Goal: Task Accomplishment & Management: Manage account settings

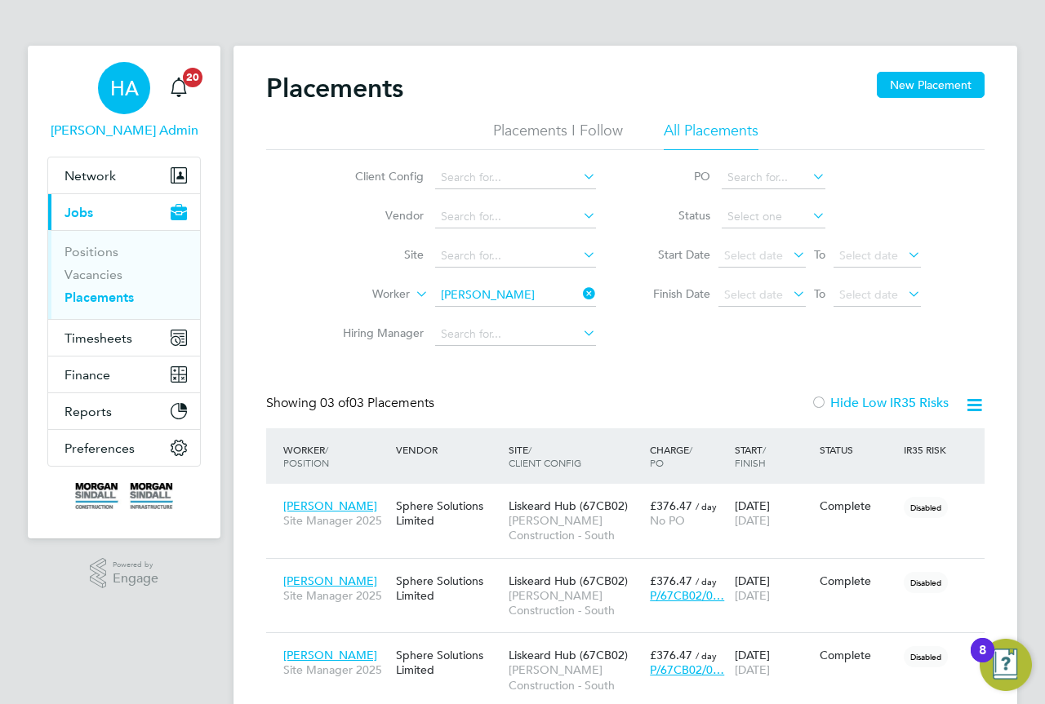
click at [126, 91] on span "HA" at bounding box center [124, 88] width 29 height 21
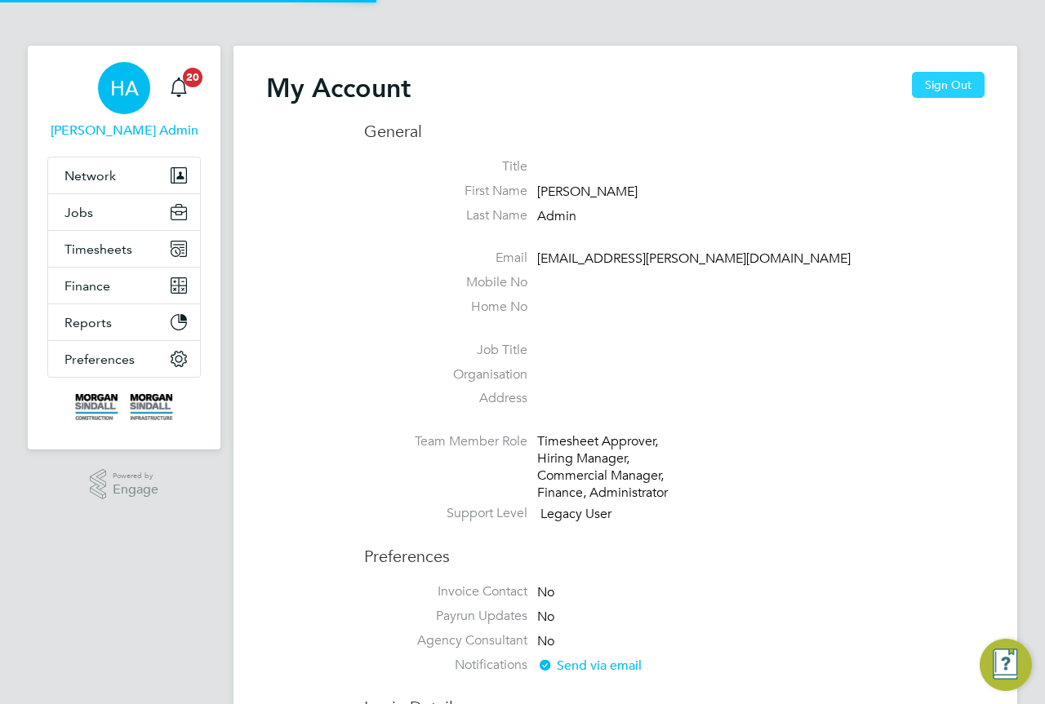
click at [965, 78] on button "Sign Out" at bounding box center [948, 85] width 73 height 26
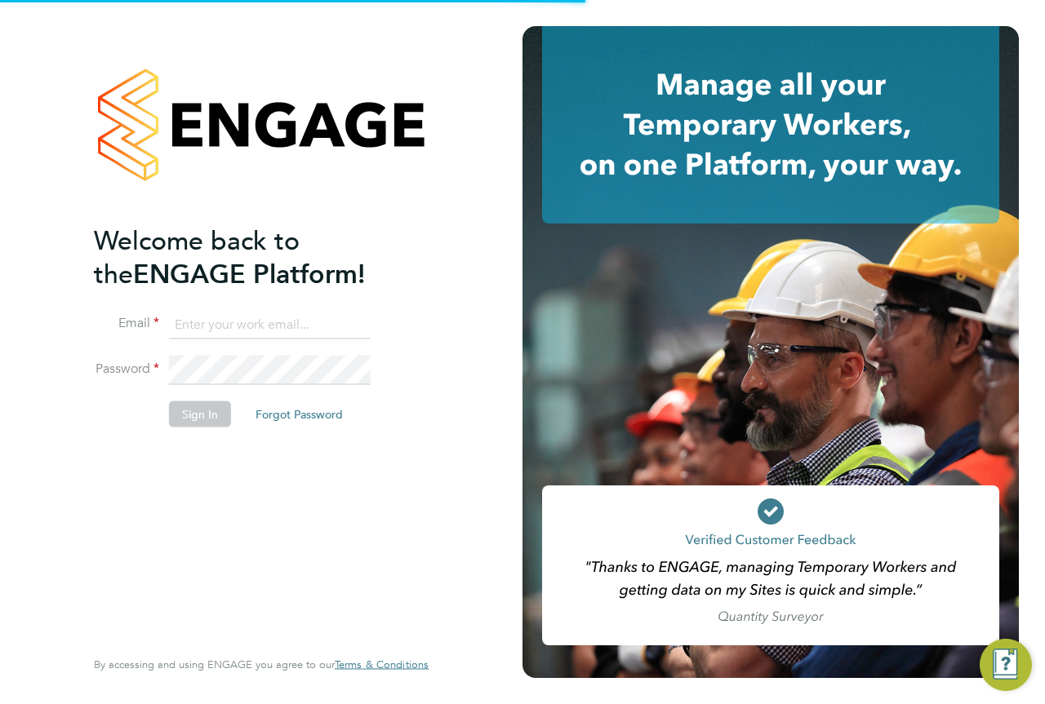
click at [191, 314] on input at bounding box center [270, 324] width 202 height 29
type input "vendorkeyaccounts2@hays.com"
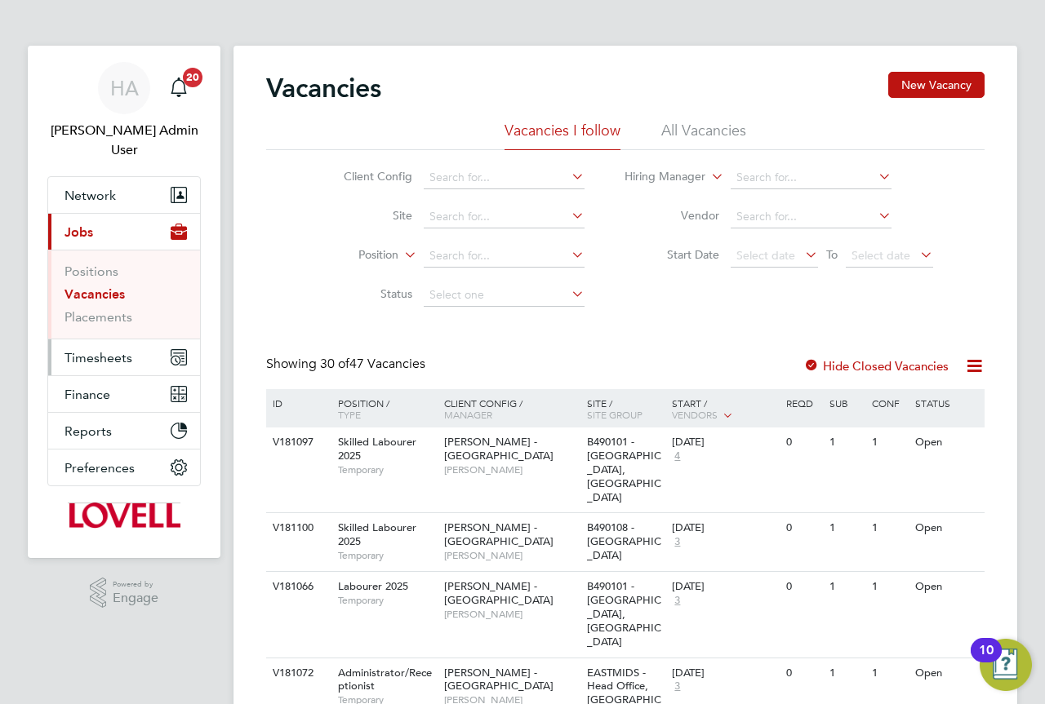
click at [124, 350] on span "Timesheets" at bounding box center [98, 358] width 68 height 16
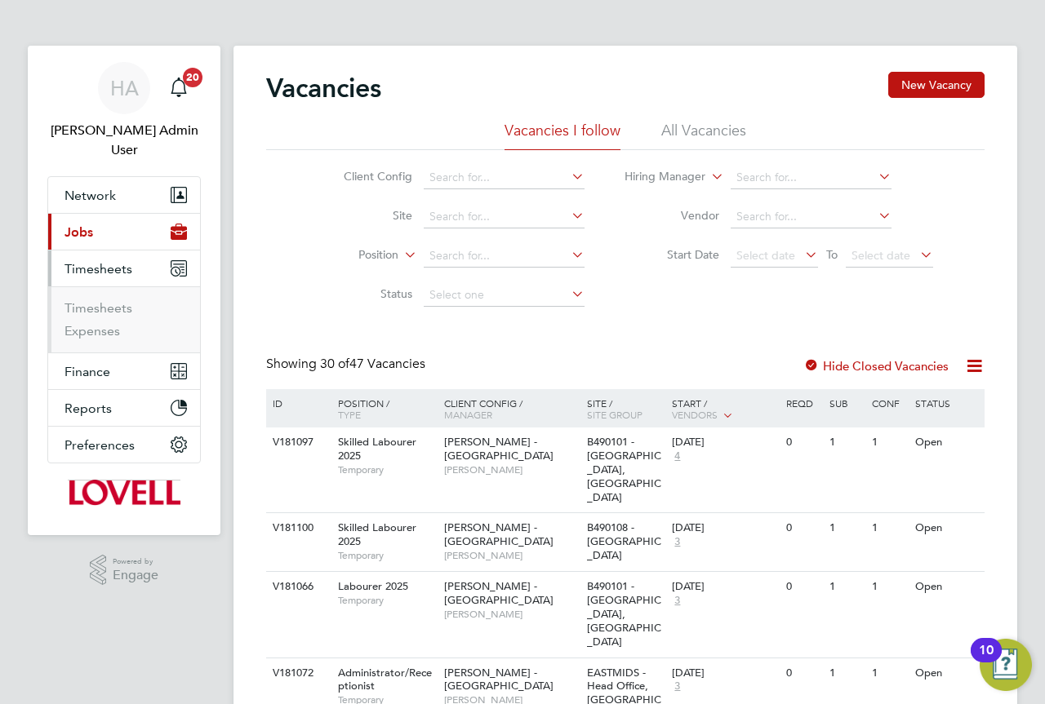
click at [115, 286] on ul "Timesheets Expenses" at bounding box center [124, 319] width 152 height 66
click at [114, 300] on link "Timesheets" at bounding box center [98, 308] width 68 height 16
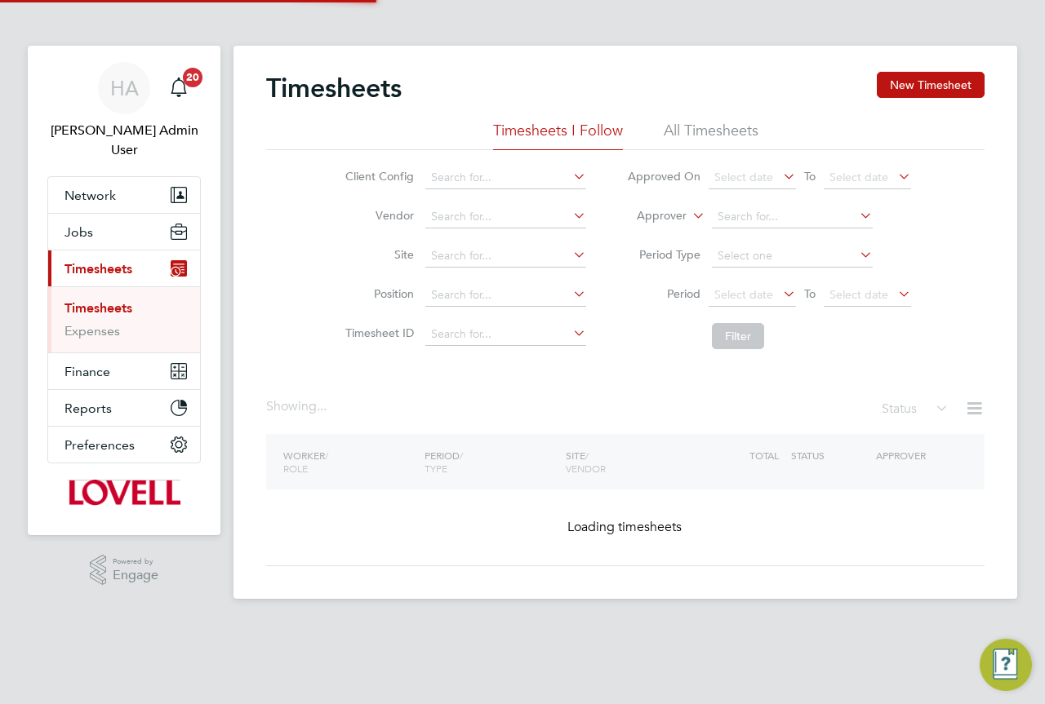
drag, startPoint x: 711, startPoint y: 138, endPoint x: 709, endPoint y: 153, distance: 15.6
click at [710, 138] on li "All Timesheets" at bounding box center [710, 135] width 95 height 29
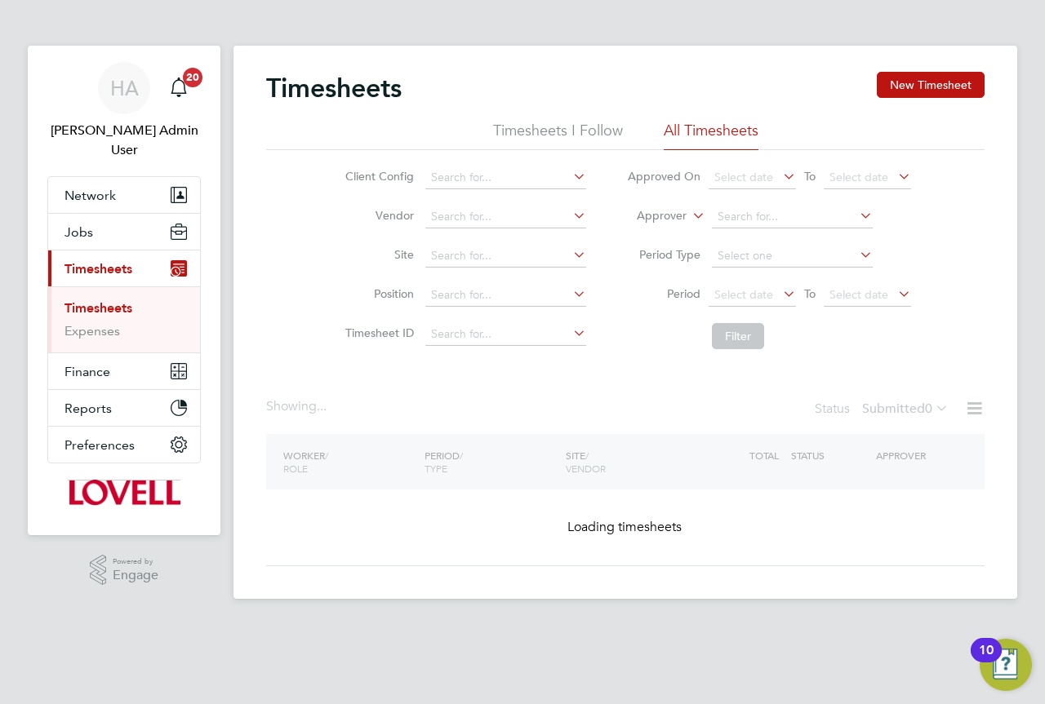
click at [689, 213] on icon at bounding box center [689, 211] width 0 height 15
click at [659, 241] on li "Worker" at bounding box center [646, 234] width 81 height 21
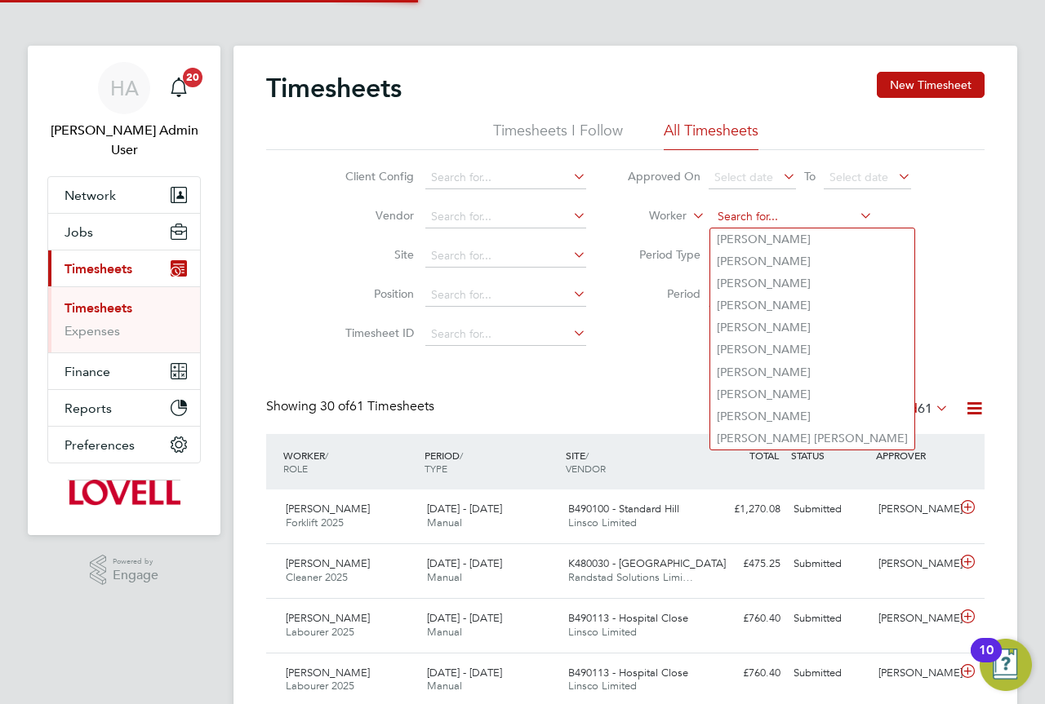
click at [740, 223] on input at bounding box center [792, 217] width 161 height 23
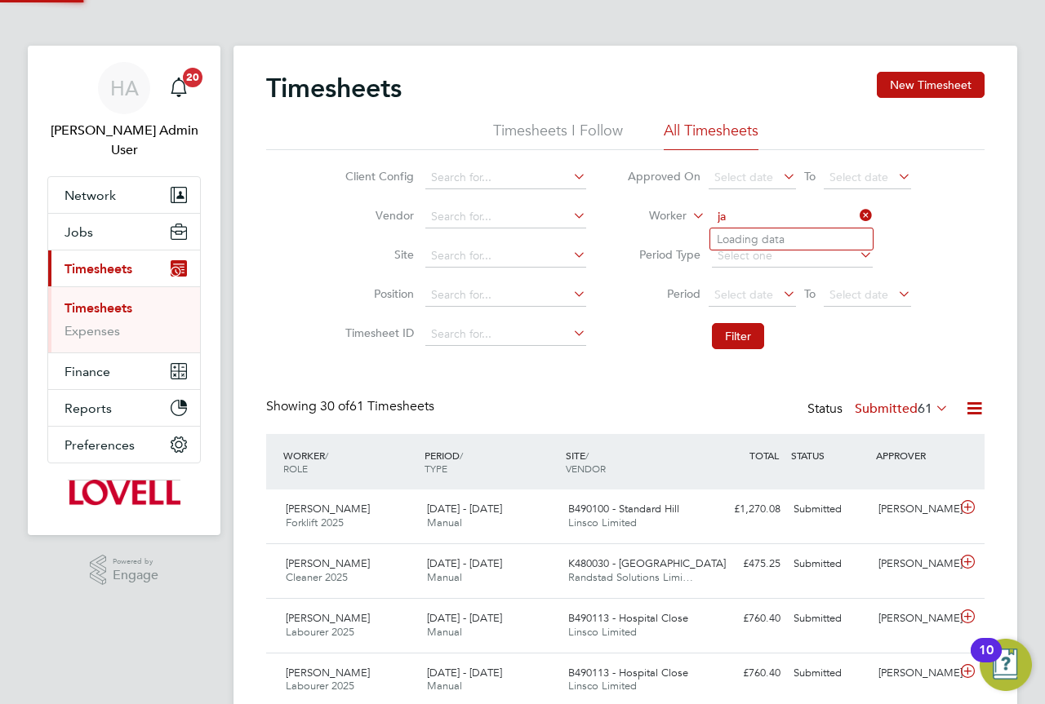
type input "j"
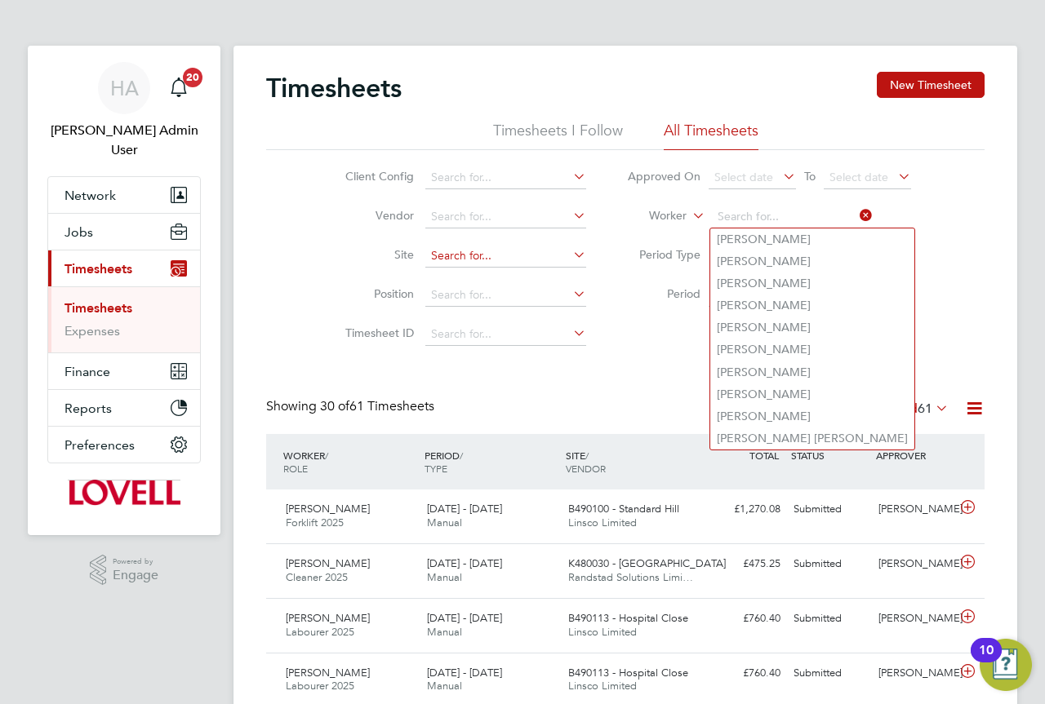
click at [455, 256] on input at bounding box center [505, 256] width 161 height 23
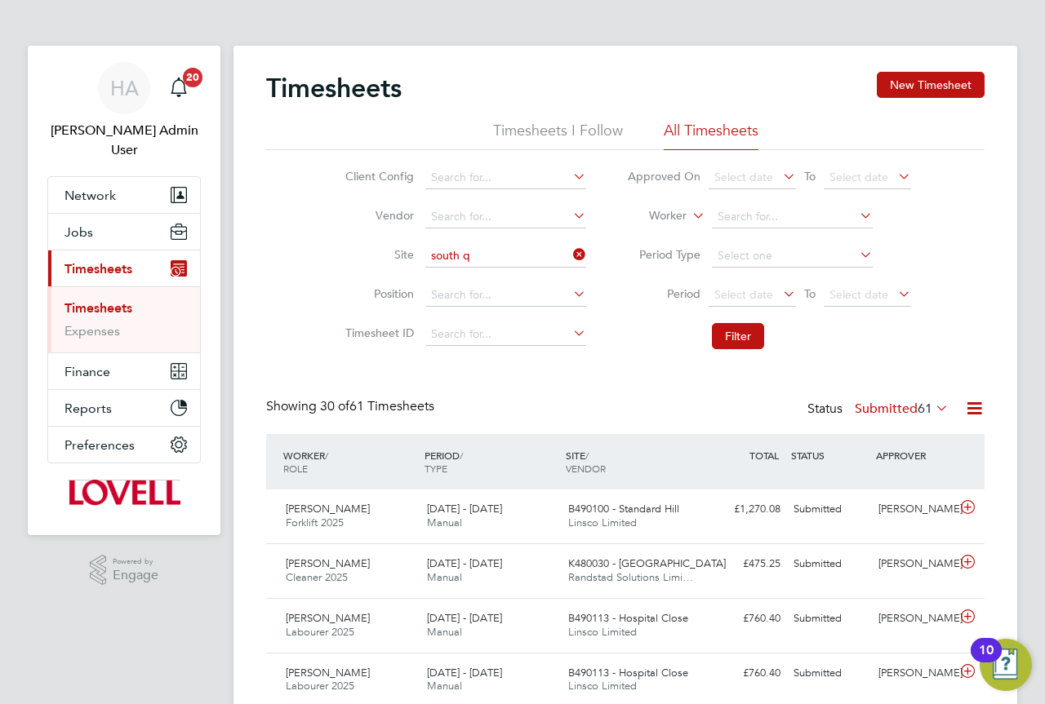
click at [504, 272] on b "South" at bounding box center [500, 279] width 31 height 14
type input "G400186 - [GEOGRAPHIC_DATA] All Areas"
click at [739, 338] on button "Filter" at bounding box center [738, 336] width 52 height 26
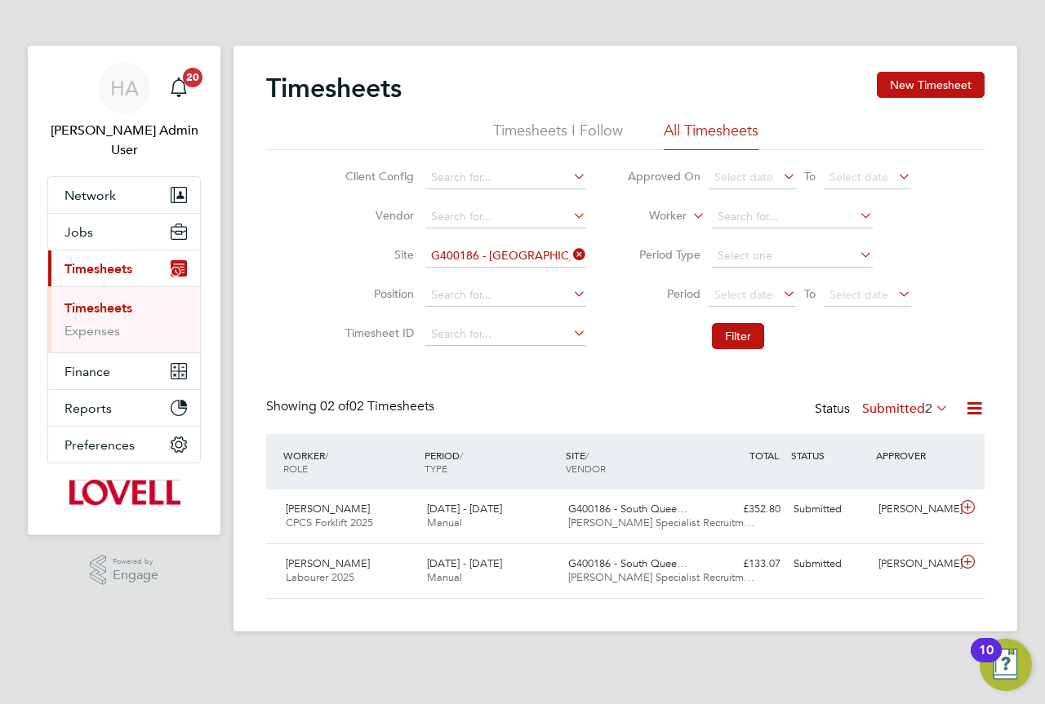
click at [910, 406] on label "Submitted 2" at bounding box center [905, 409] width 87 height 16
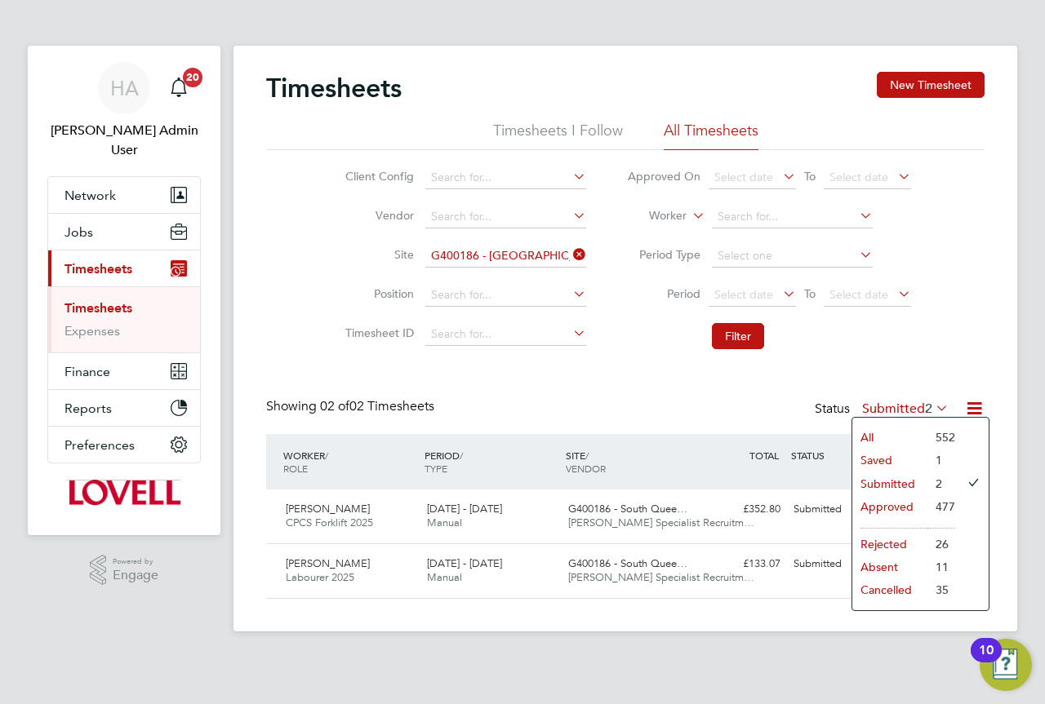
click at [879, 435] on li "All" at bounding box center [889, 437] width 75 height 23
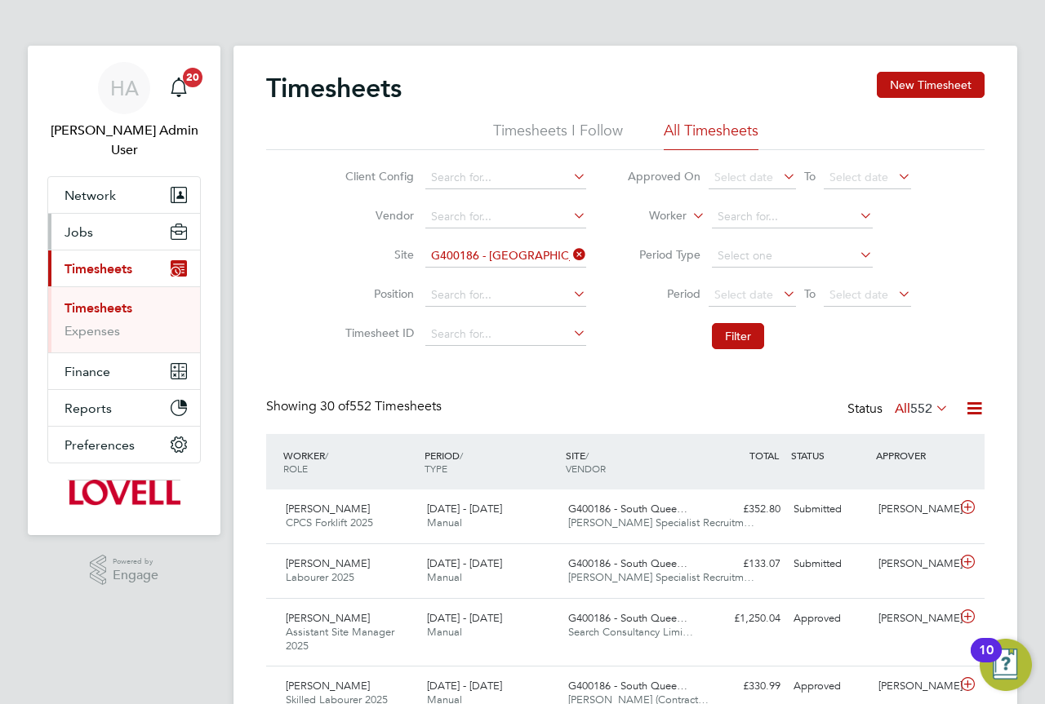
click at [103, 214] on button "Jobs" at bounding box center [124, 232] width 152 height 36
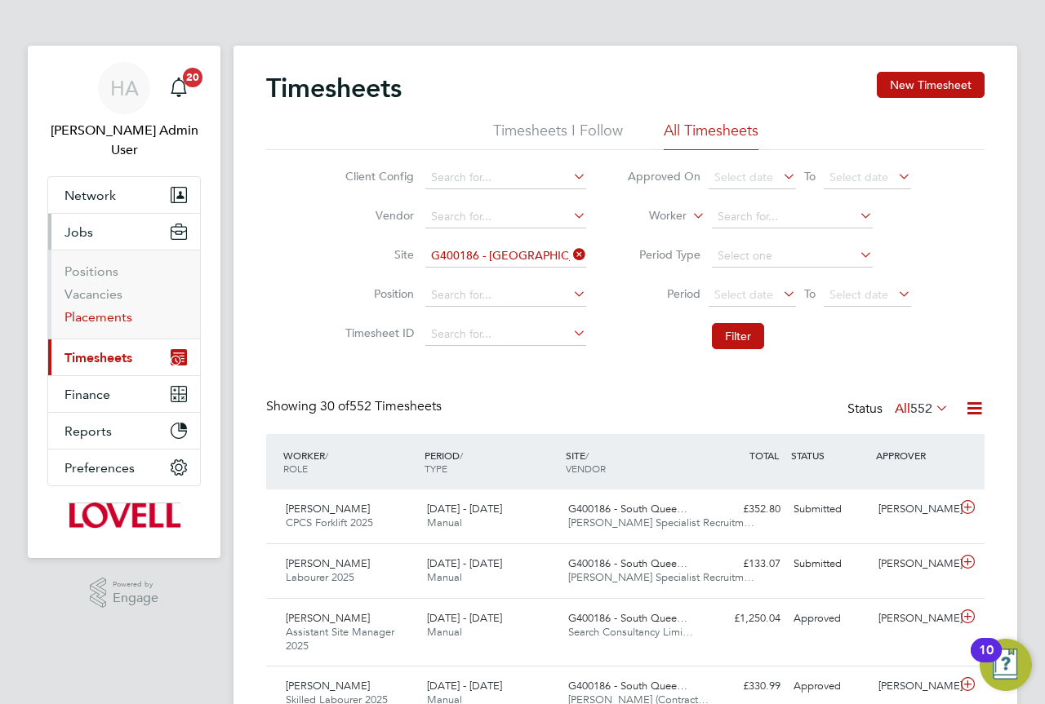
click at [100, 309] on link "Placements" at bounding box center [98, 317] width 68 height 16
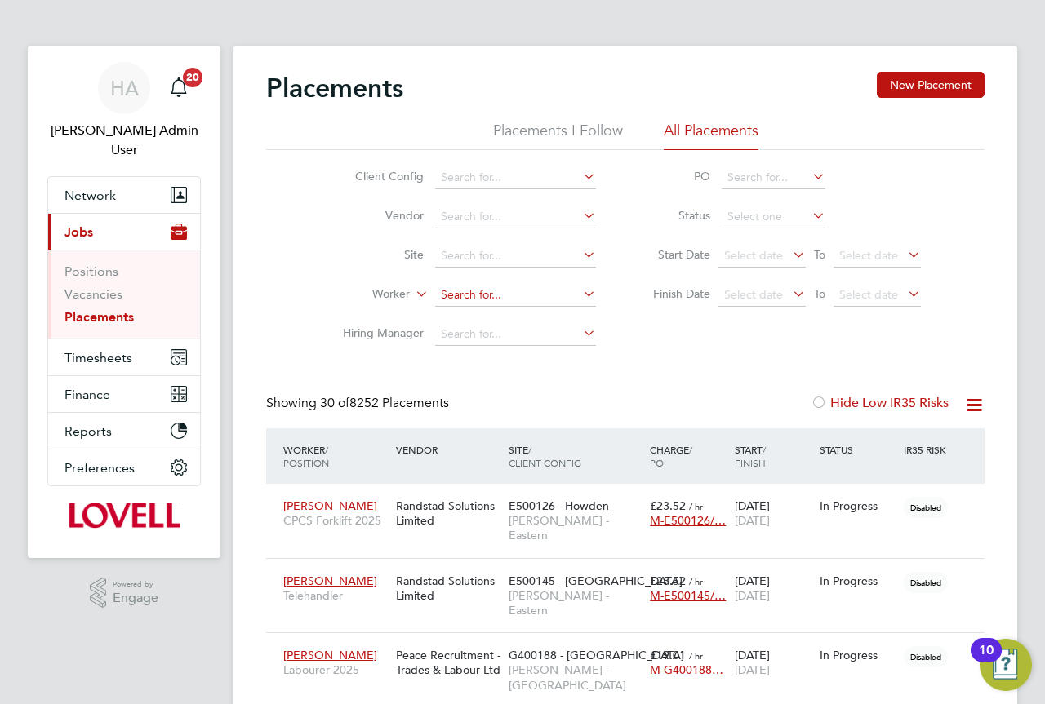
click at [490, 295] on input at bounding box center [515, 295] width 161 height 23
type input "j"
type input "T"
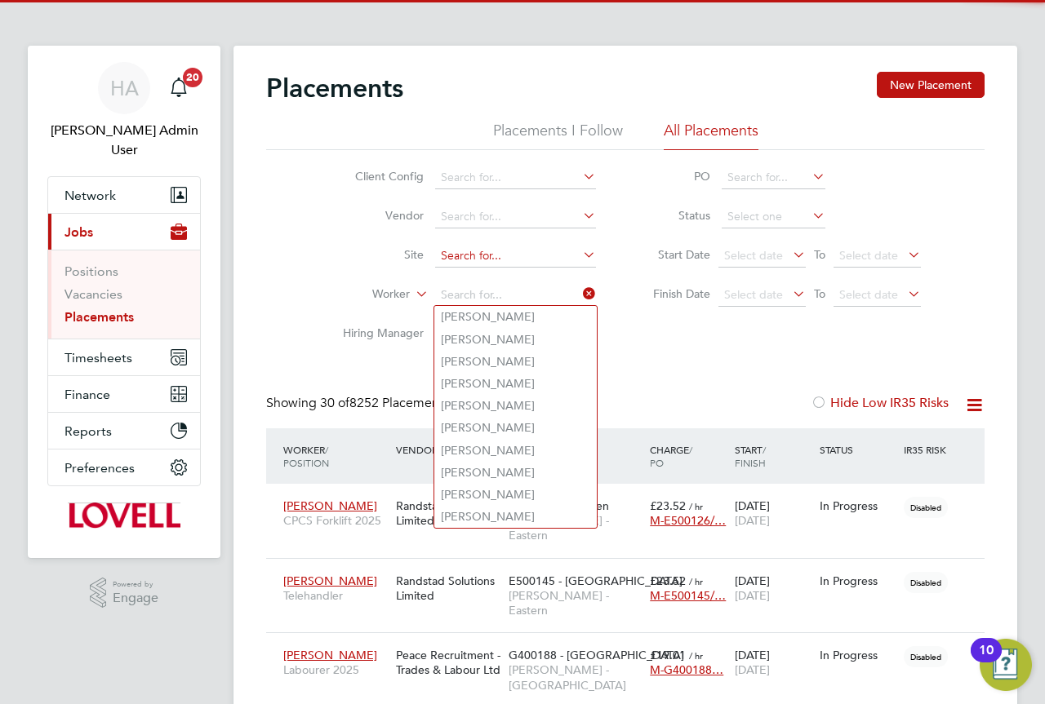
click at [482, 254] on input at bounding box center [515, 256] width 161 height 23
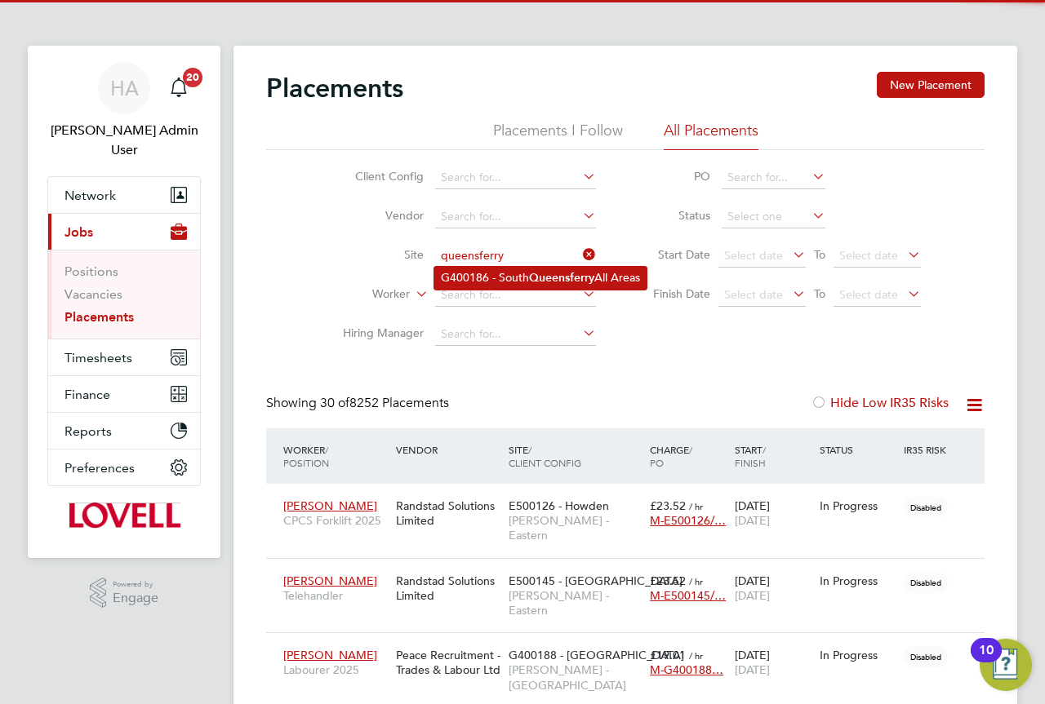
click at [501, 273] on li "G400186 - South Queensferry All Areas" at bounding box center [540, 278] width 212 height 22
type input "G400186 - South Queensferry All Areas"
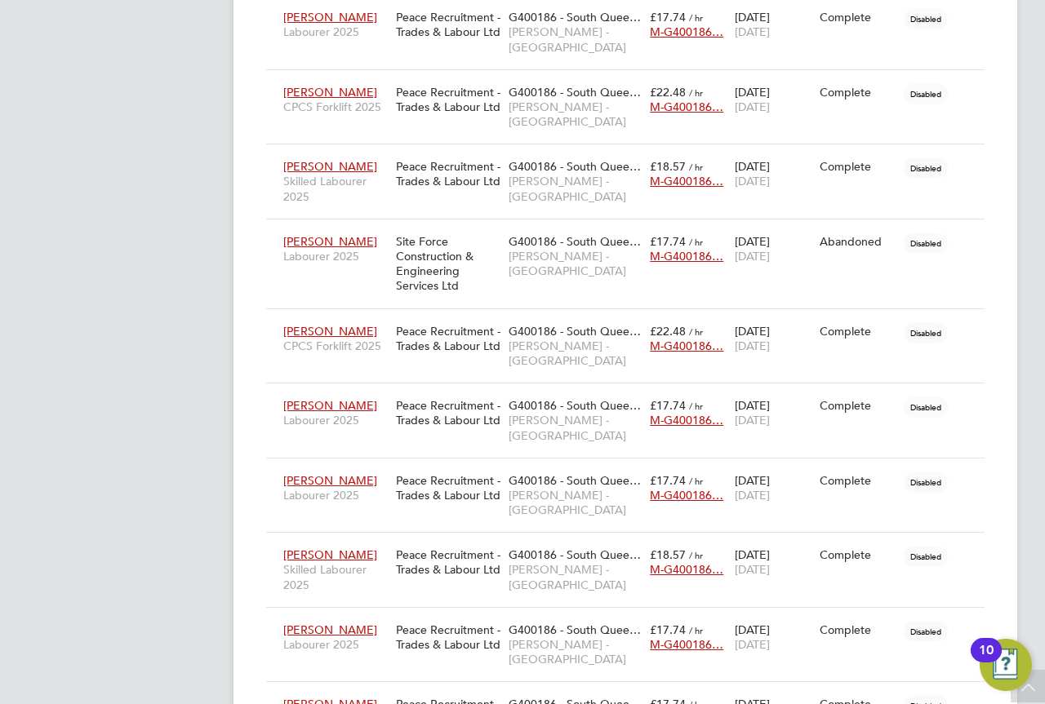
drag, startPoint x: 213, startPoint y: 558, endPoint x: 215, endPoint y: 525, distance: 33.5
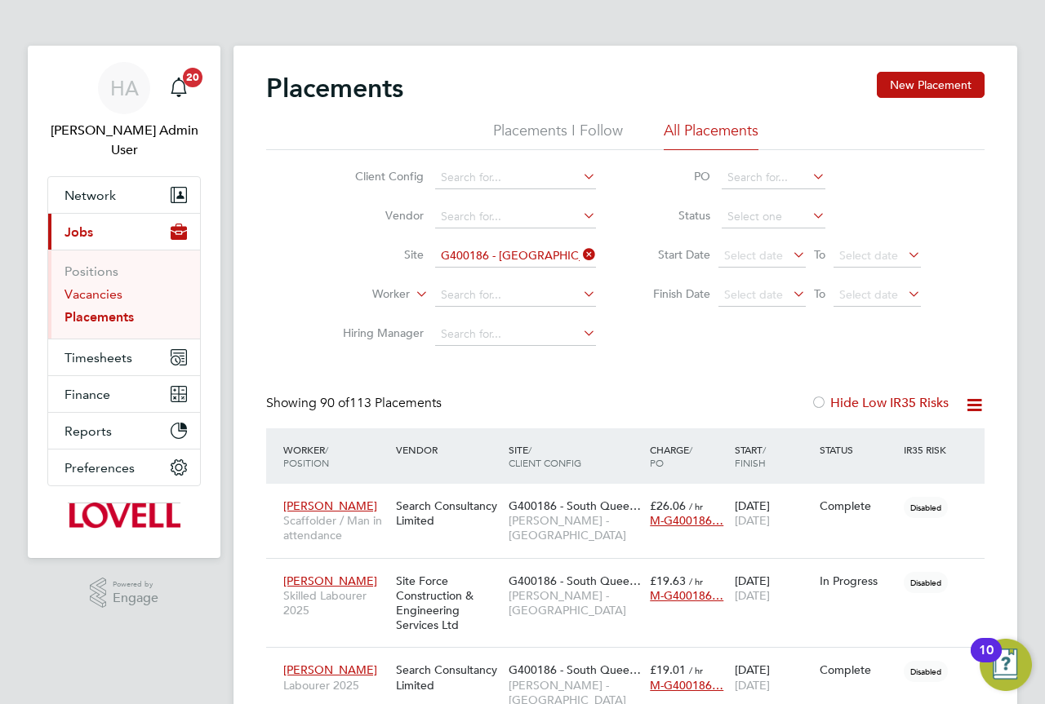
click at [105, 286] on link "Vacancies" at bounding box center [93, 294] width 58 height 16
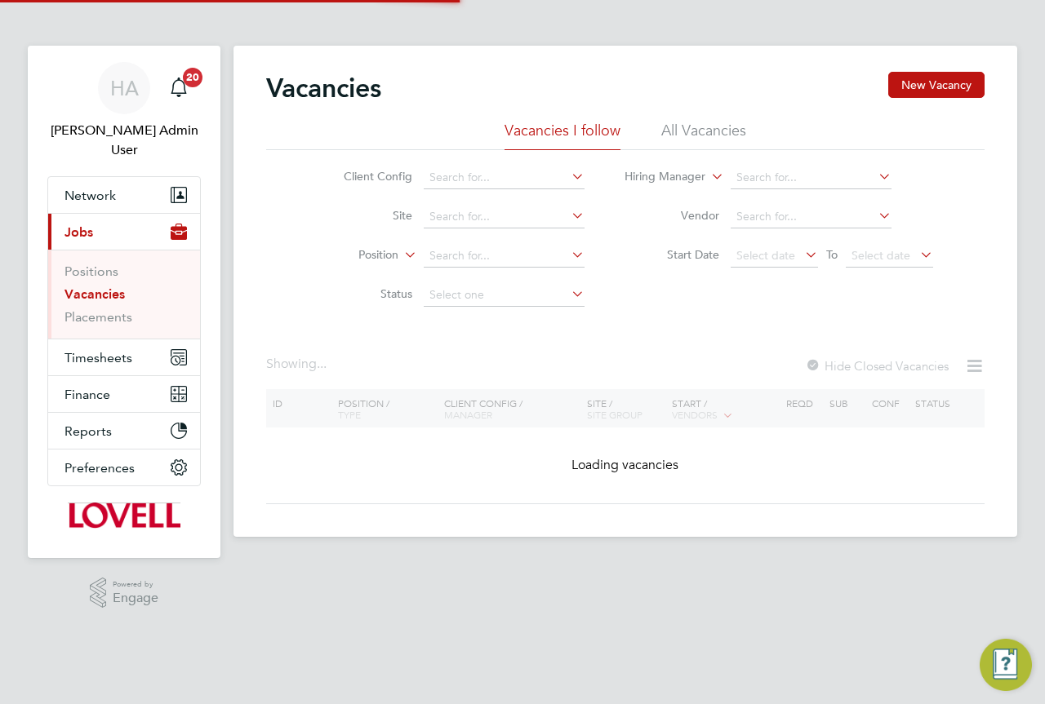
click at [689, 131] on li "All Vacancies" at bounding box center [703, 135] width 85 height 29
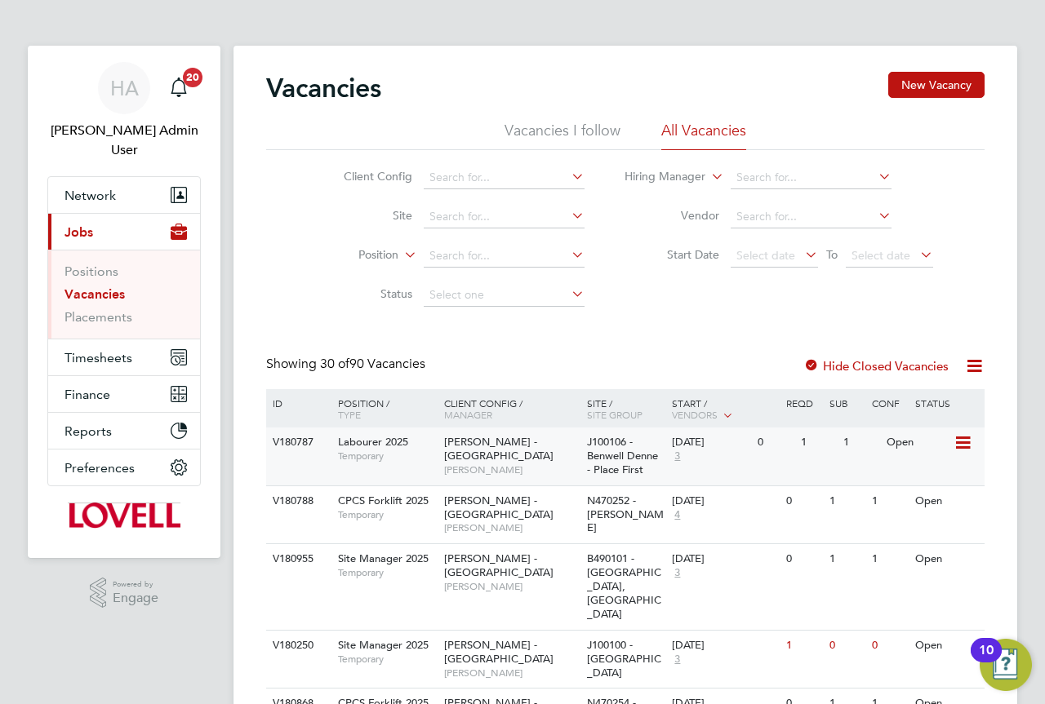
click at [489, 464] on span "Nelson Bonotti" at bounding box center [511, 470] width 135 height 13
click at [400, 446] on span "Labourer 2025" at bounding box center [373, 442] width 70 height 14
click at [101, 339] on button "Timesheets" at bounding box center [124, 357] width 152 height 36
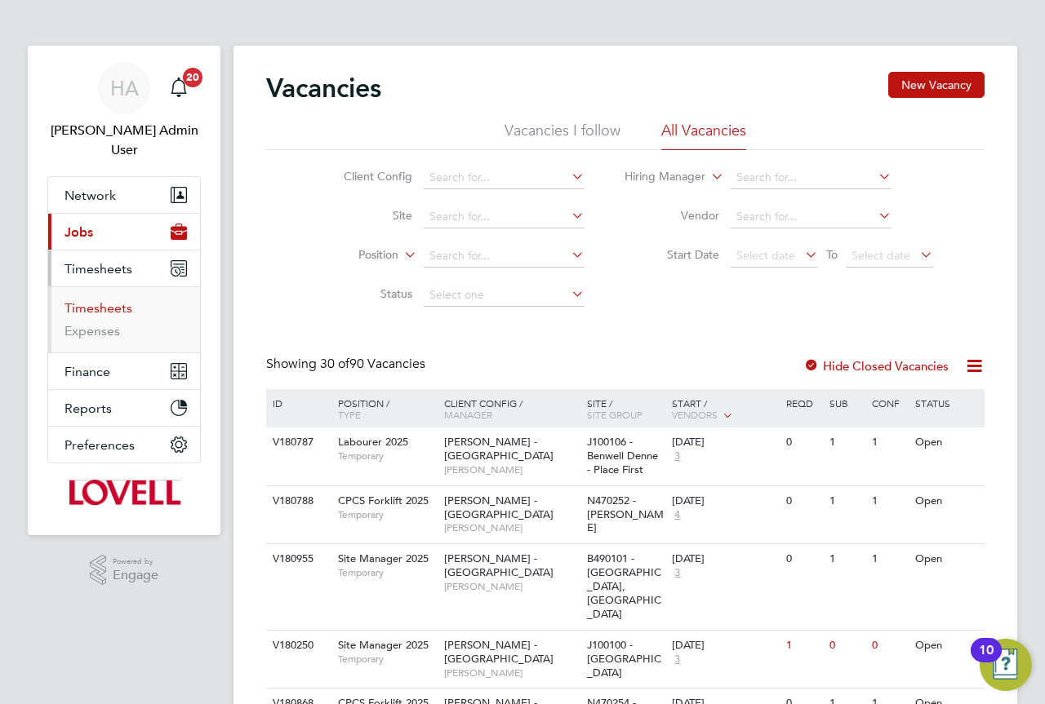
click at [105, 300] on link "Timesheets" at bounding box center [98, 308] width 68 height 16
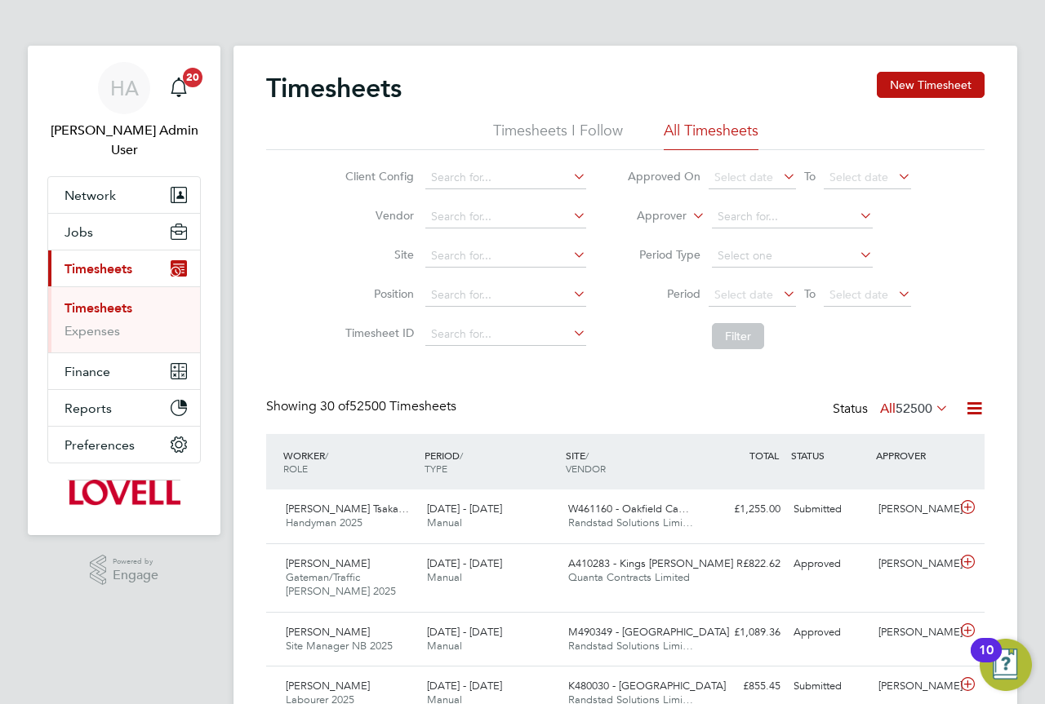
scroll to position [42, 142]
click at [689, 211] on icon at bounding box center [689, 211] width 0 height 15
click at [672, 231] on li "Worker" at bounding box center [646, 234] width 81 height 21
click at [782, 204] on li "Worker" at bounding box center [768, 216] width 325 height 39
click at [779, 210] on input at bounding box center [792, 217] width 161 height 23
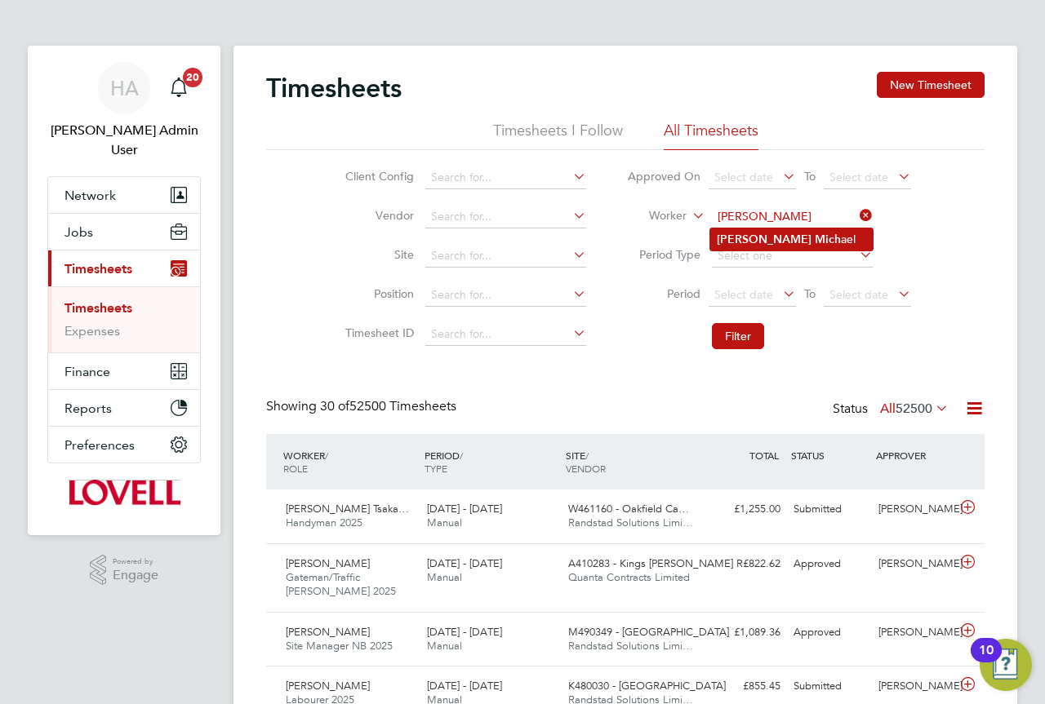
click at [785, 233] on li "Paul Mich ael" at bounding box center [791, 240] width 162 height 22
type input "Paul Michael"
click at [744, 332] on button "Filter" at bounding box center [738, 336] width 52 height 26
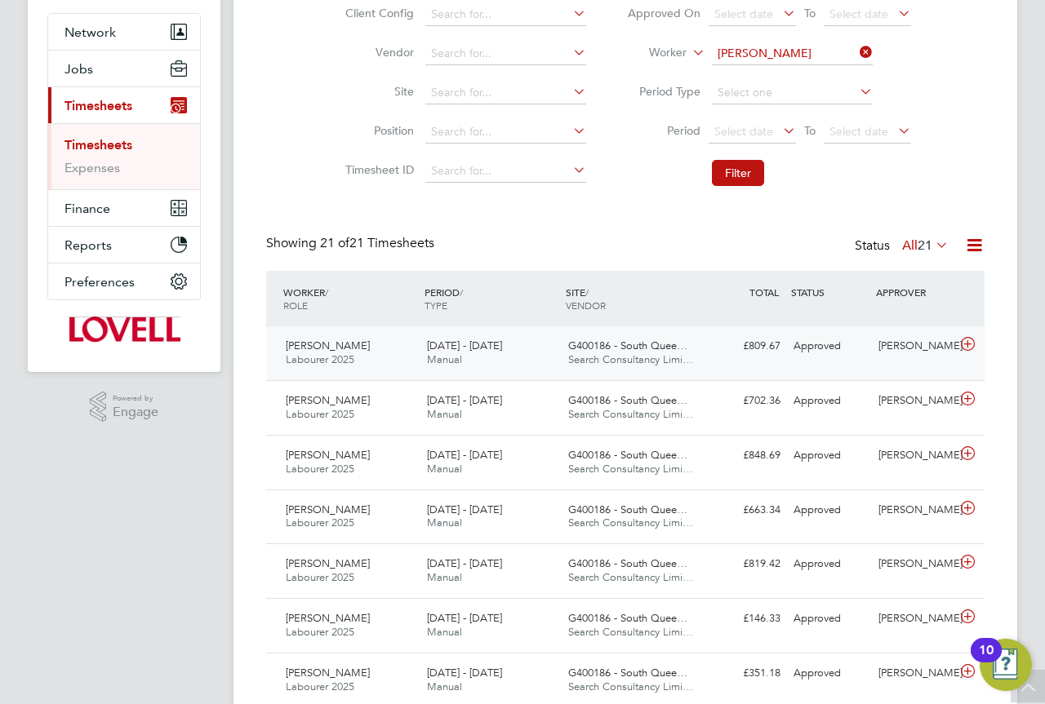
click at [712, 348] on div "£809.67 Approved" at bounding box center [744, 346] width 85 height 27
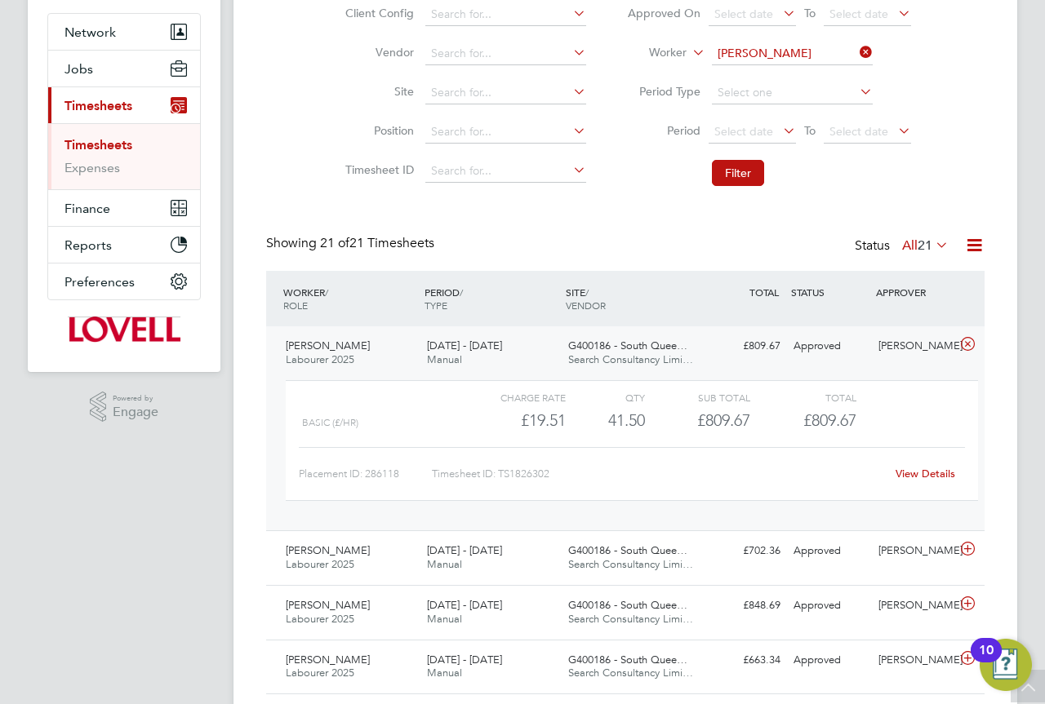
click at [512, 359] on div "13 - 19 Sep 2025 Manual" at bounding box center [490, 353] width 141 height 41
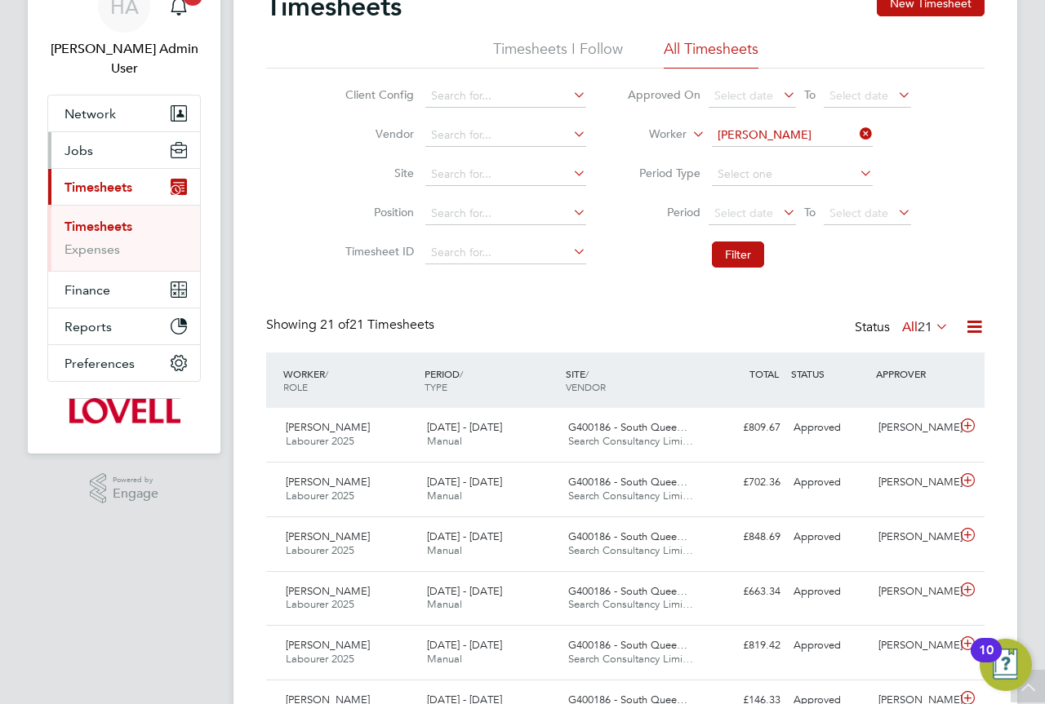
click at [95, 133] on button "Jobs" at bounding box center [124, 150] width 152 height 36
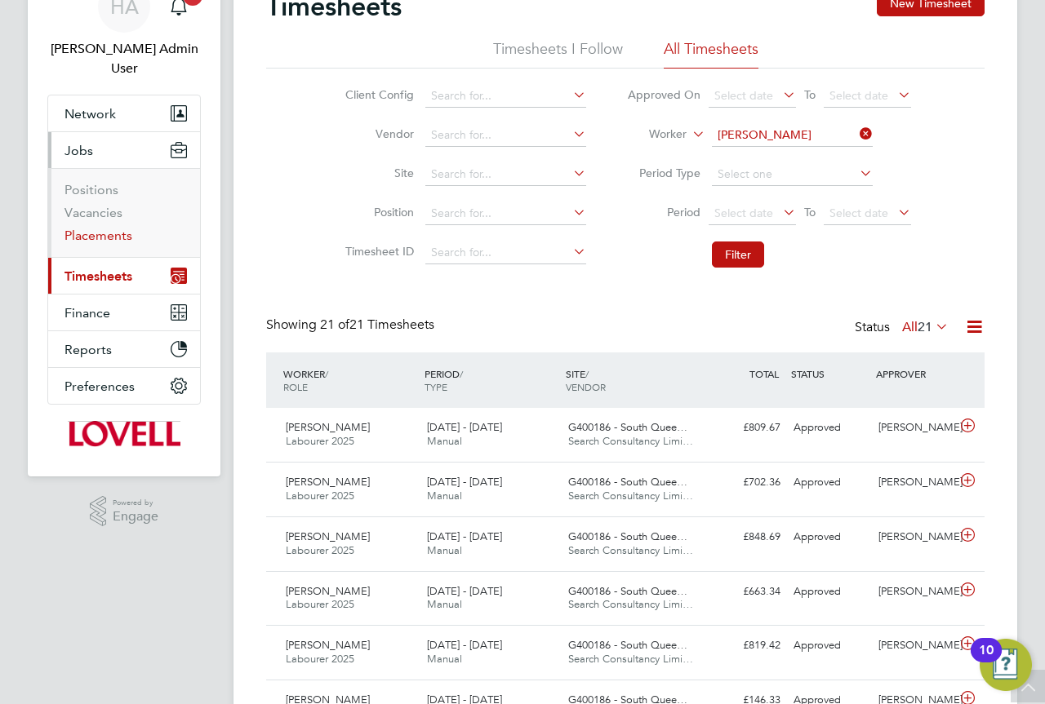
click at [93, 228] on link "Placements" at bounding box center [98, 236] width 68 height 16
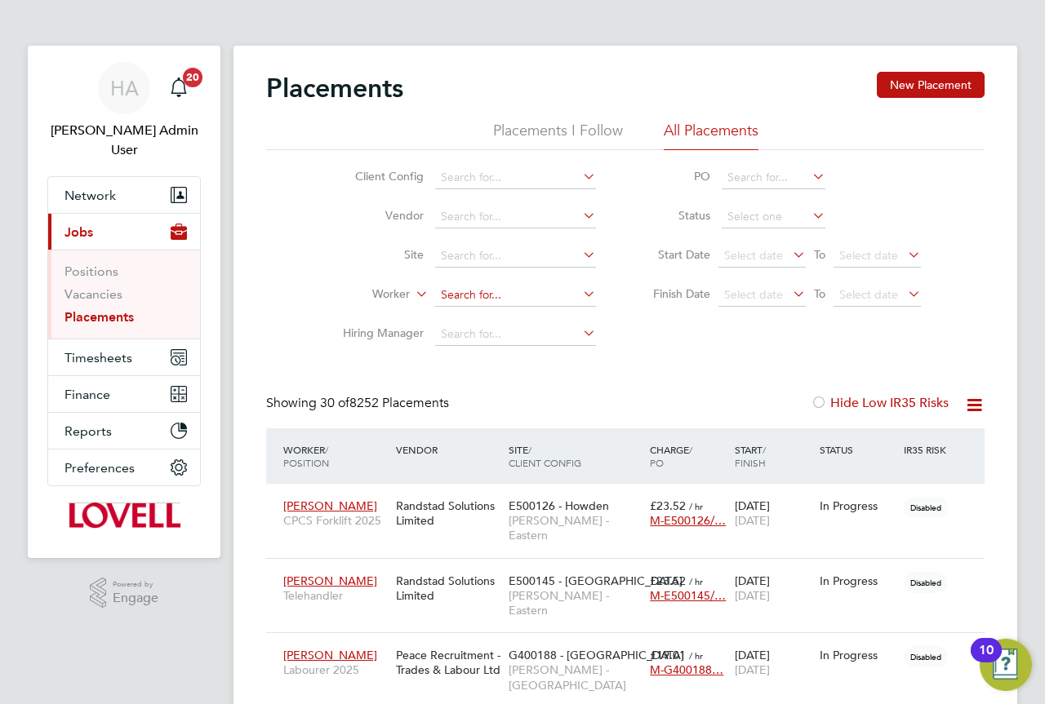
click at [479, 295] on input at bounding box center [515, 295] width 161 height 23
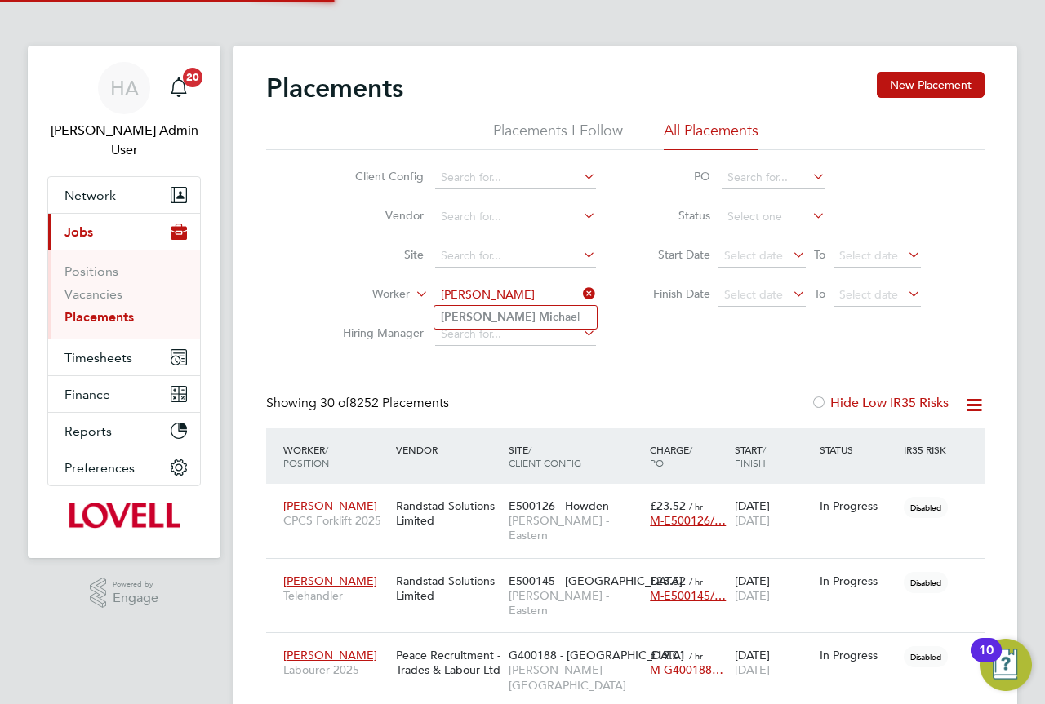
click at [539, 316] on b "Mich" at bounding box center [552, 317] width 26 height 14
type input "Paul Michael"
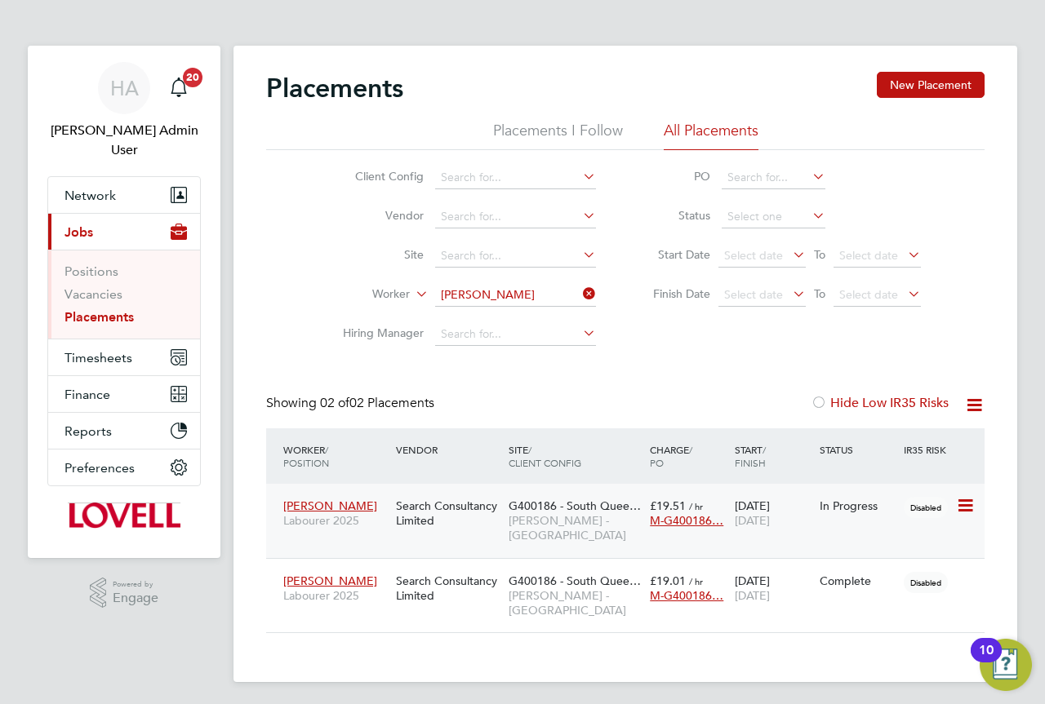
click at [515, 517] on span "Lovell - Scotland" at bounding box center [574, 527] width 133 height 29
click at [486, 573] on div "Search Consultancy Limited" at bounding box center [448, 589] width 113 height 46
click at [71, 350] on span "Timesheets" at bounding box center [98, 358] width 68 height 16
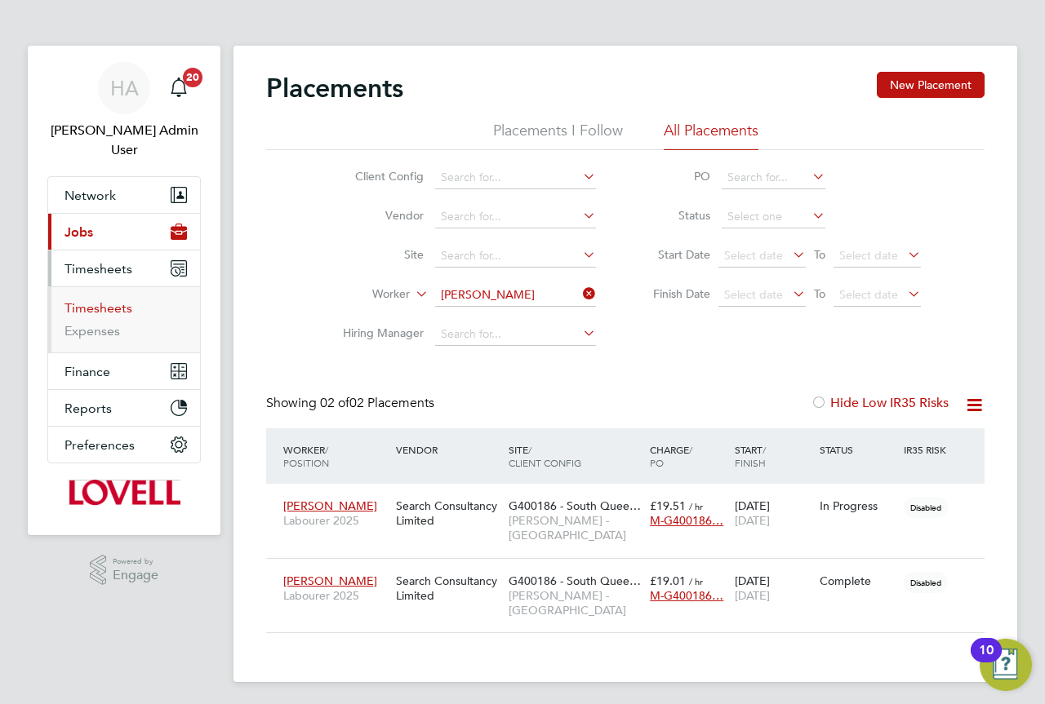
click at [106, 300] on link "Timesheets" at bounding box center [98, 308] width 68 height 16
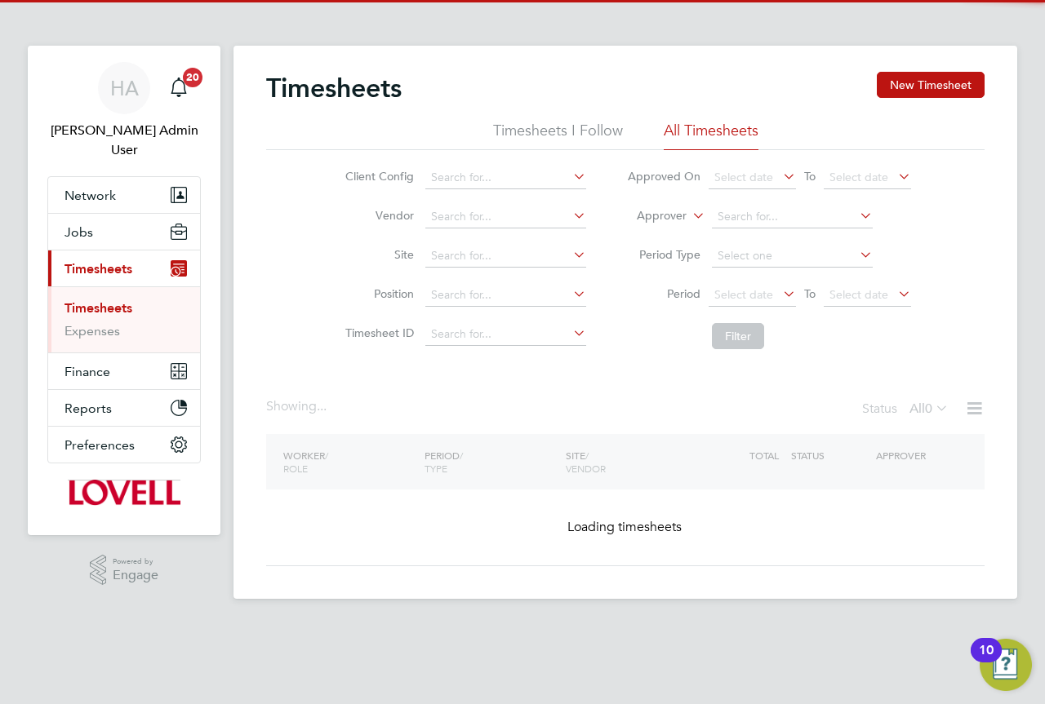
click at [689, 219] on icon at bounding box center [689, 211] width 0 height 15
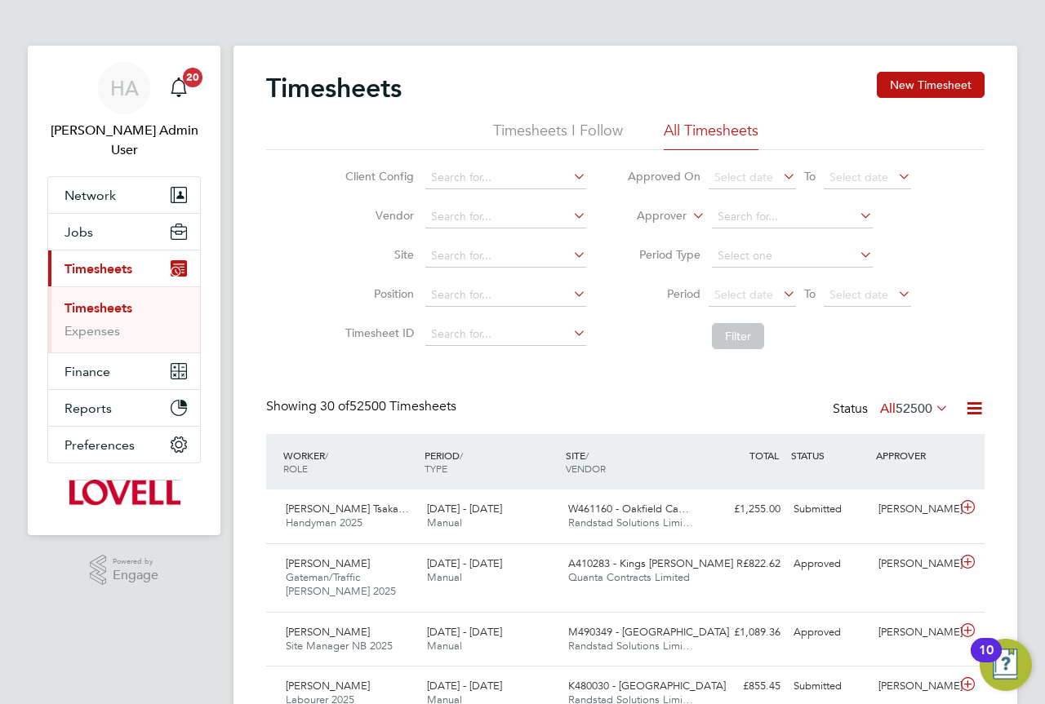
scroll to position [42, 142]
click at [657, 232] on li "Worker" at bounding box center [646, 234] width 81 height 21
click at [728, 215] on input at bounding box center [792, 217] width 161 height 23
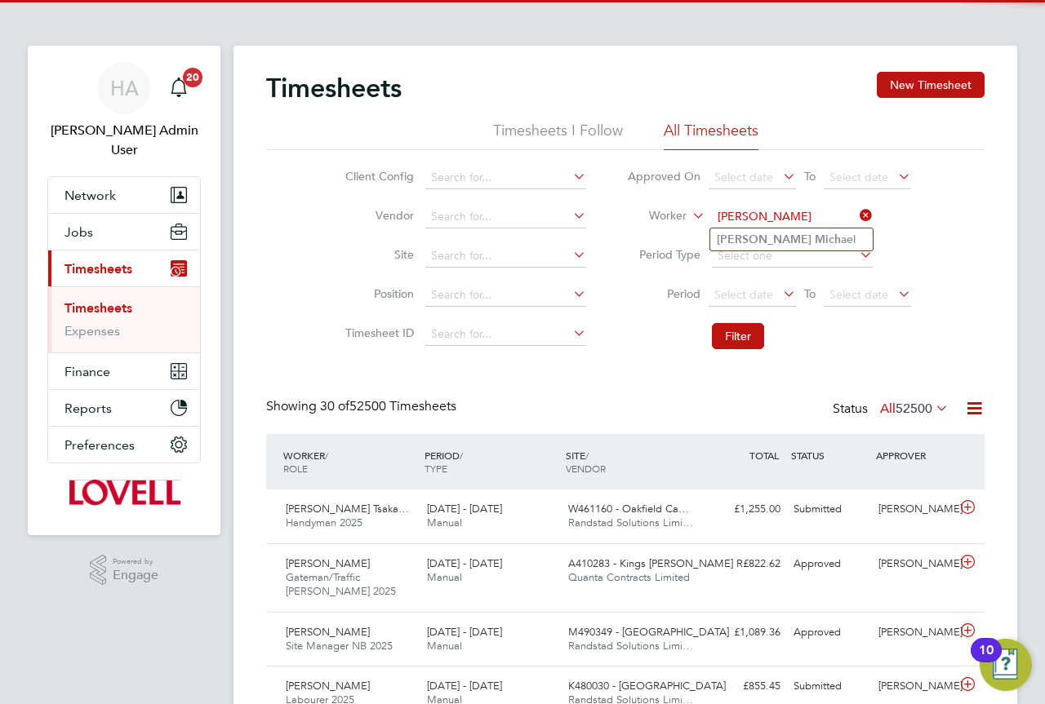
click at [739, 226] on input "paul mich" at bounding box center [792, 217] width 161 height 23
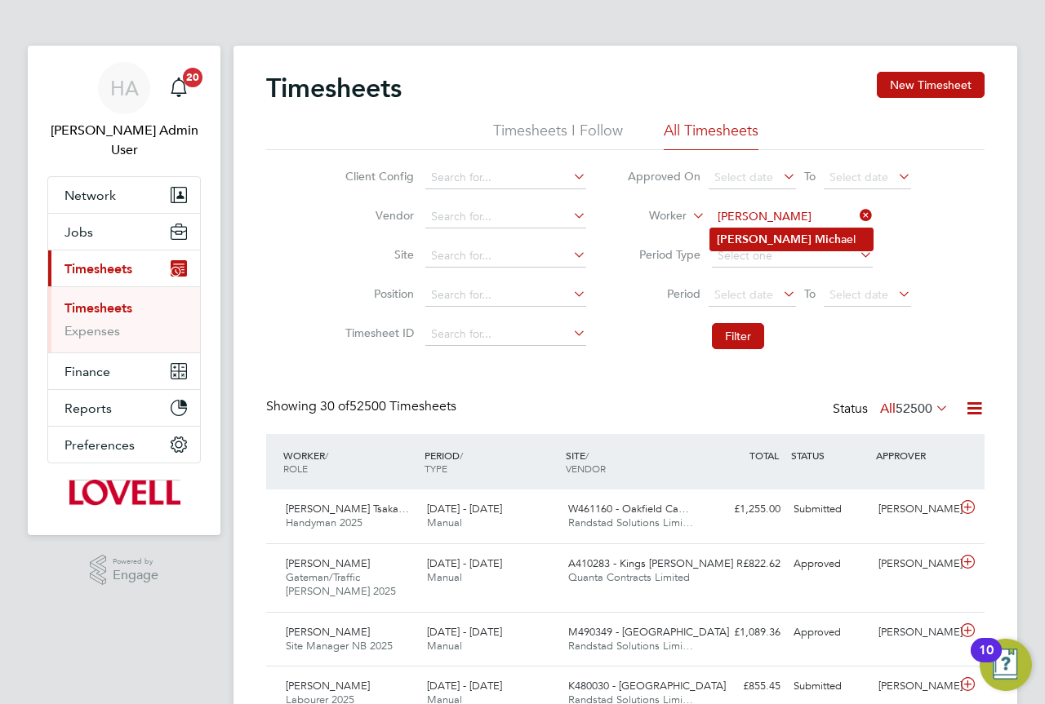
click at [814, 238] on b "Mich" at bounding box center [827, 240] width 26 height 14
type input "Paul Michael"
click at [743, 342] on button "Filter" at bounding box center [738, 336] width 52 height 26
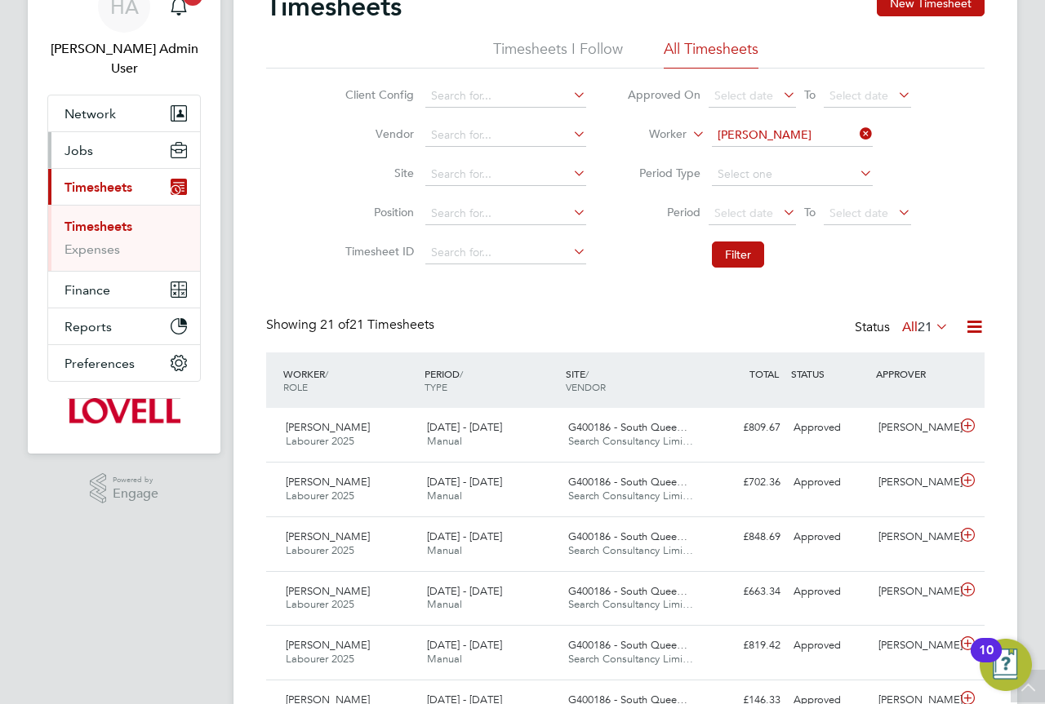
click at [98, 136] on button "Jobs" at bounding box center [124, 150] width 152 height 36
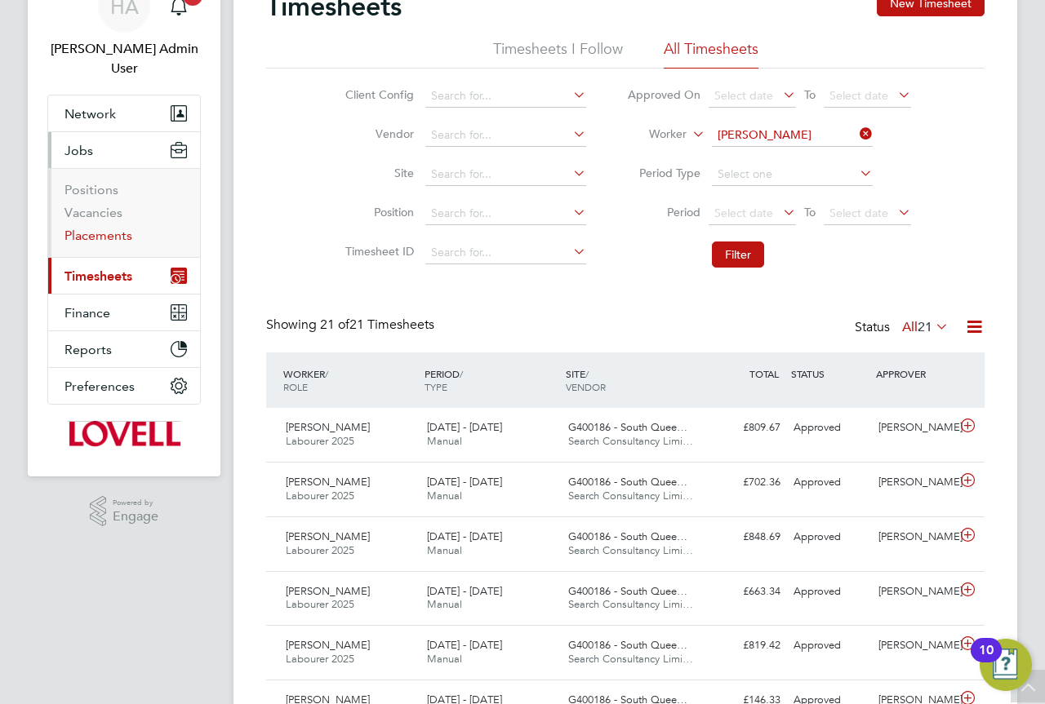
click at [96, 228] on link "Placements" at bounding box center [98, 236] width 68 height 16
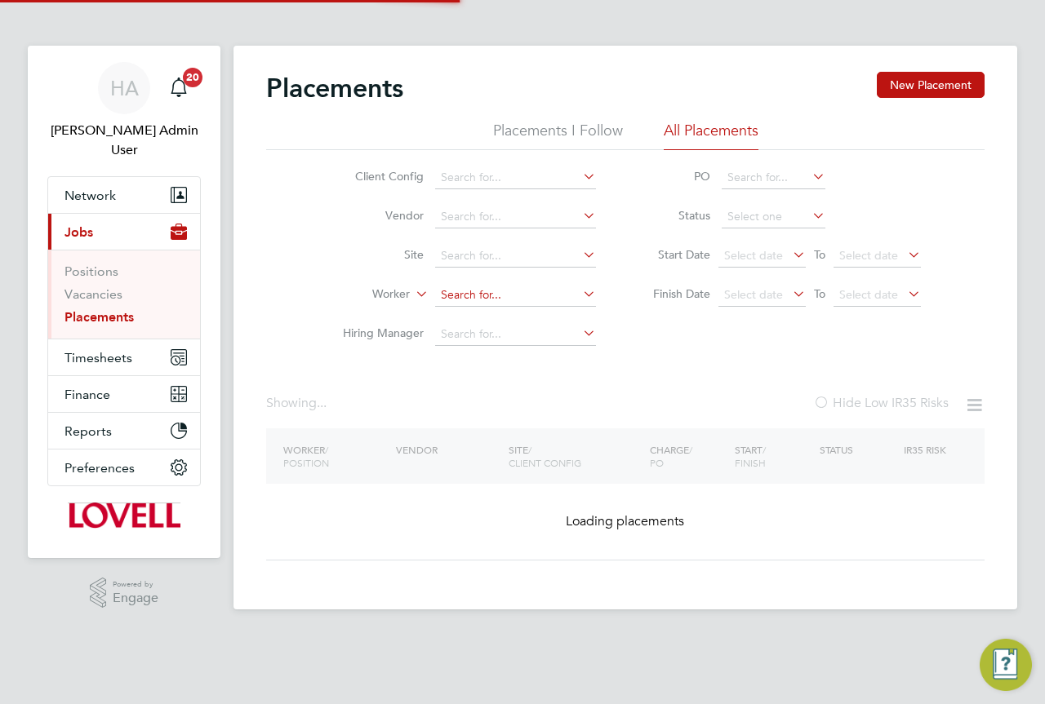
click at [469, 295] on input at bounding box center [515, 295] width 161 height 23
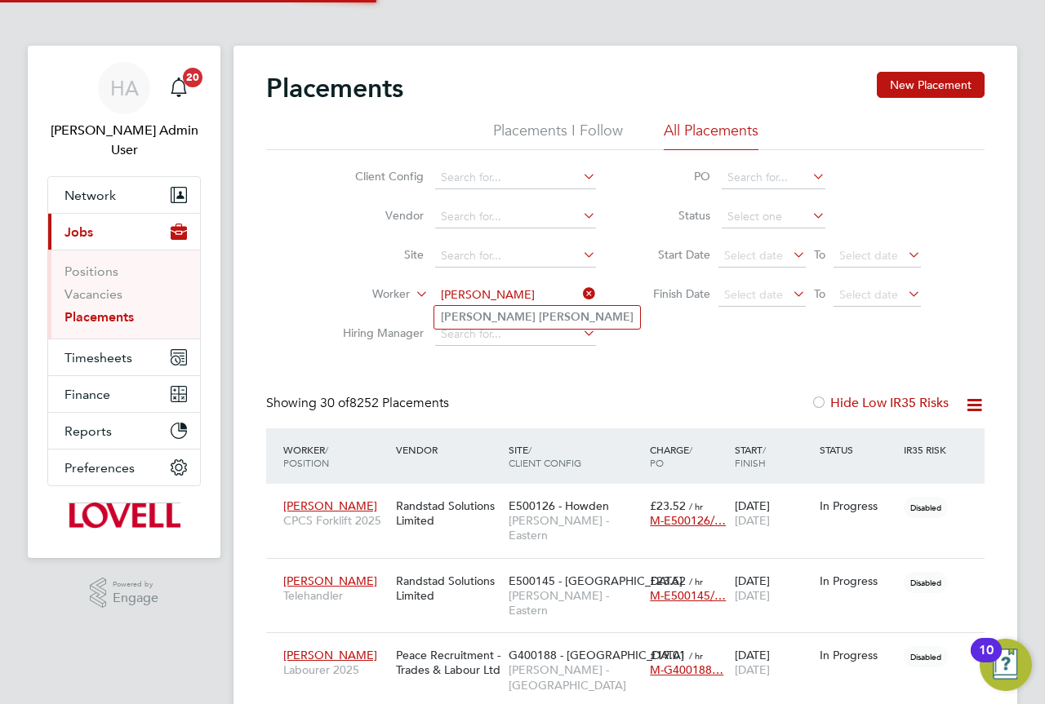
type input "Paul Michael"
click at [539, 317] on b "Michael" at bounding box center [586, 317] width 95 height 14
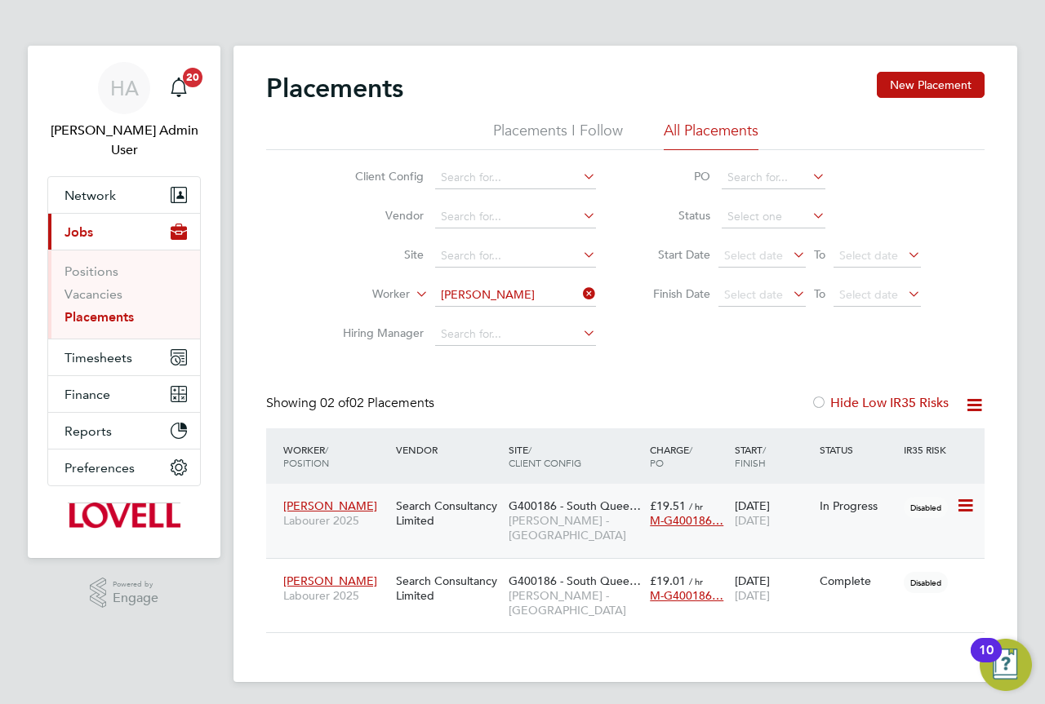
click at [592, 513] on div "G400186 - South Quee… Lovell - Scotland" at bounding box center [574, 520] width 141 height 61
click at [104, 339] on button "Timesheets" at bounding box center [124, 357] width 152 height 36
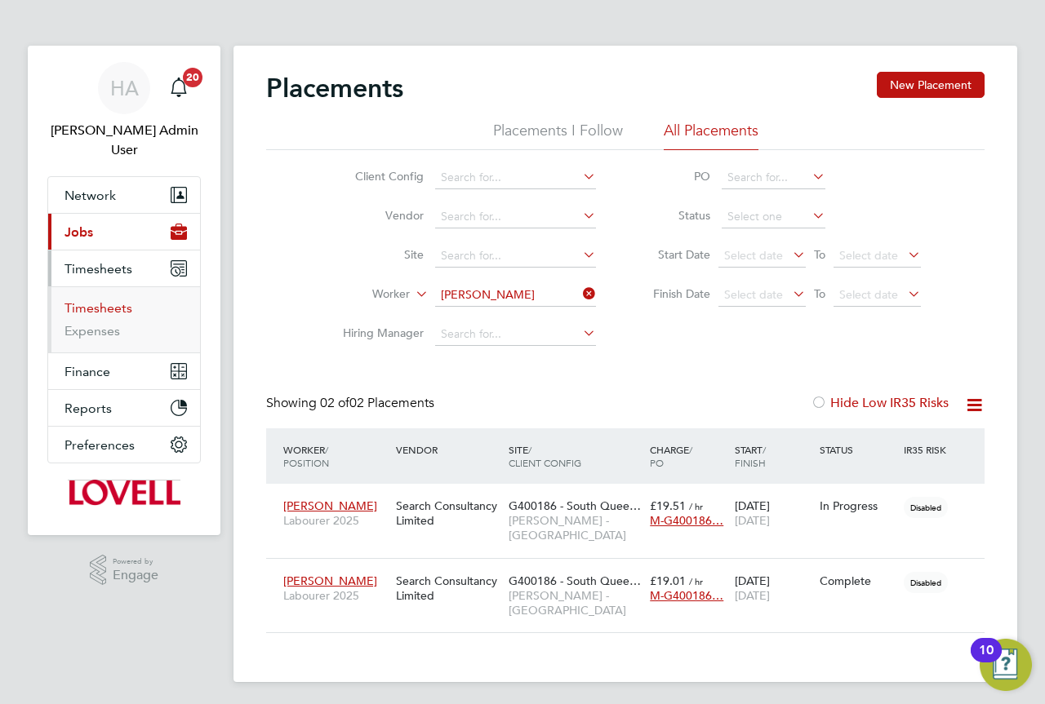
click at [98, 300] on link "Timesheets" at bounding box center [98, 308] width 68 height 16
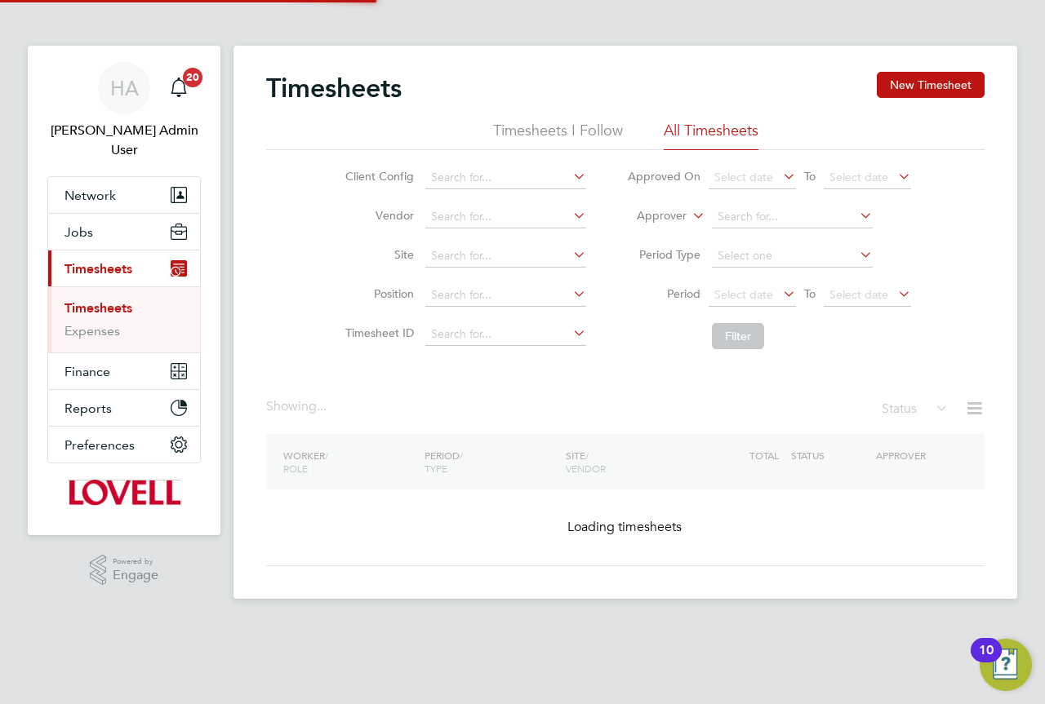
click at [689, 214] on icon at bounding box center [689, 211] width 0 height 15
click at [442, 262] on input at bounding box center [505, 256] width 161 height 23
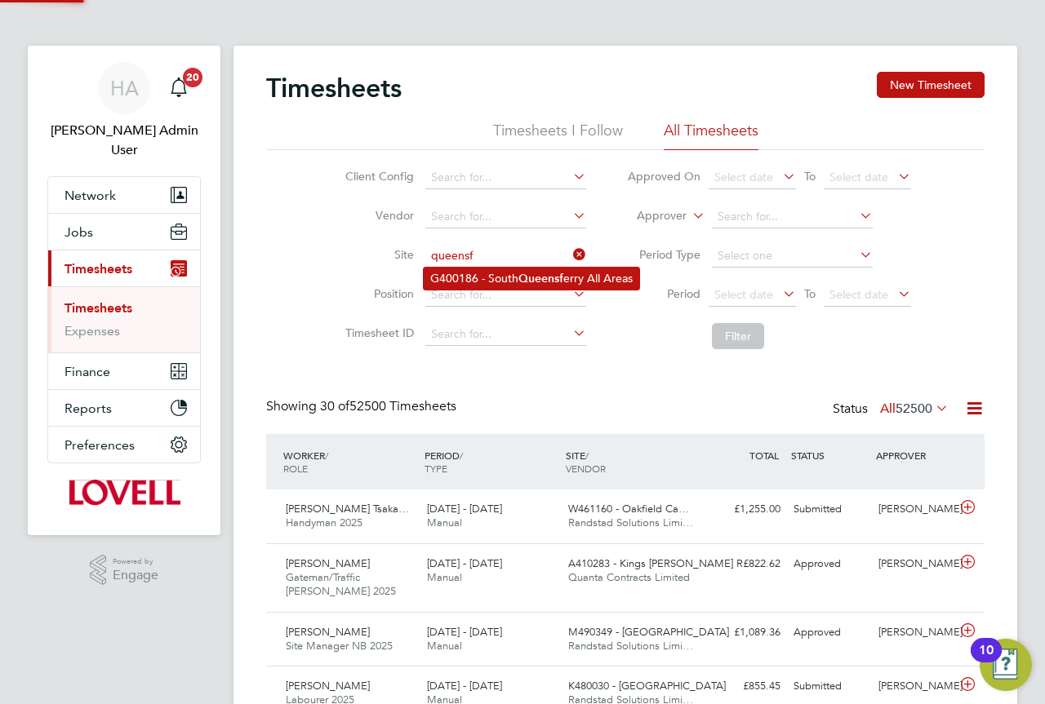
click at [464, 273] on li "G400186 - South Queensf erry All Areas" at bounding box center [531, 279] width 215 height 22
type input "G400186 - South Queensferry All Areas"
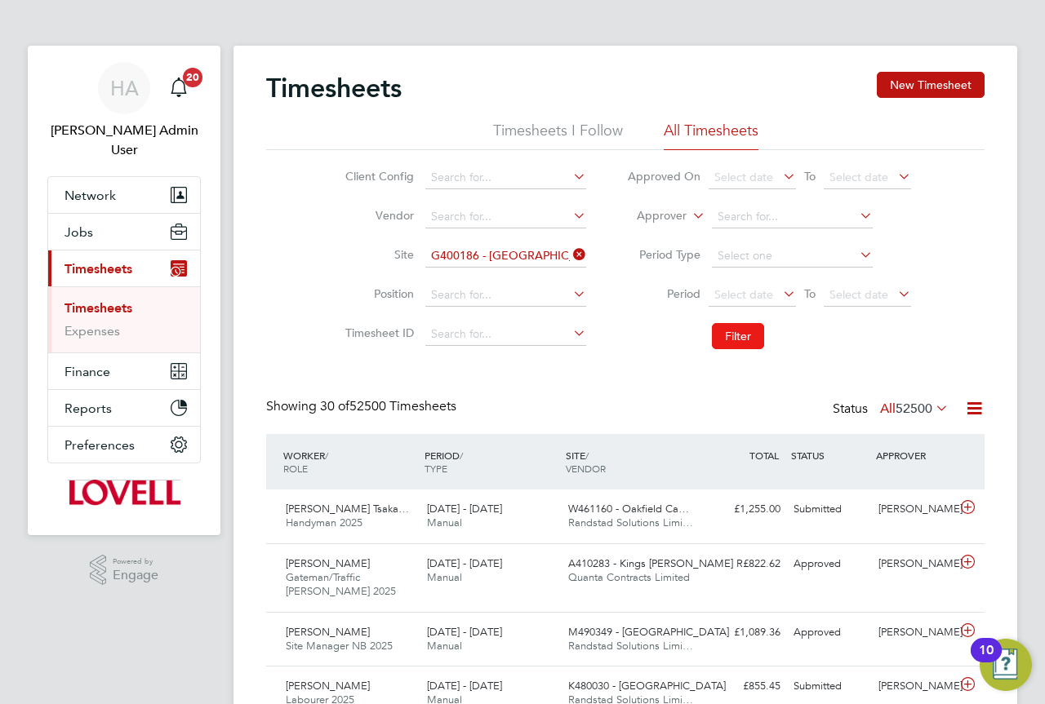
click at [753, 339] on button "Filter" at bounding box center [738, 336] width 52 height 26
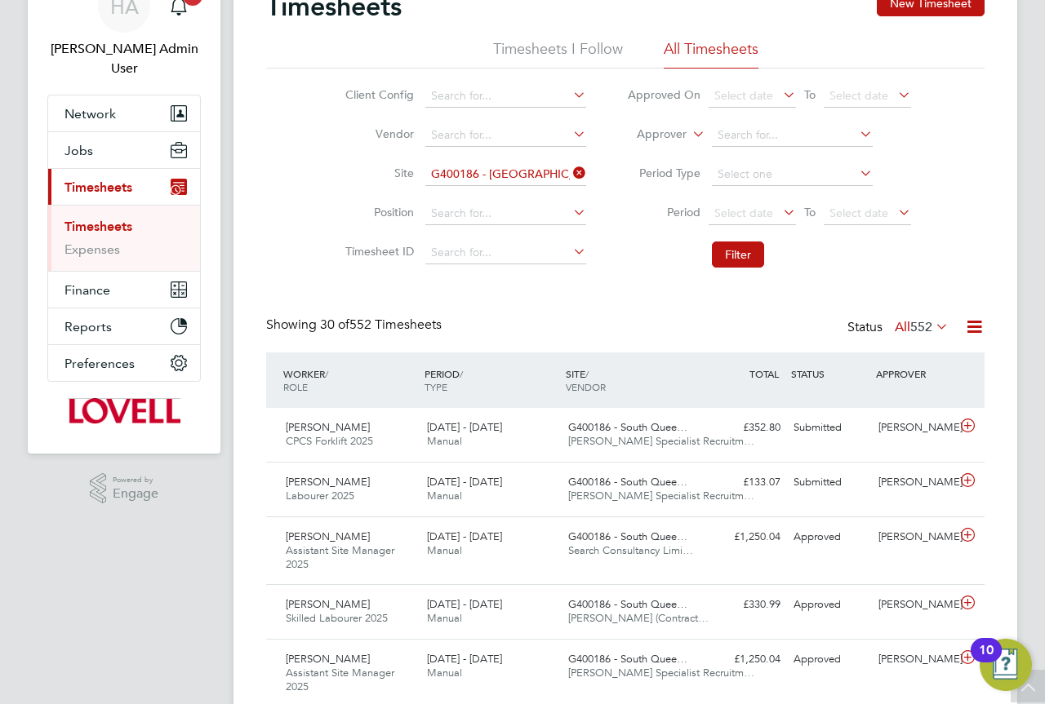
click at [906, 334] on label "All 552" at bounding box center [921, 327] width 54 height 16
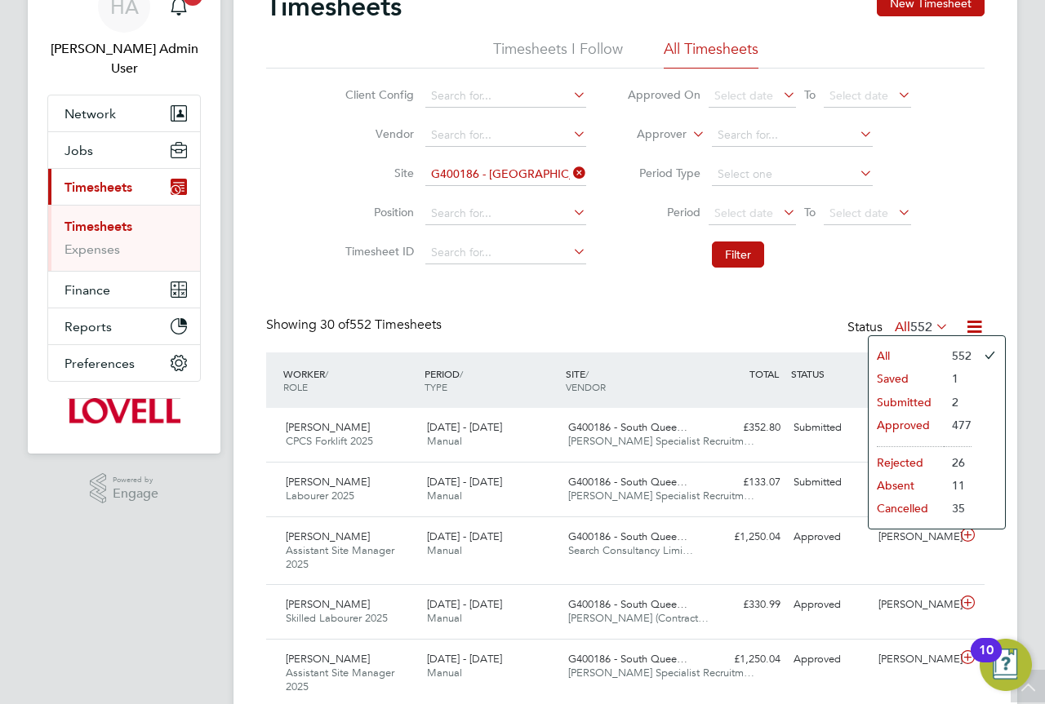
click at [903, 397] on li "Submitted" at bounding box center [905, 402] width 75 height 23
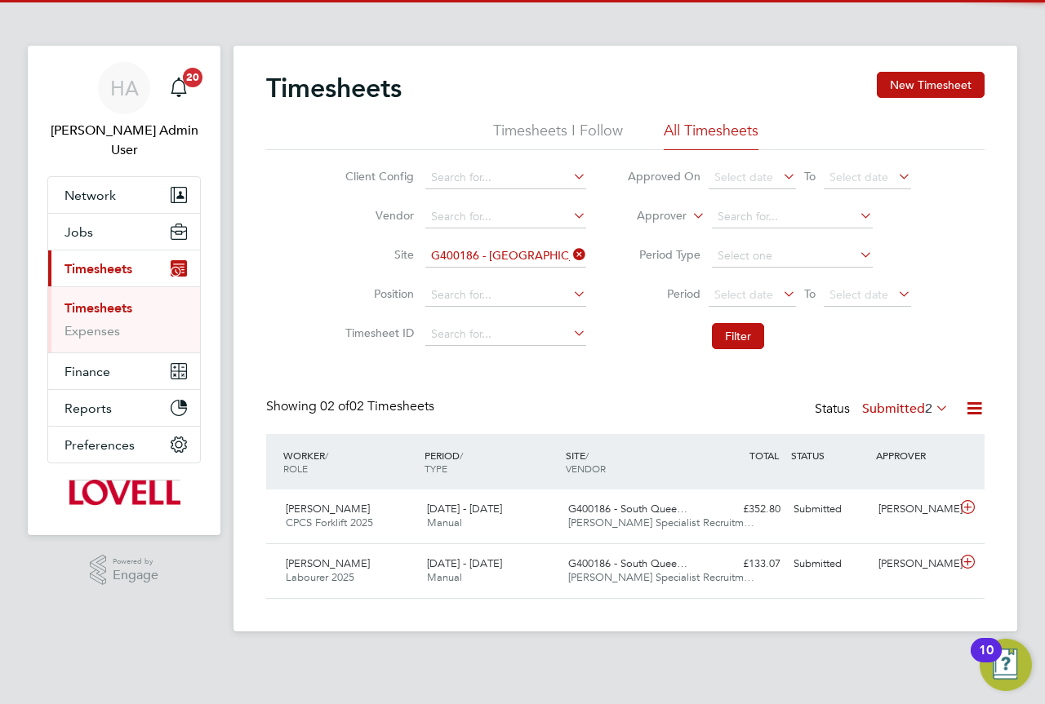
click at [908, 406] on label "Submitted 2" at bounding box center [905, 409] width 87 height 16
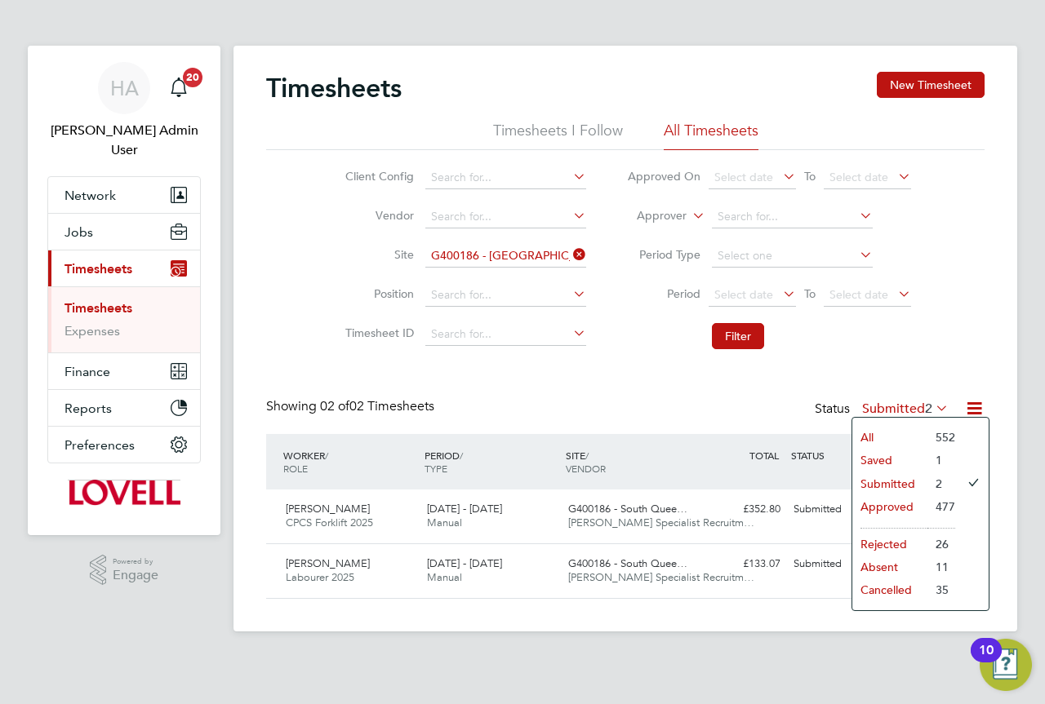
click at [897, 457] on li "Saved" at bounding box center [889, 460] width 75 height 23
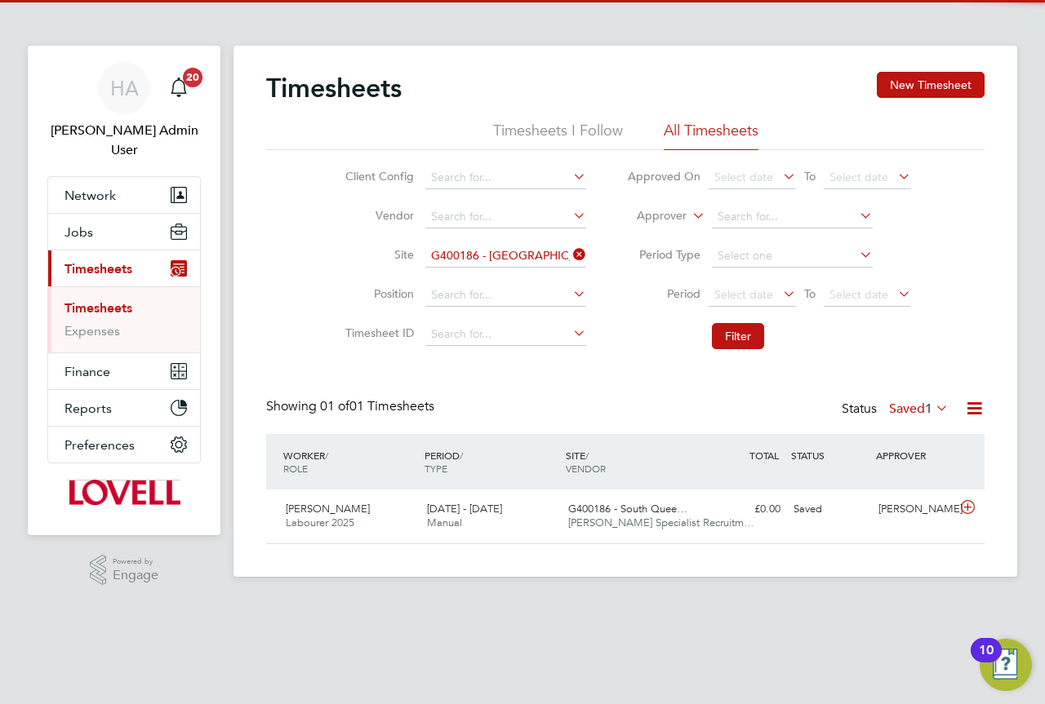
click at [905, 408] on label "Saved 1" at bounding box center [919, 409] width 60 height 16
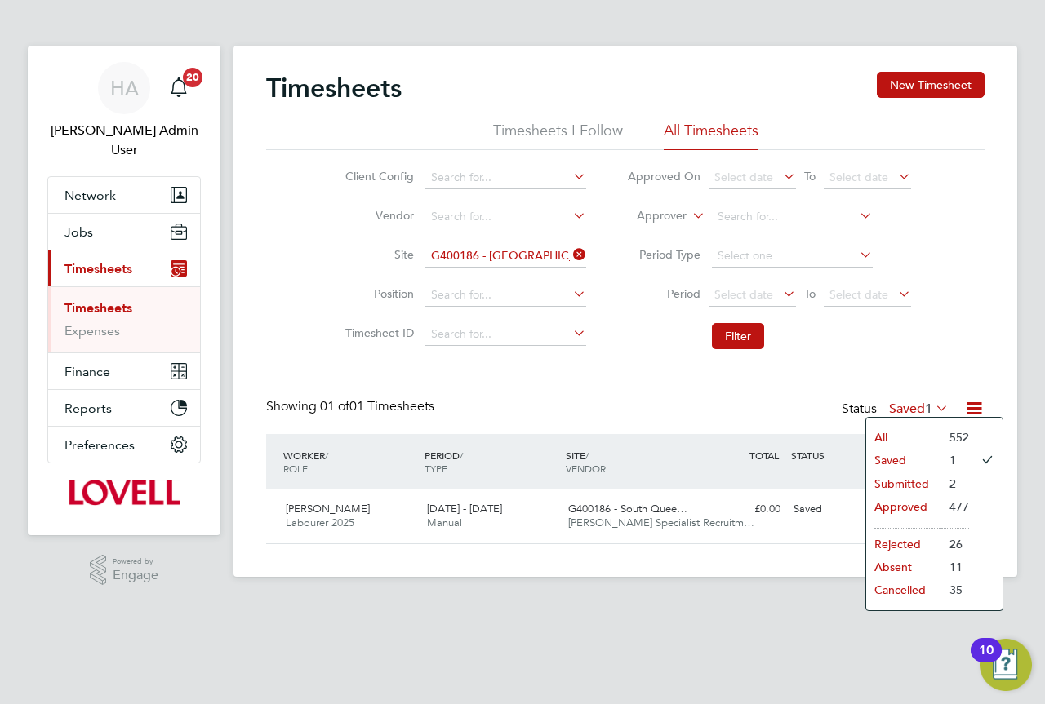
click at [893, 482] on li "Submitted" at bounding box center [903, 484] width 75 height 23
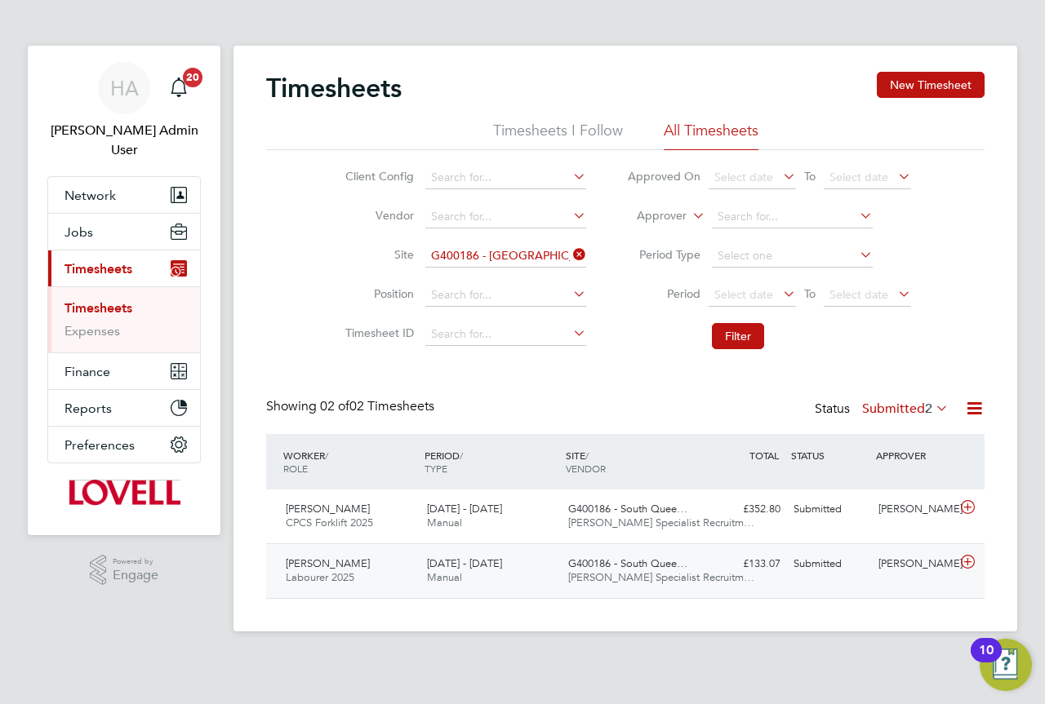
click at [713, 564] on div "£133.07 Submitted" at bounding box center [744, 564] width 85 height 27
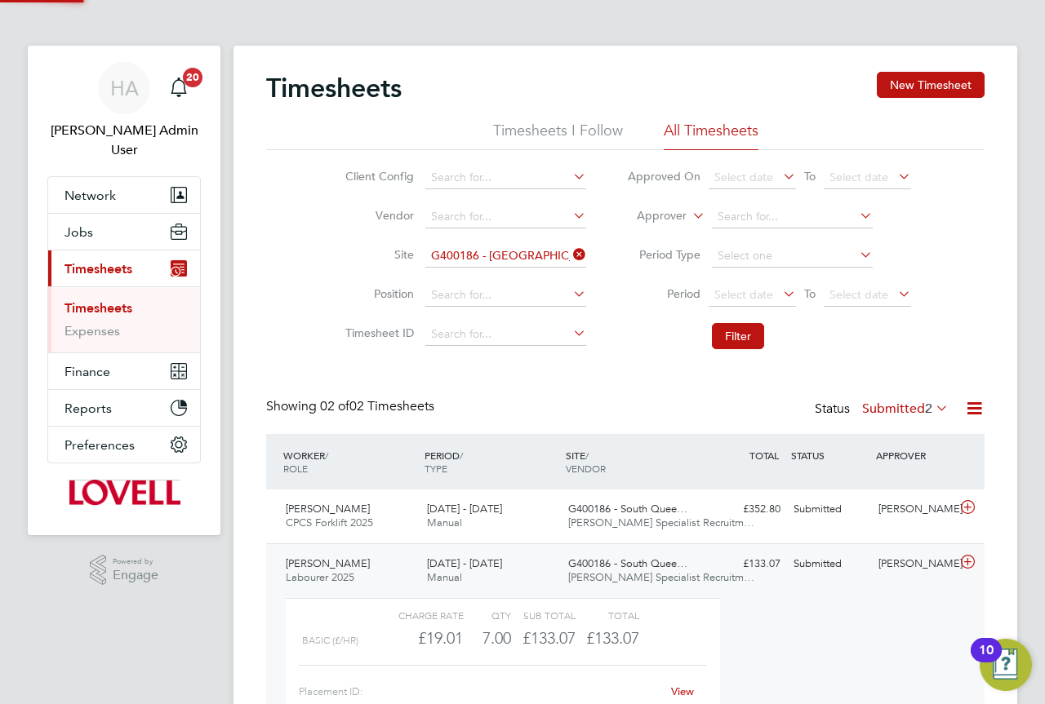
scroll to position [28, 159]
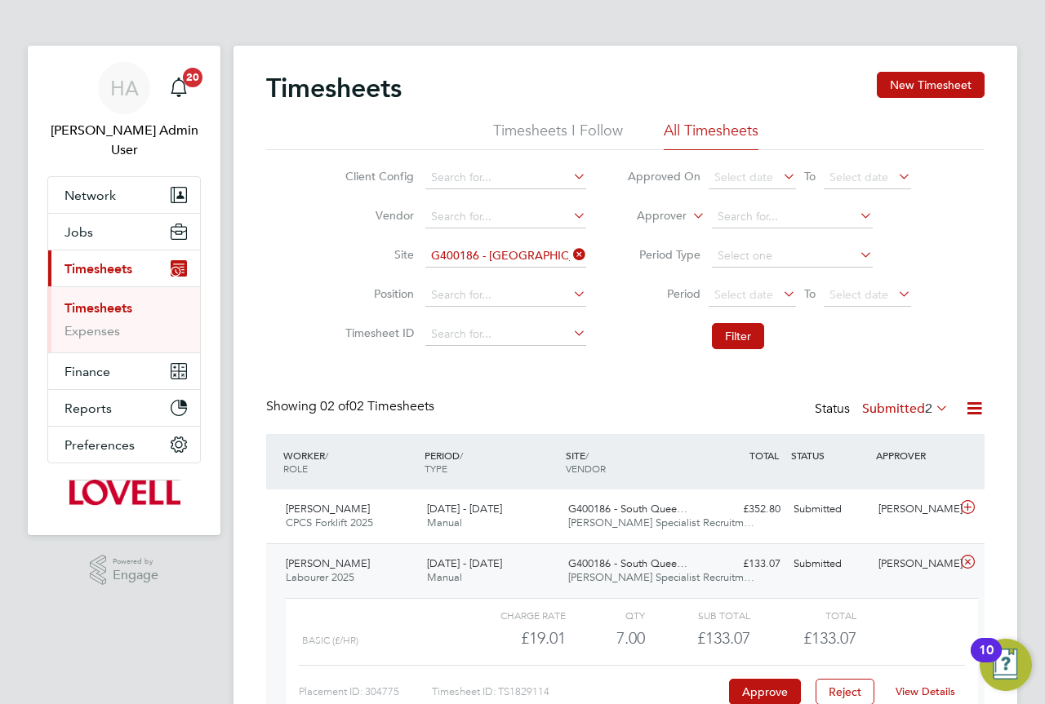
click at [916, 689] on link "View Details" at bounding box center [925, 692] width 60 height 14
click at [86, 228] on button "Jobs" at bounding box center [124, 232] width 152 height 36
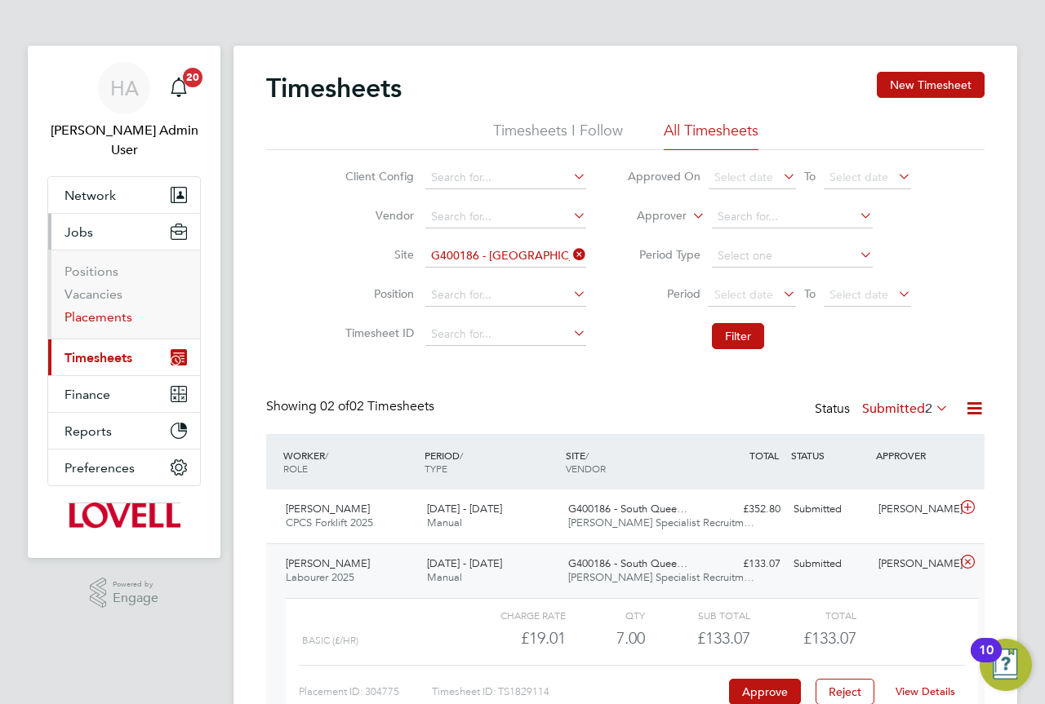
click at [96, 309] on link "Placements" at bounding box center [98, 317] width 68 height 16
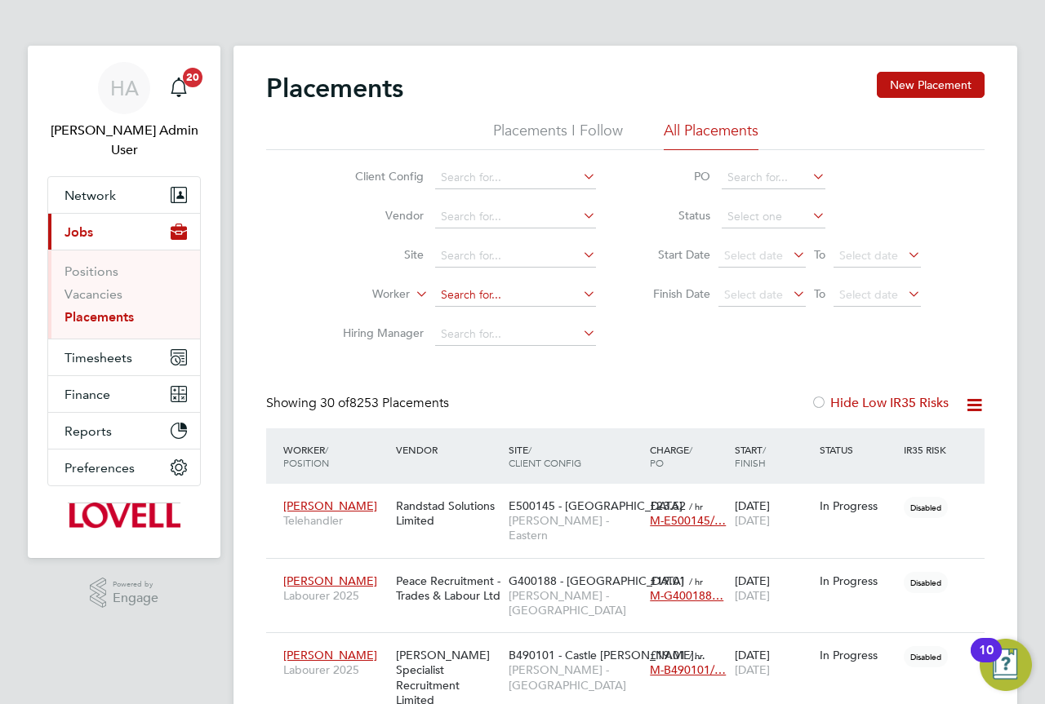
scroll to position [47, 142]
click at [482, 298] on input at bounding box center [515, 295] width 161 height 23
paste input "David Anderson"
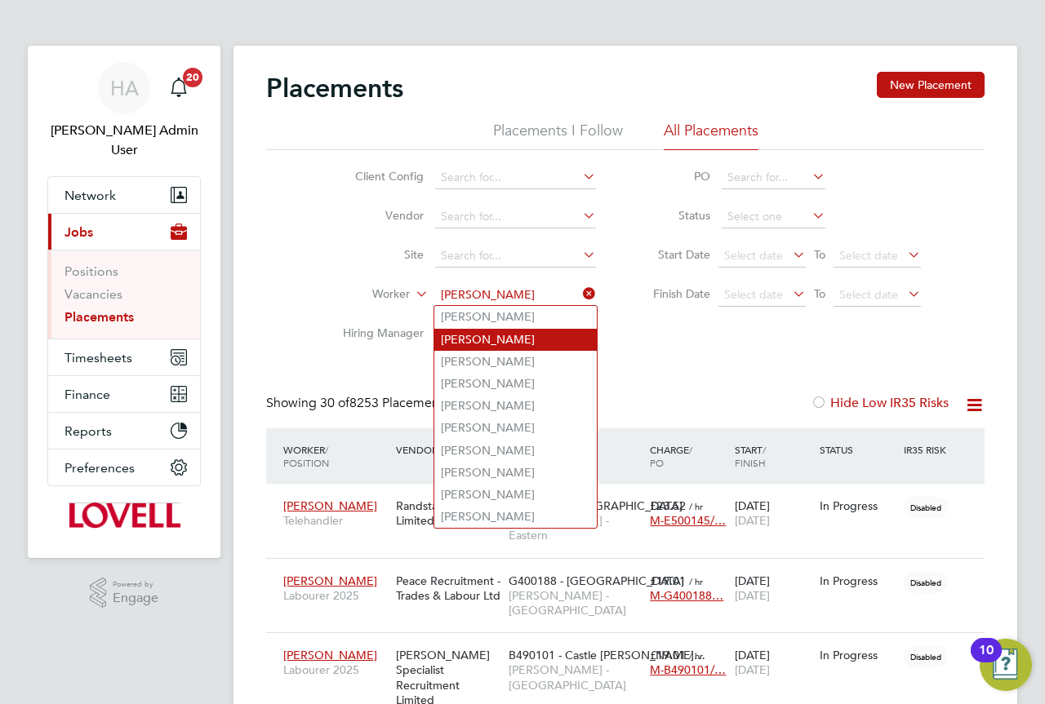
type input "David Anderson"
click at [518, 333] on li "David Anderson" at bounding box center [515, 340] width 162 height 22
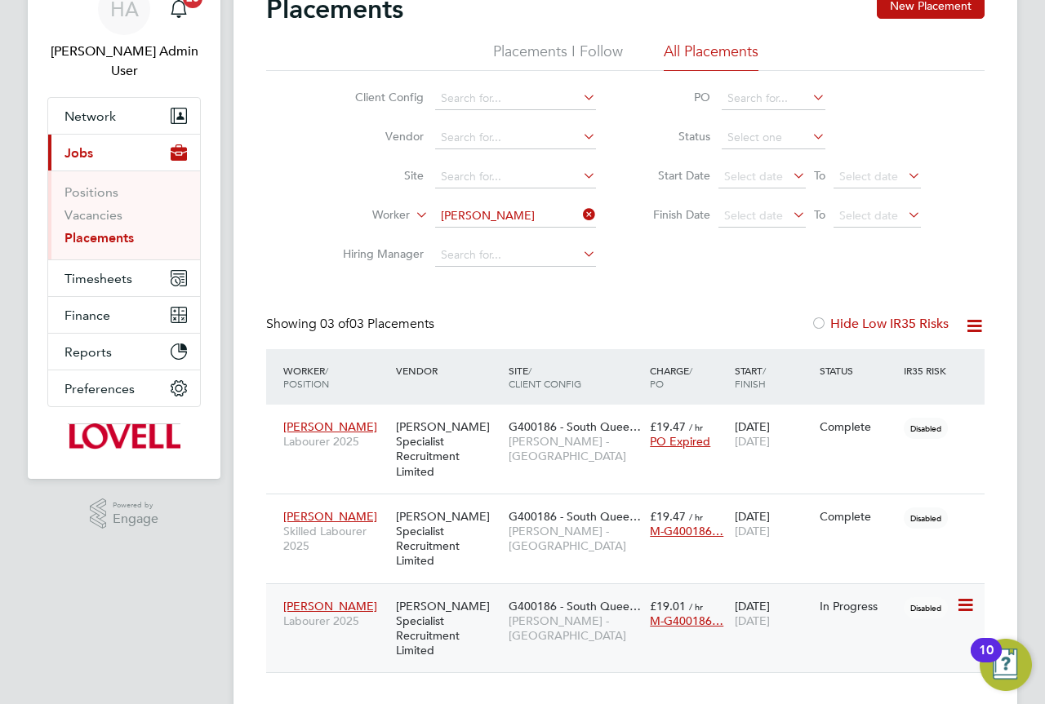
click at [459, 591] on div "Hays Specialist Recruitment Limited" at bounding box center [448, 629] width 113 height 76
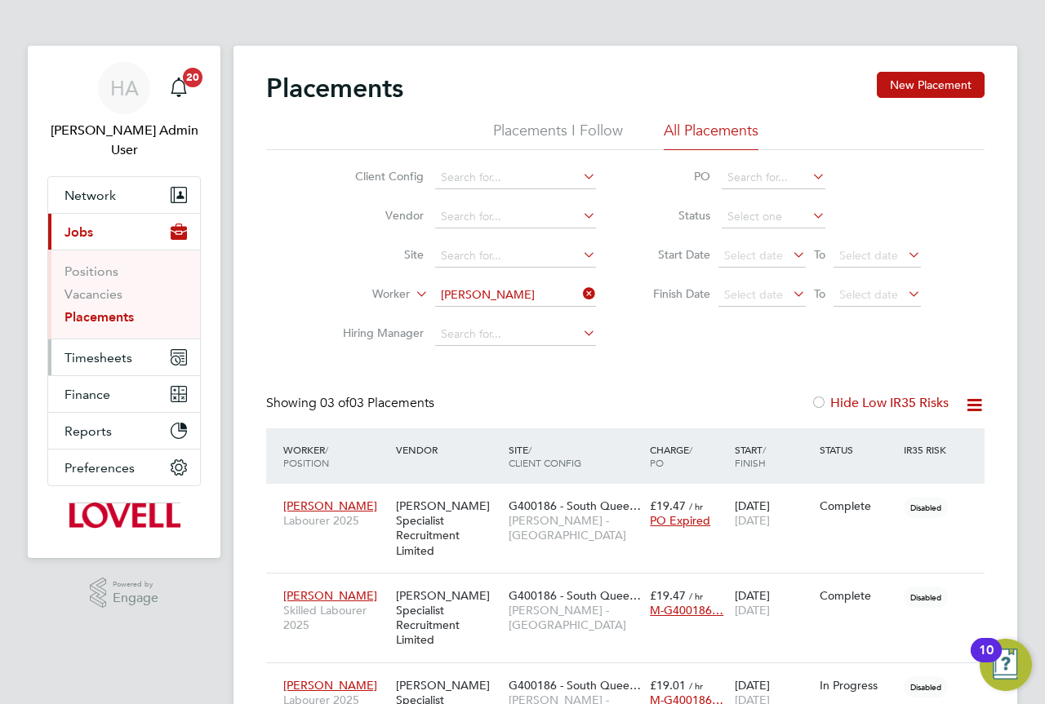
click at [120, 350] on span "Timesheets" at bounding box center [98, 358] width 68 height 16
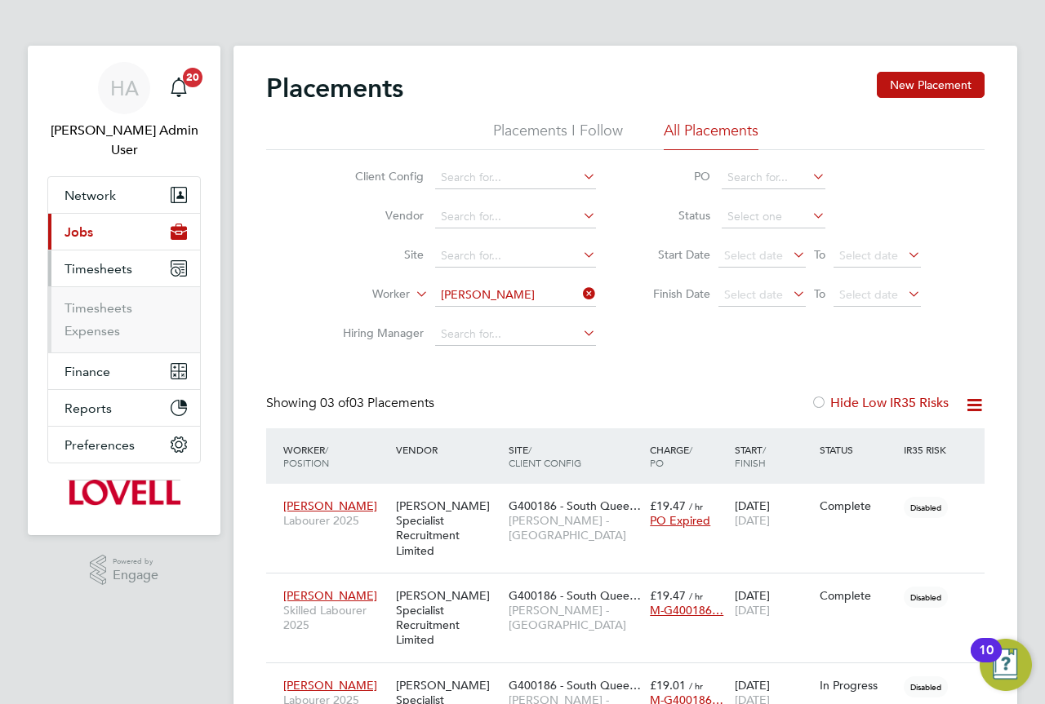
click at [106, 286] on ul "Timesheets Expenses" at bounding box center [124, 319] width 152 height 66
click at [122, 300] on link "Timesheets" at bounding box center [98, 308] width 68 height 16
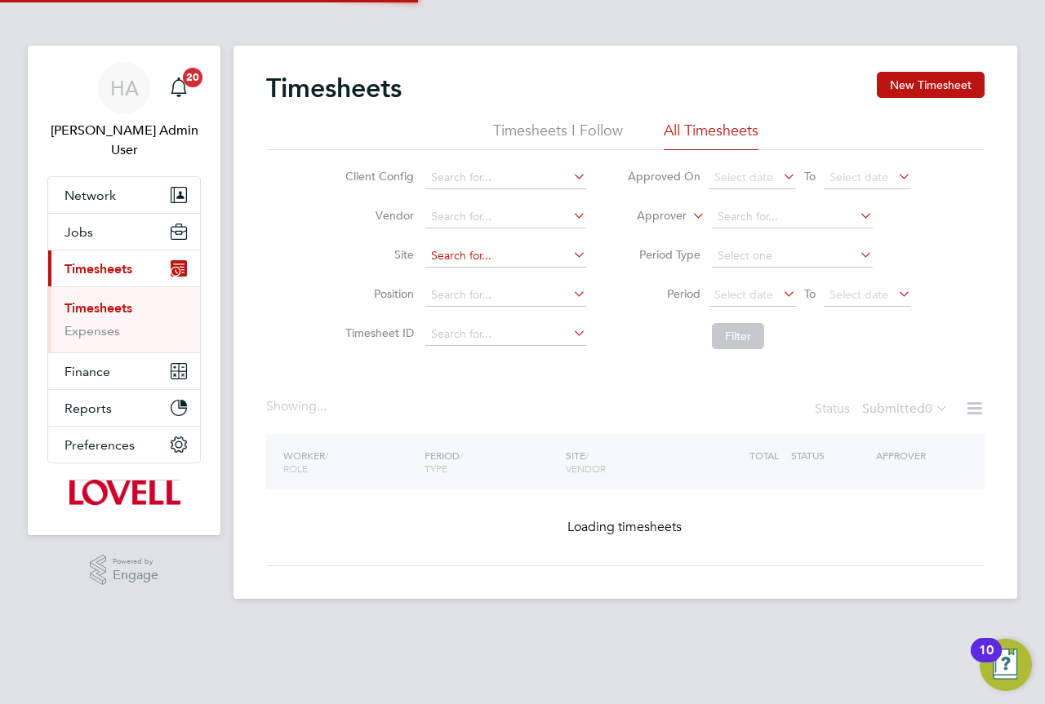
click at [485, 258] on input at bounding box center [505, 256] width 161 height 23
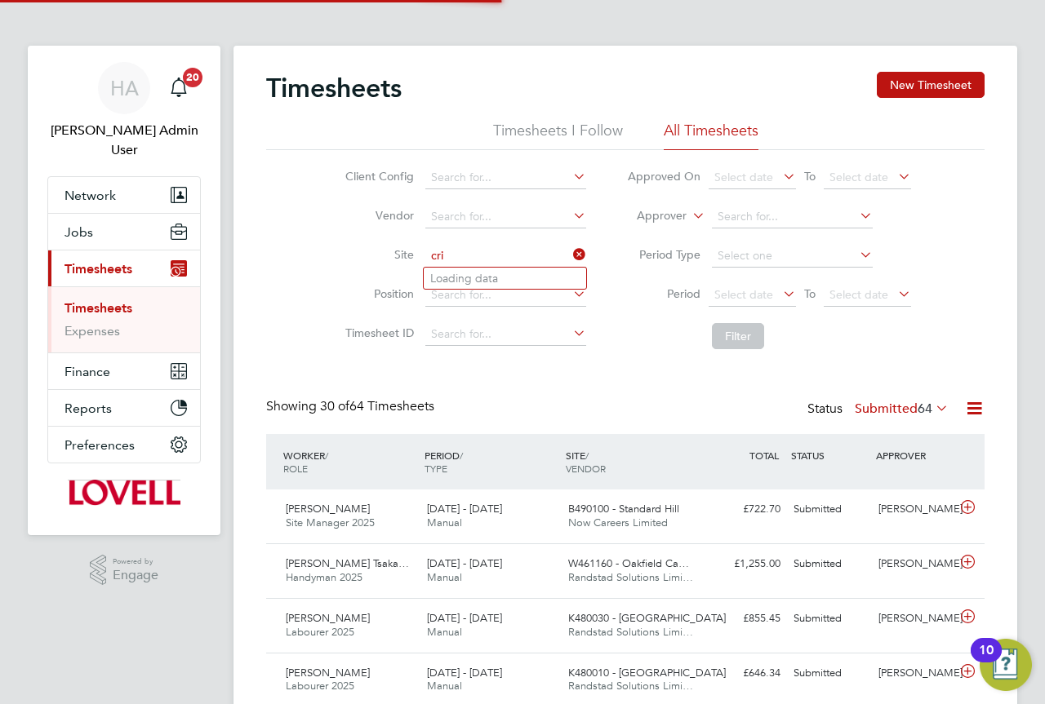
scroll to position [42, 142]
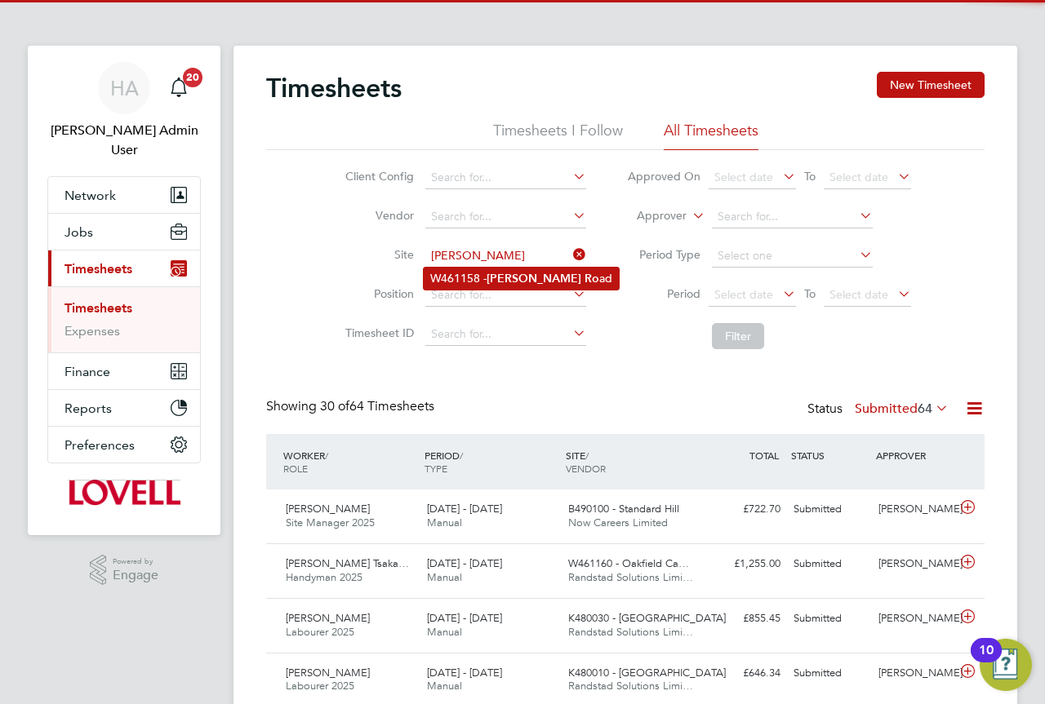
click at [482, 274] on li "W461158 - Crick Ro ad" at bounding box center [521, 279] width 195 height 22
type input "W461158 - Crick Road"
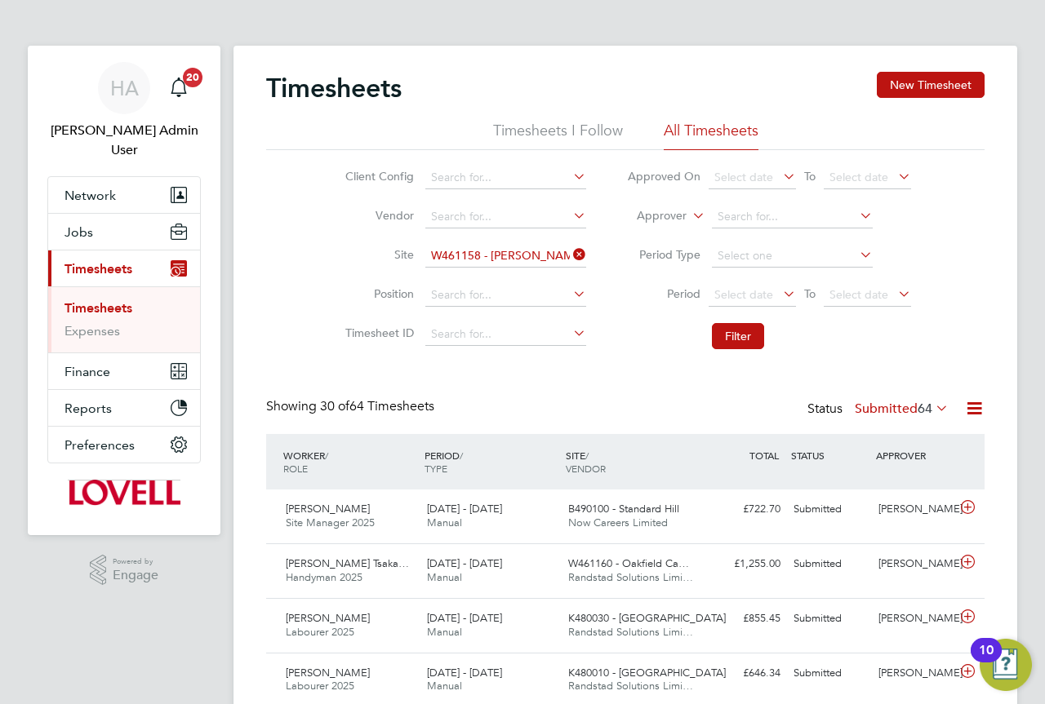
click at [743, 357] on li "Filter" at bounding box center [768, 336] width 325 height 42
click at [748, 352] on li "Filter" at bounding box center [768, 336] width 325 height 42
click at [756, 345] on button "Filter" at bounding box center [738, 336] width 52 height 26
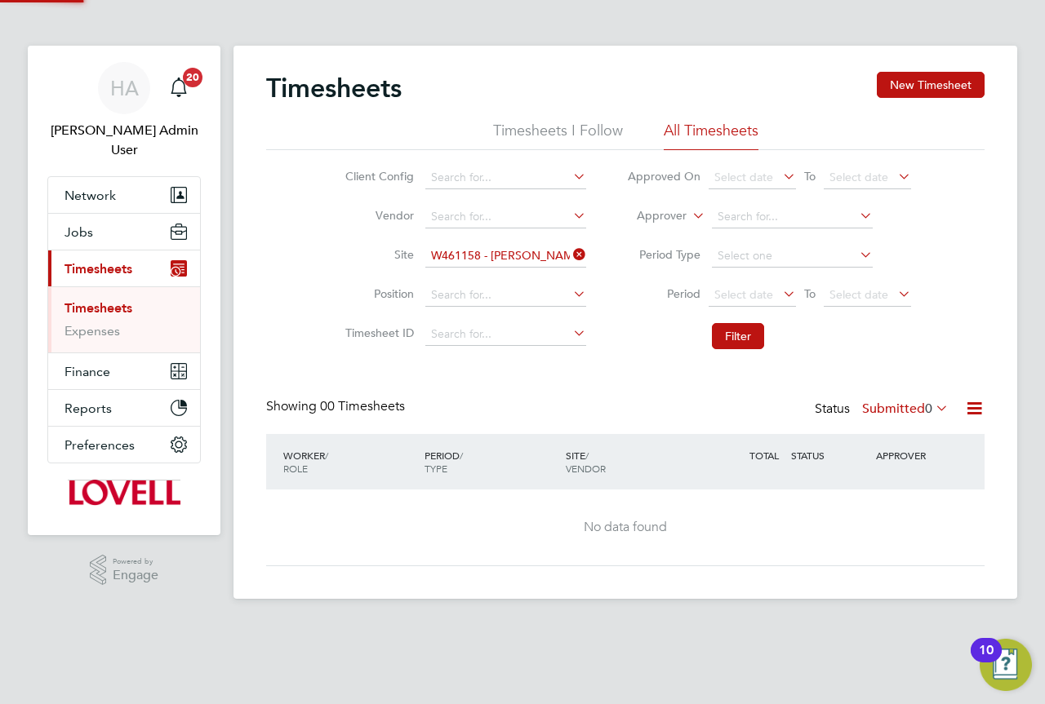
click at [897, 406] on label "Submitted 0" at bounding box center [905, 409] width 87 height 16
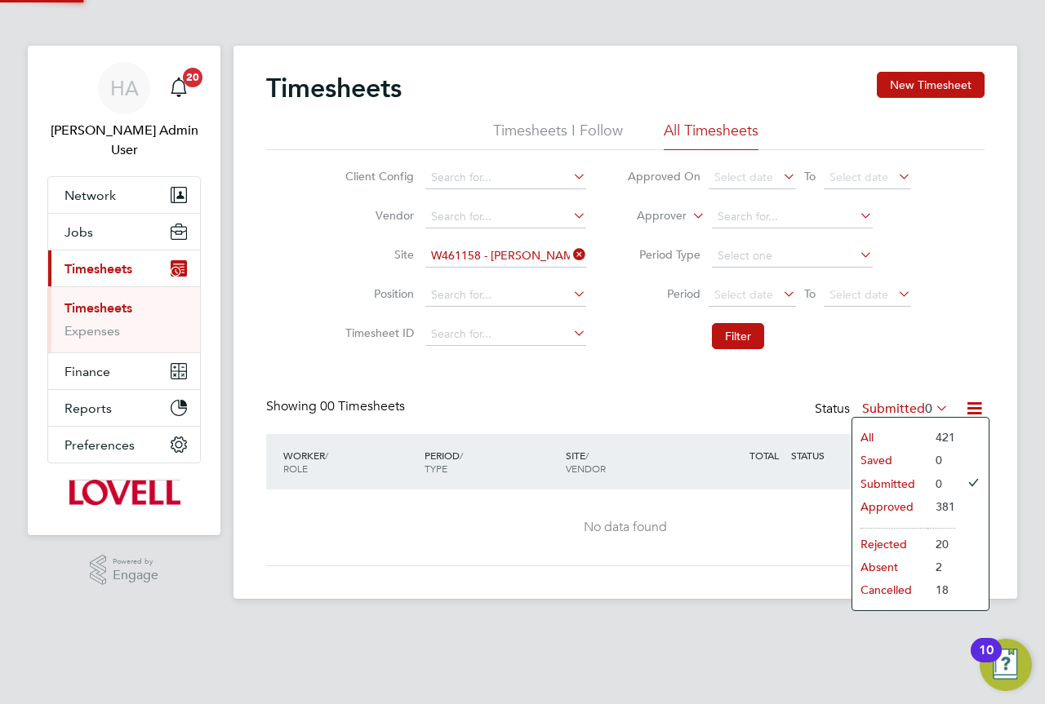
click at [881, 428] on li "All" at bounding box center [889, 437] width 75 height 23
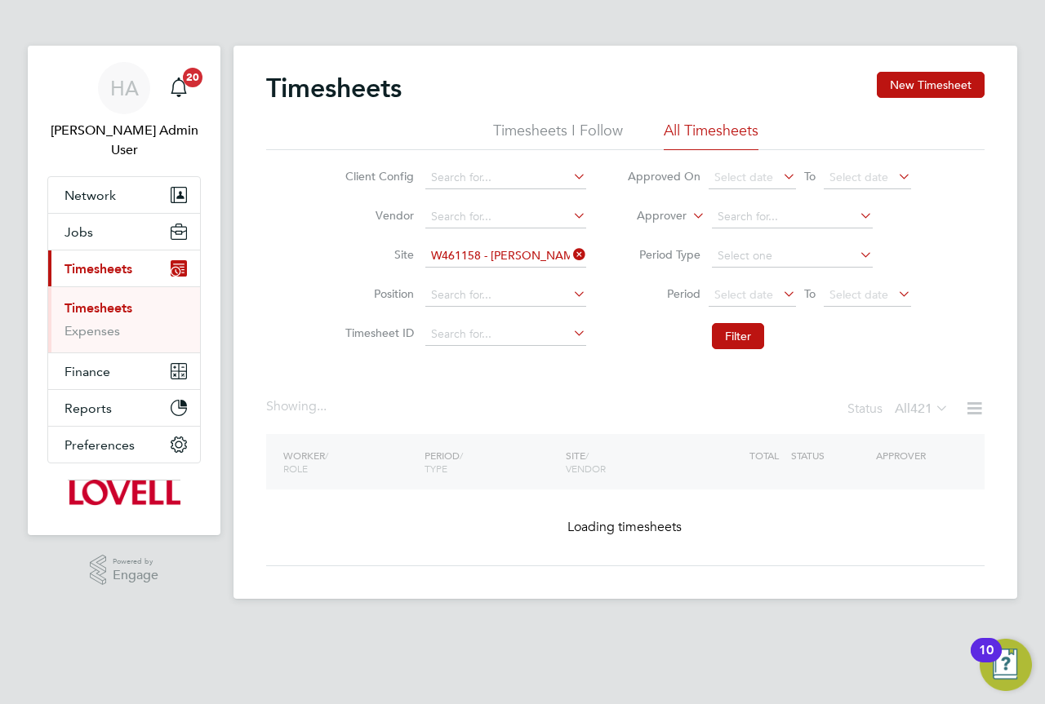
click at [668, 412] on div "Showing ... Status All 421" at bounding box center [625, 416] width 718 height 36
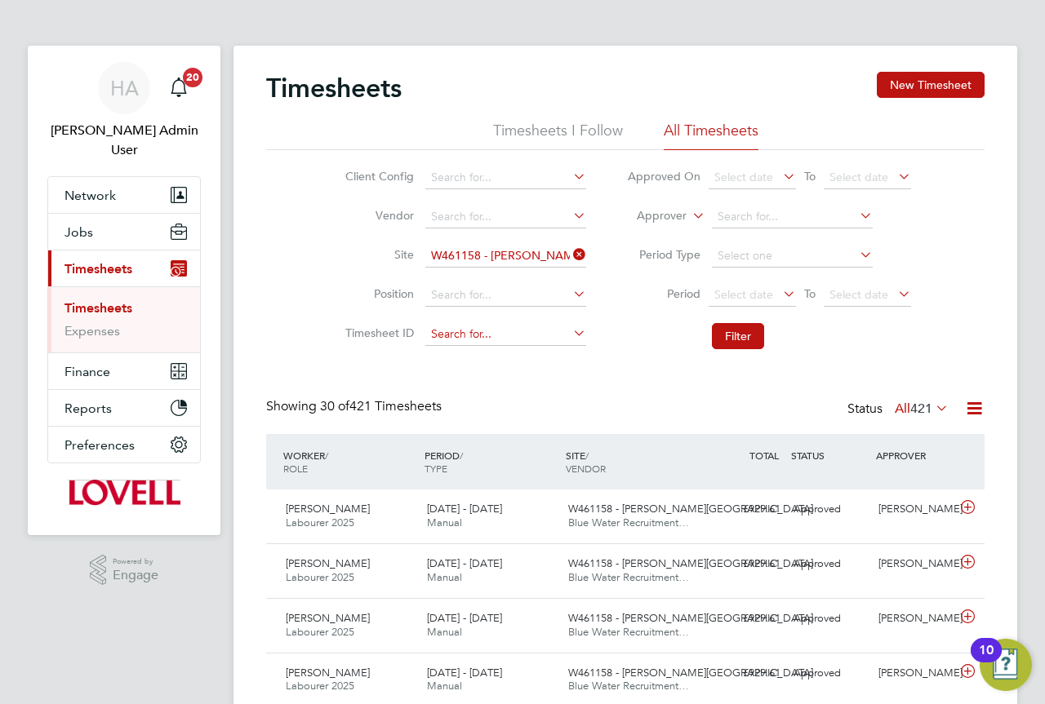
click at [457, 335] on input at bounding box center [505, 334] width 161 height 23
click at [446, 295] on input at bounding box center [505, 295] width 161 height 23
click at [358, 243] on li "Site W461158 - Crick Road" at bounding box center [463, 256] width 286 height 39
click at [473, 178] on input at bounding box center [505, 177] width 161 height 23
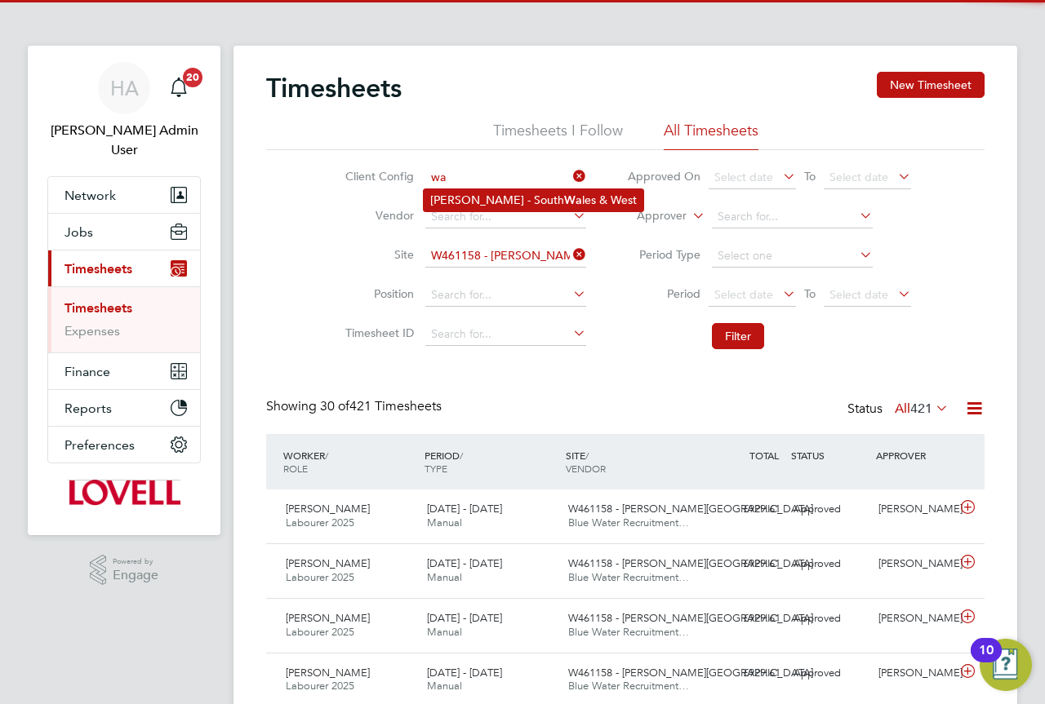
click at [486, 192] on li "Lovell - South Wa les & West" at bounding box center [534, 200] width 220 height 22
type input "Lovell - South Wales & West"
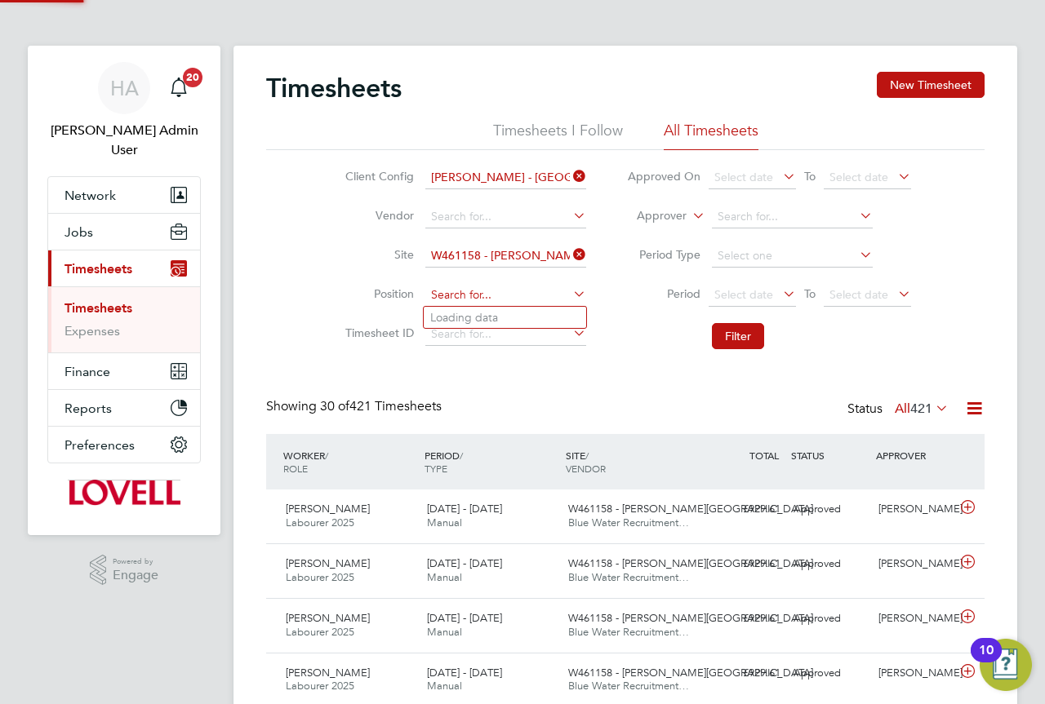
click at [471, 296] on input at bounding box center [505, 295] width 161 height 23
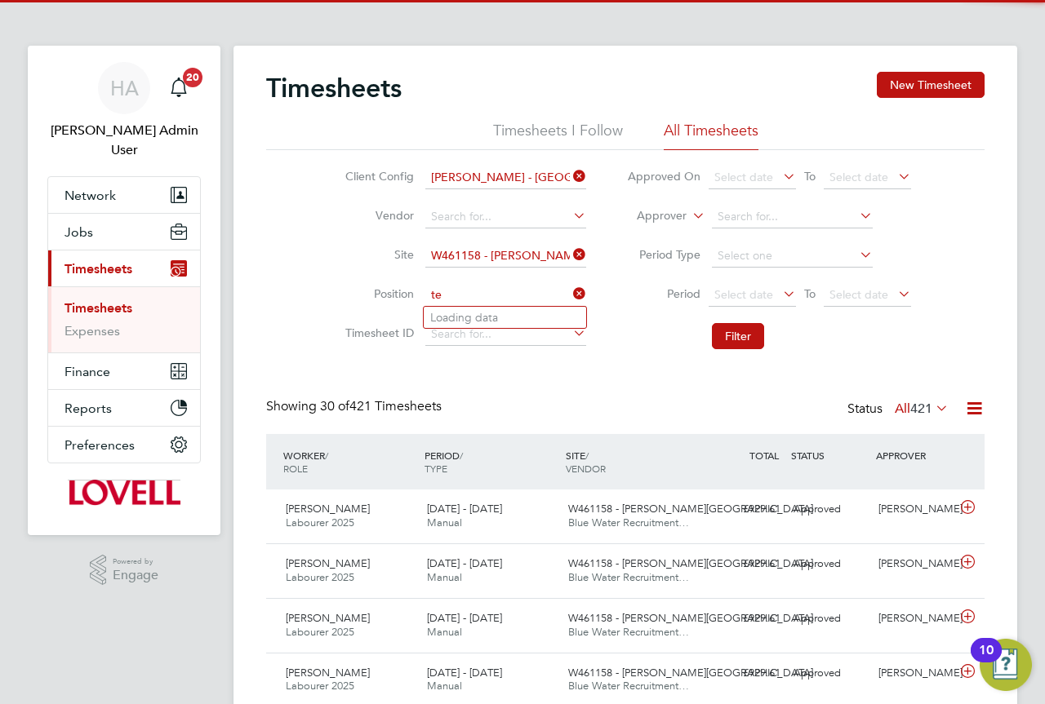
type input "t"
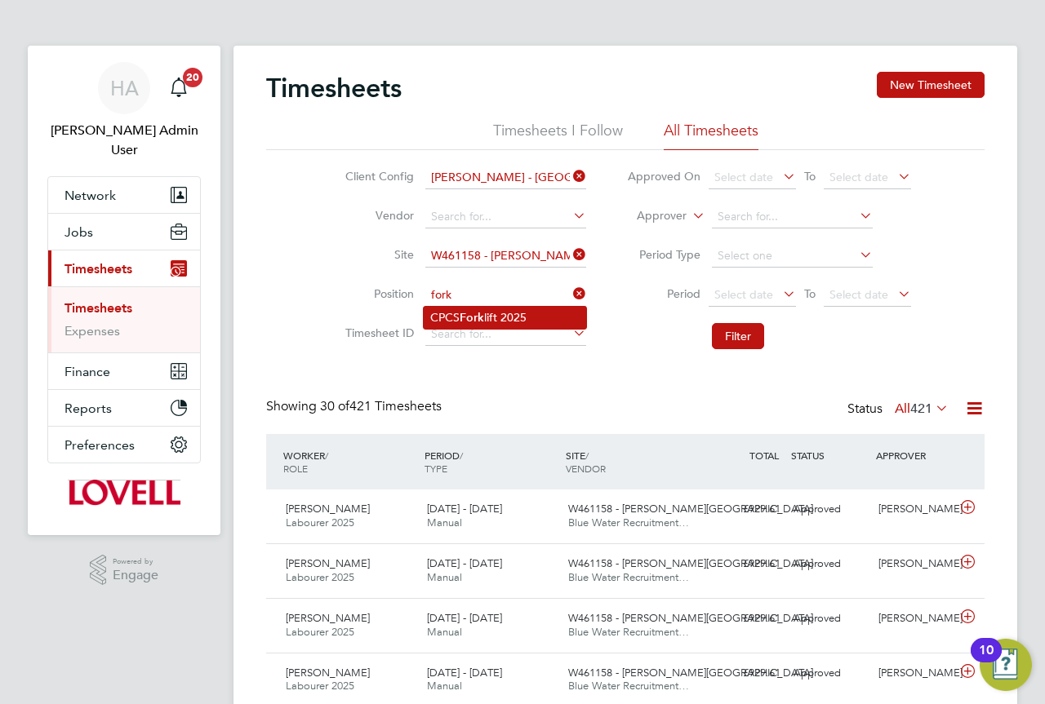
click at [463, 311] on b "Fork" at bounding box center [471, 318] width 24 height 14
type input "CPCS Forklift 2025"
click at [734, 344] on button "Filter" at bounding box center [738, 336] width 52 height 26
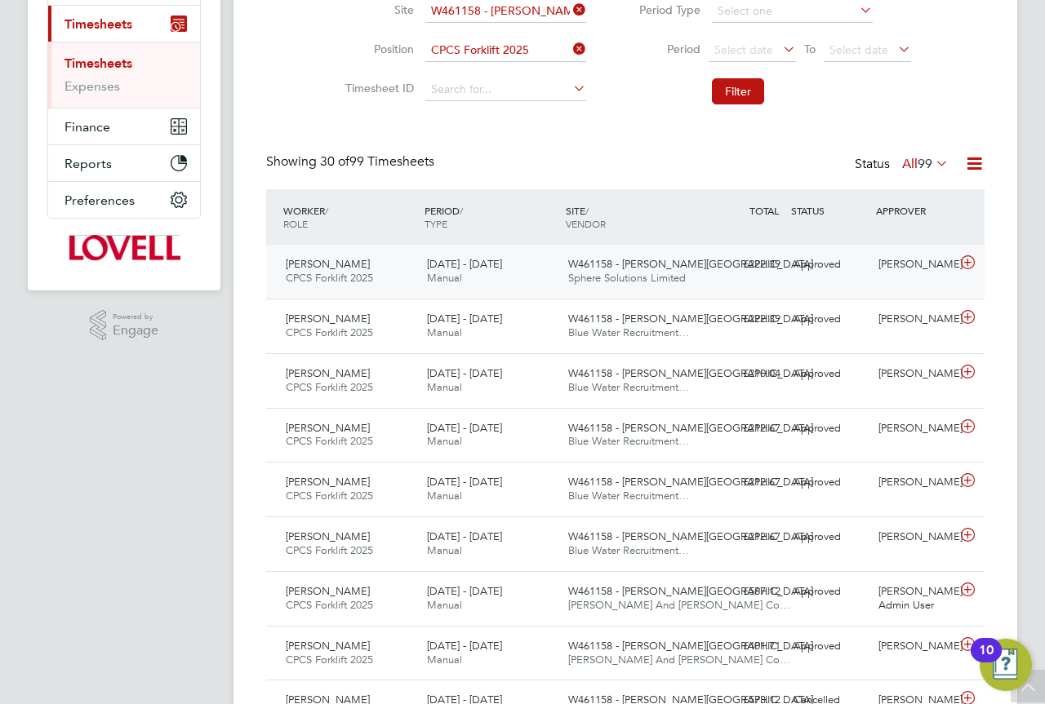
click at [535, 270] on div "14 - 20 Jun 2025 Manual" at bounding box center [490, 271] width 141 height 41
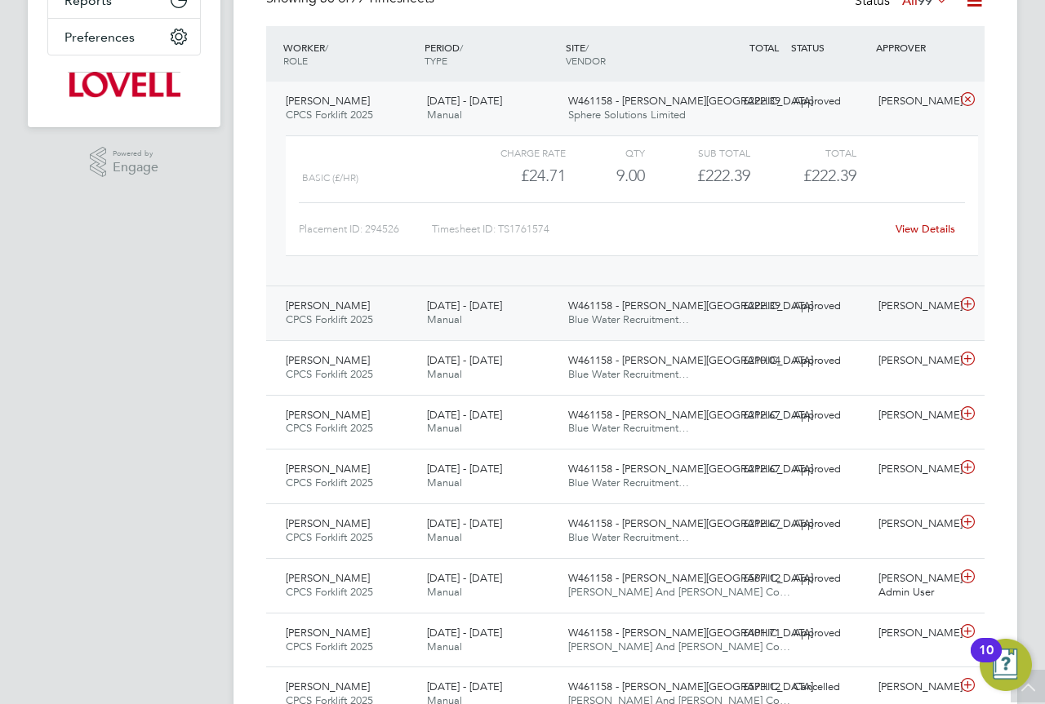
click at [537, 310] on div "7 - 13 Jun 2025 Manual" at bounding box center [490, 313] width 141 height 41
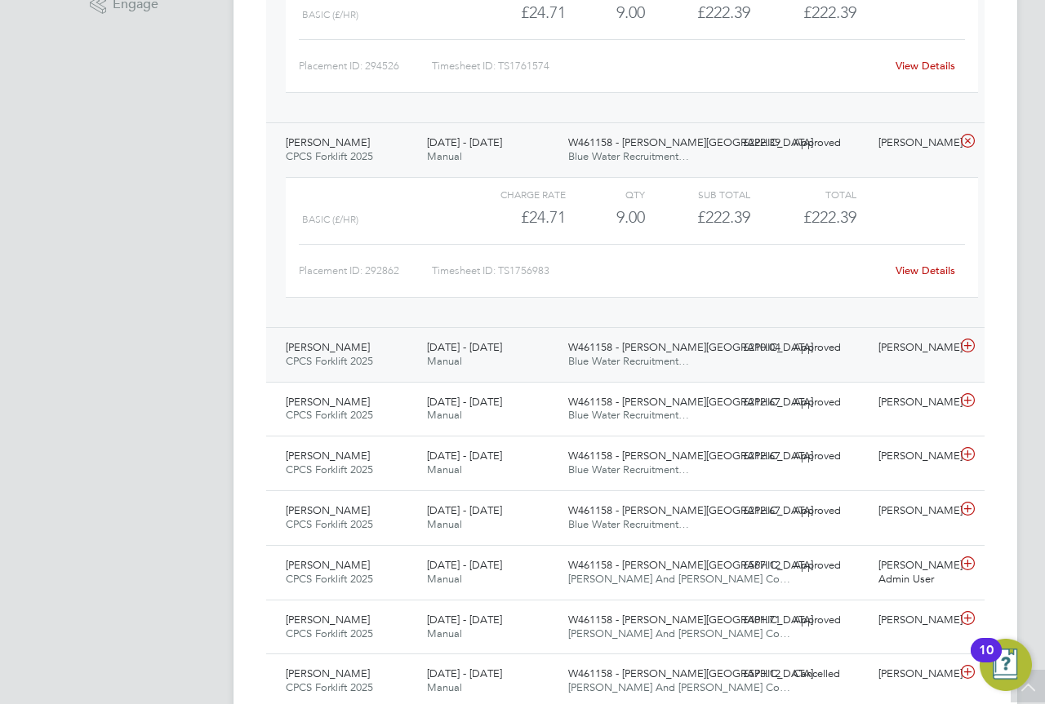
click at [522, 357] on div "31 May - 6 Jun 2025 Manual" at bounding box center [490, 355] width 141 height 41
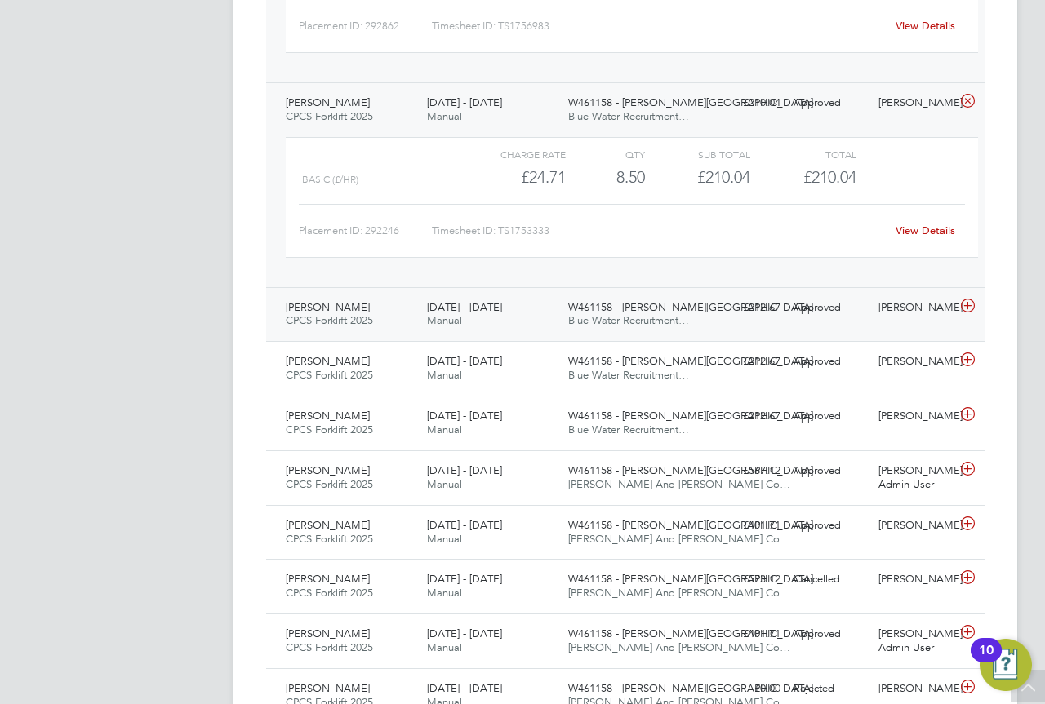
click at [529, 326] on div "1 - 7 Mar 2025 Manual" at bounding box center [490, 315] width 141 height 41
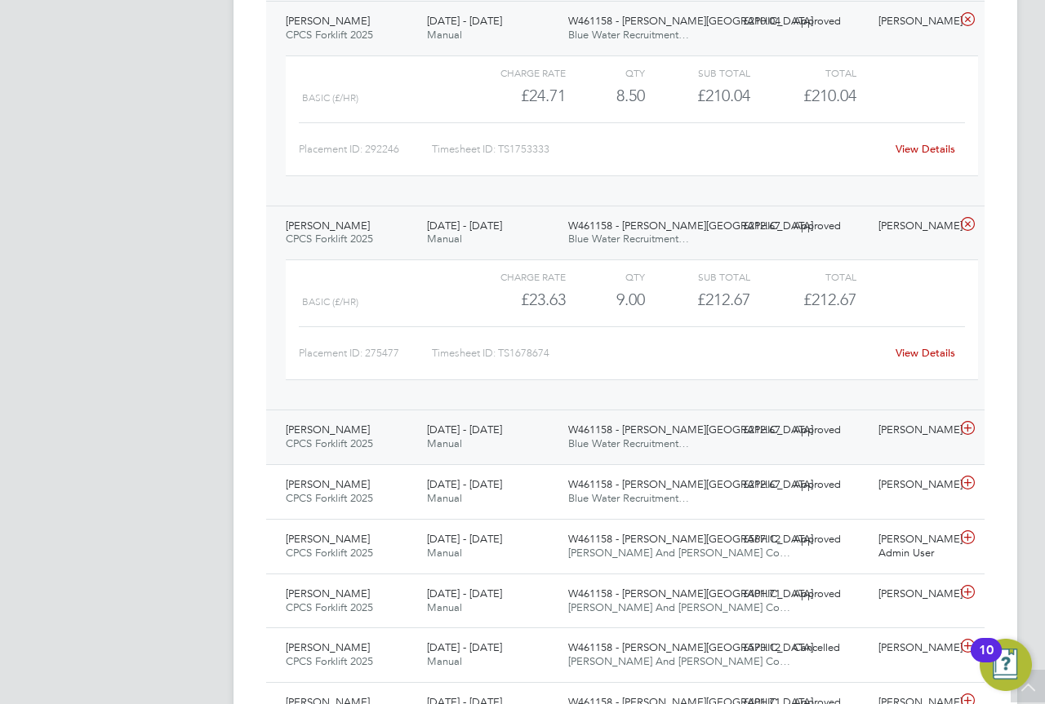
click at [526, 428] on div "15 - 21 Feb 2025 Manual" at bounding box center [490, 437] width 141 height 41
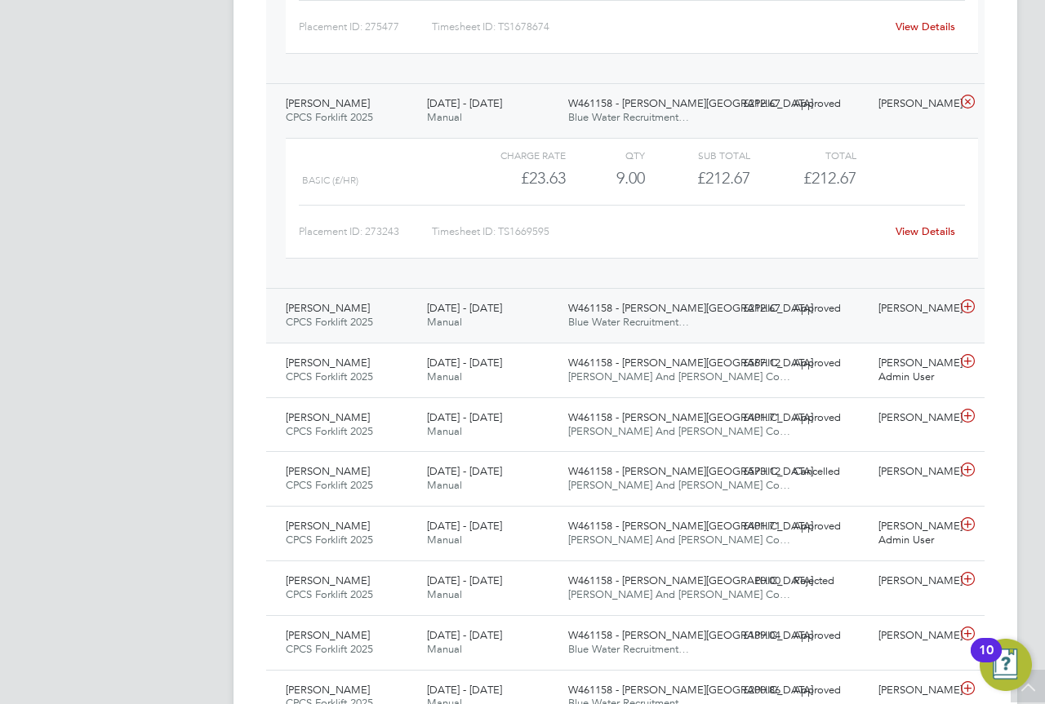
click at [517, 327] on div "9 - 15 Nov 2024 Manual" at bounding box center [490, 315] width 141 height 41
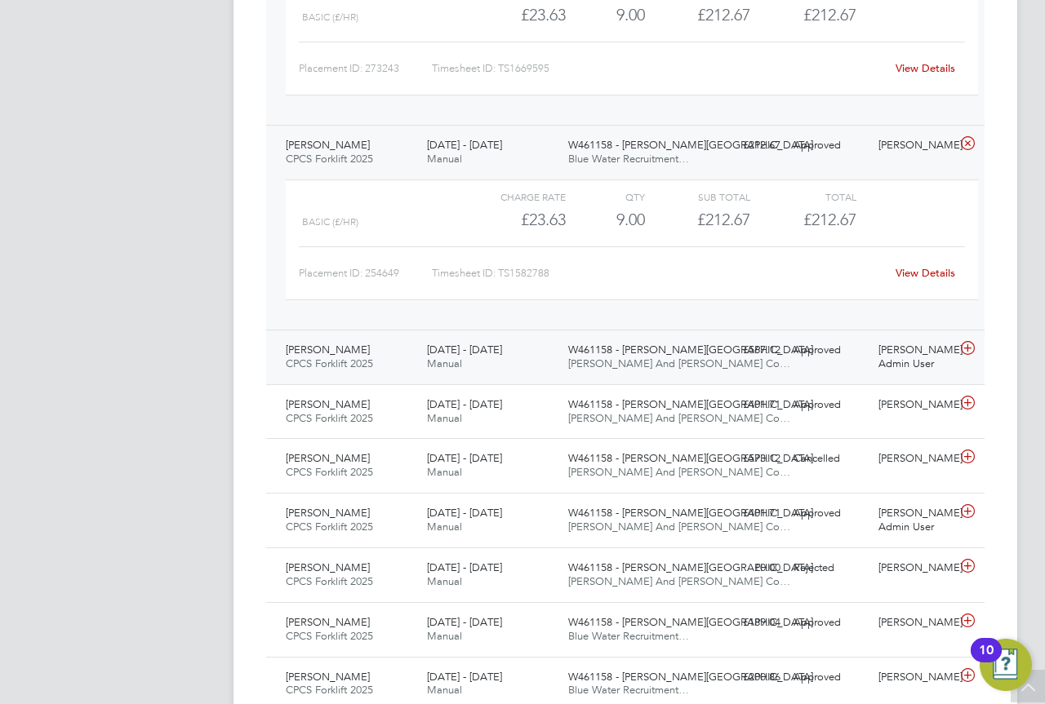
click at [530, 353] on div "7 - 13 Sep 2024 Manual" at bounding box center [490, 357] width 141 height 41
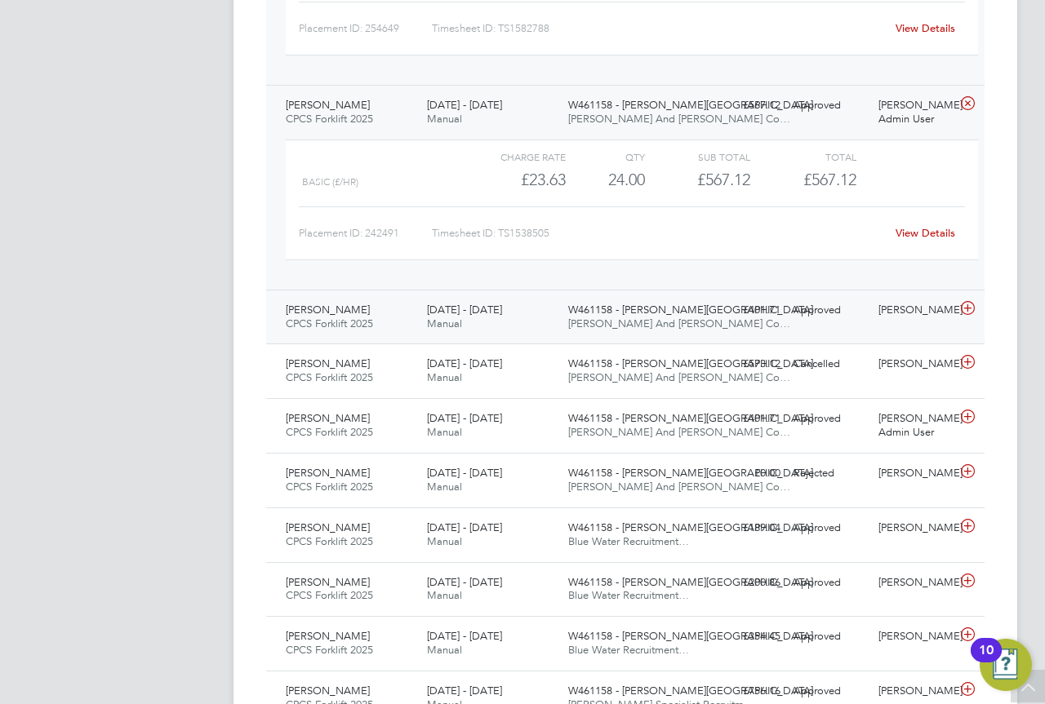
click at [543, 304] on div "7 - 13 Sep 2024 Manual" at bounding box center [490, 317] width 141 height 41
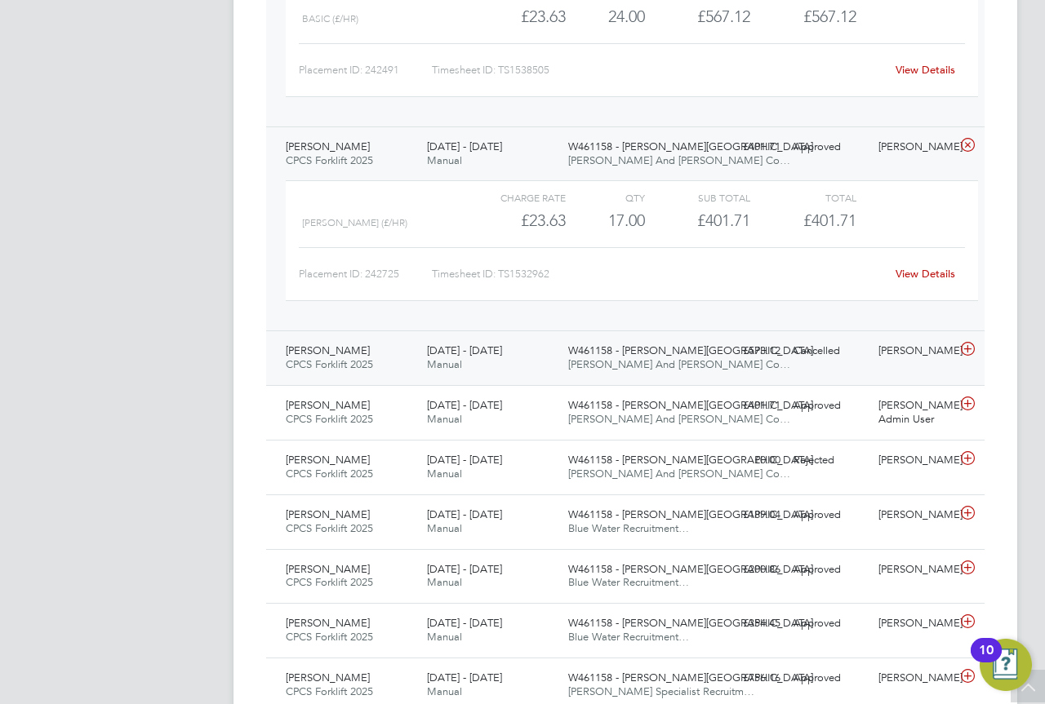
click at [529, 353] on div "7 - 13 Sep 2024 Manual" at bounding box center [490, 358] width 141 height 41
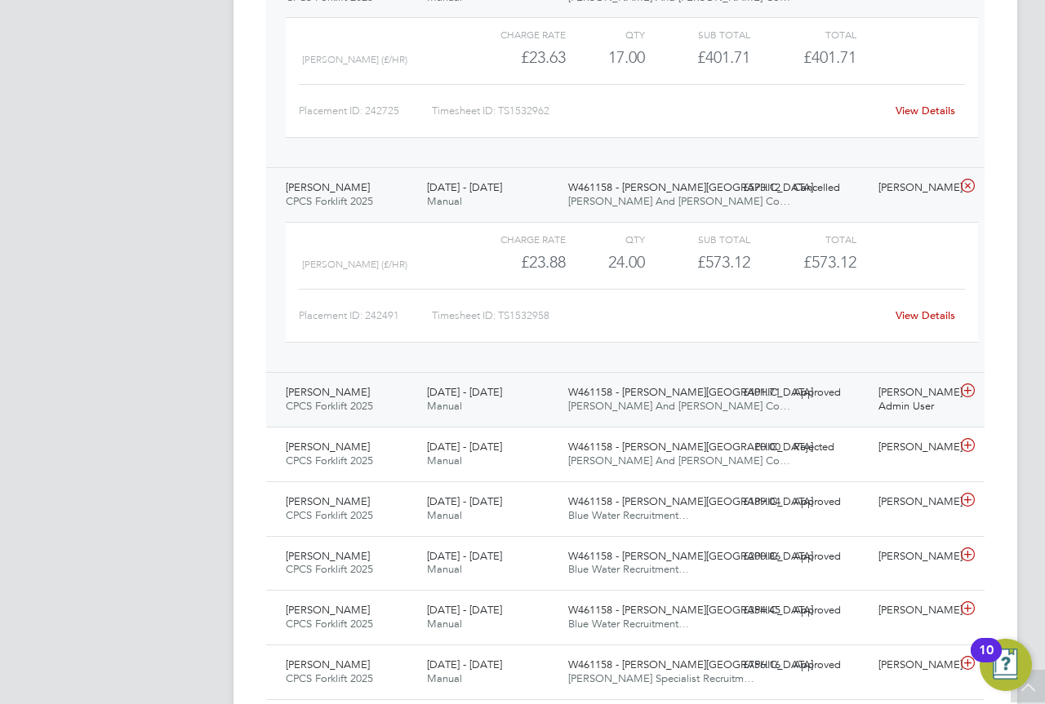
click at [539, 399] on div "10 - 16 Aug 2024 Manual" at bounding box center [490, 399] width 141 height 41
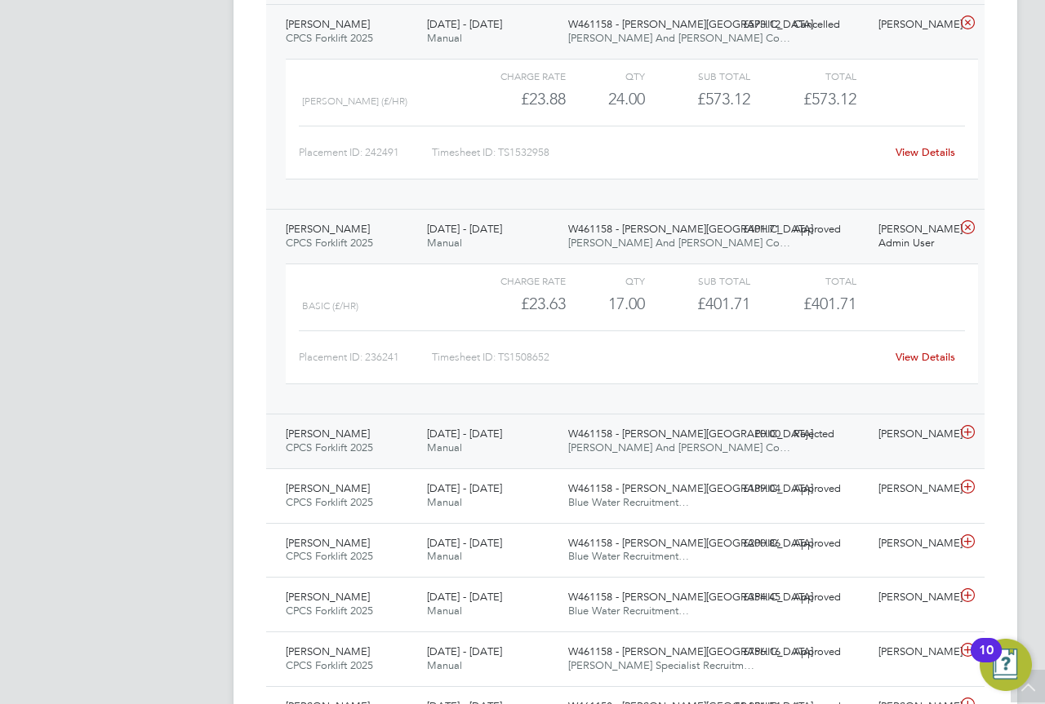
click at [536, 433] on div "10 - 16 Aug 2024 Manual" at bounding box center [490, 441] width 141 height 41
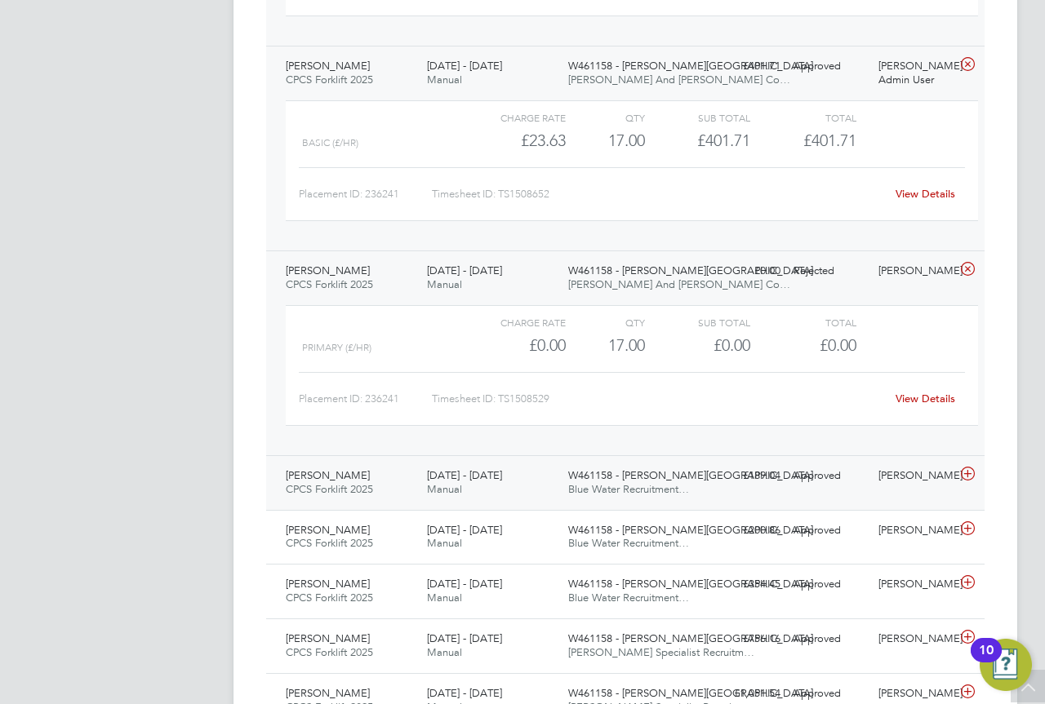
click at [535, 468] on div "20 - 26 Jul 2024 Manual" at bounding box center [490, 483] width 141 height 41
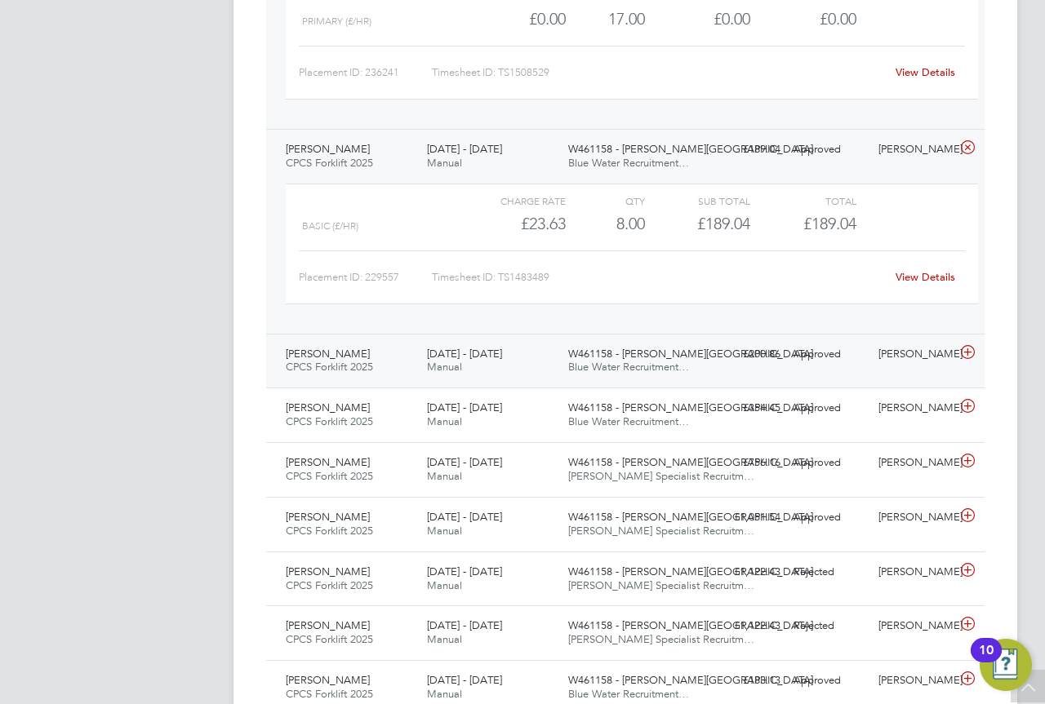
click at [517, 353] on div "13 - 19 Jul 2024 Manual" at bounding box center [490, 361] width 141 height 41
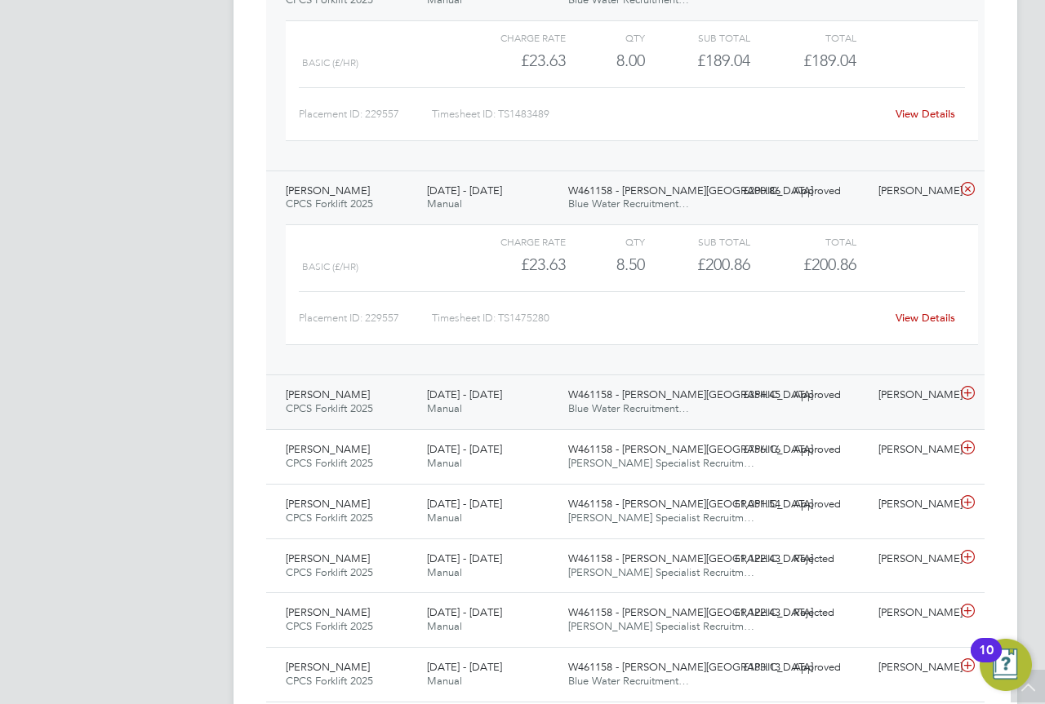
click at [509, 399] on div "6 - 12 Jul 2024 Manual" at bounding box center [490, 402] width 141 height 41
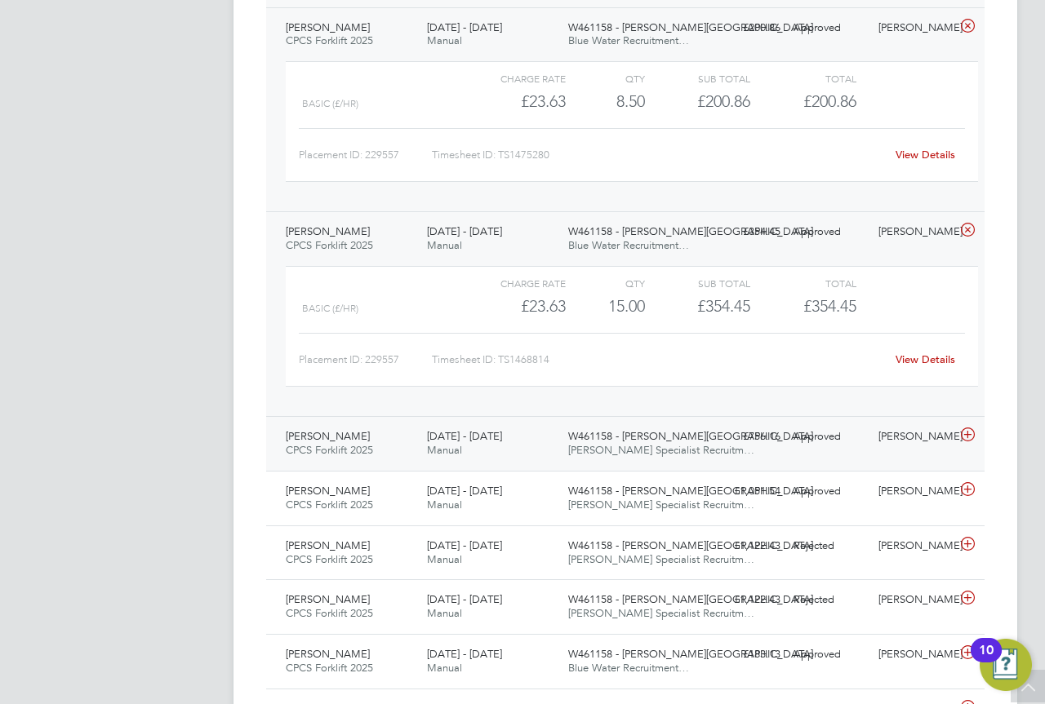
click at [525, 439] on div "15 - 21 Jun 2024 Manual" at bounding box center [490, 444] width 141 height 41
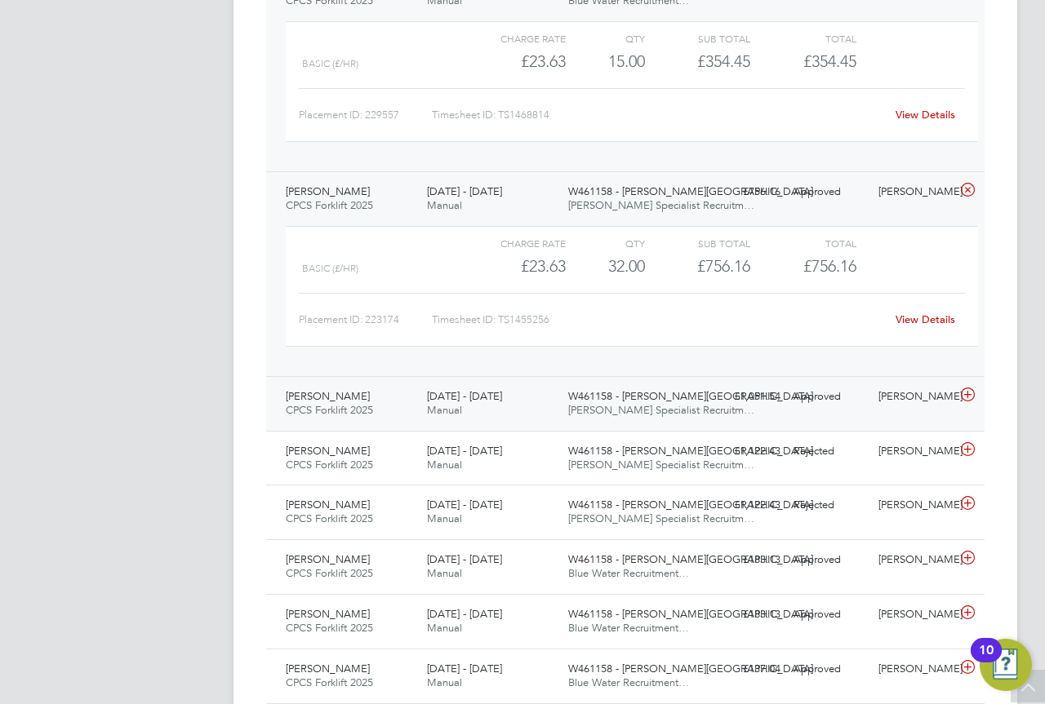
click at [527, 404] on div "8 - 14 Jun 2024 Manual" at bounding box center [490, 404] width 141 height 41
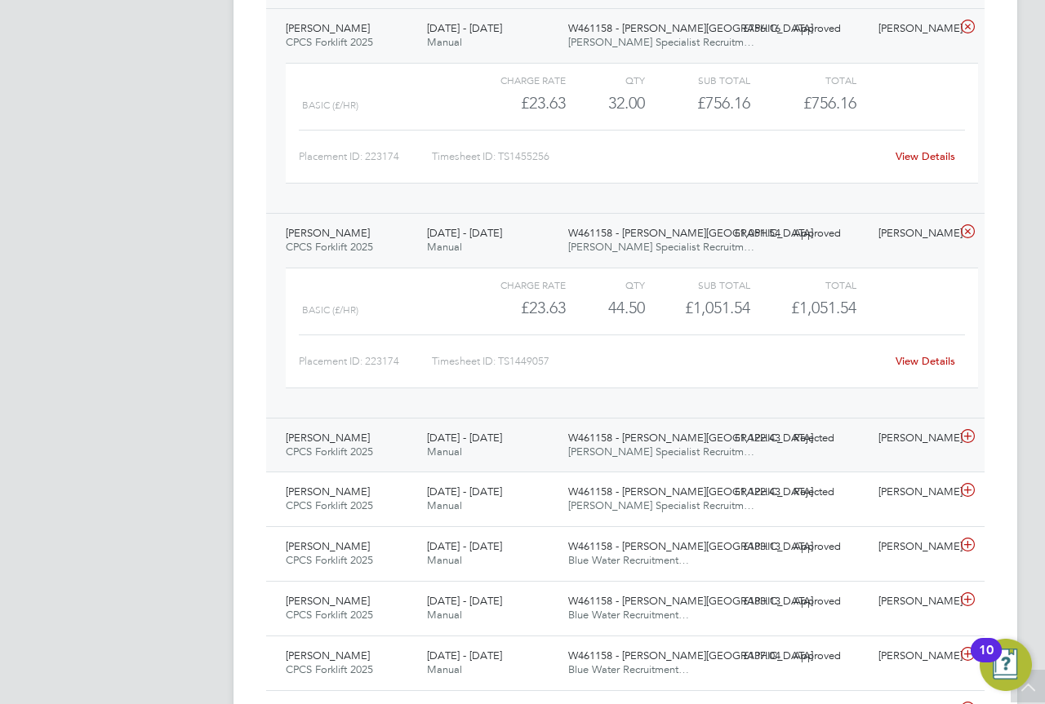
click at [530, 434] on div "8 - 14 Jun 2024 Manual" at bounding box center [490, 445] width 141 height 41
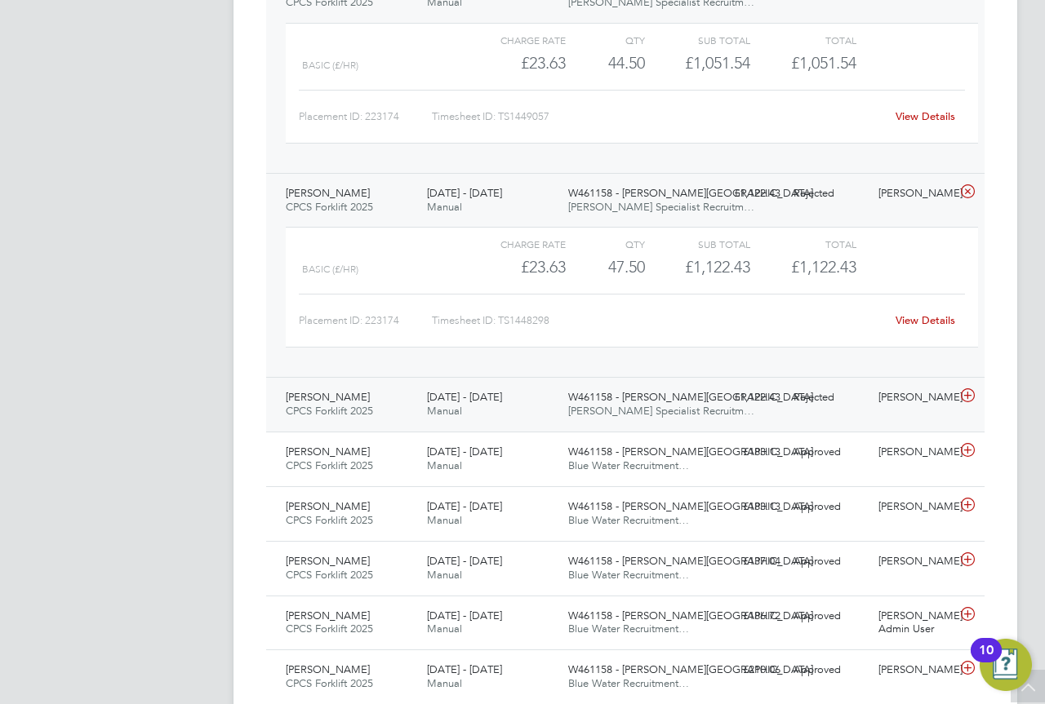
click at [519, 410] on div "8 - 14 Jun 2024 Manual" at bounding box center [490, 404] width 141 height 41
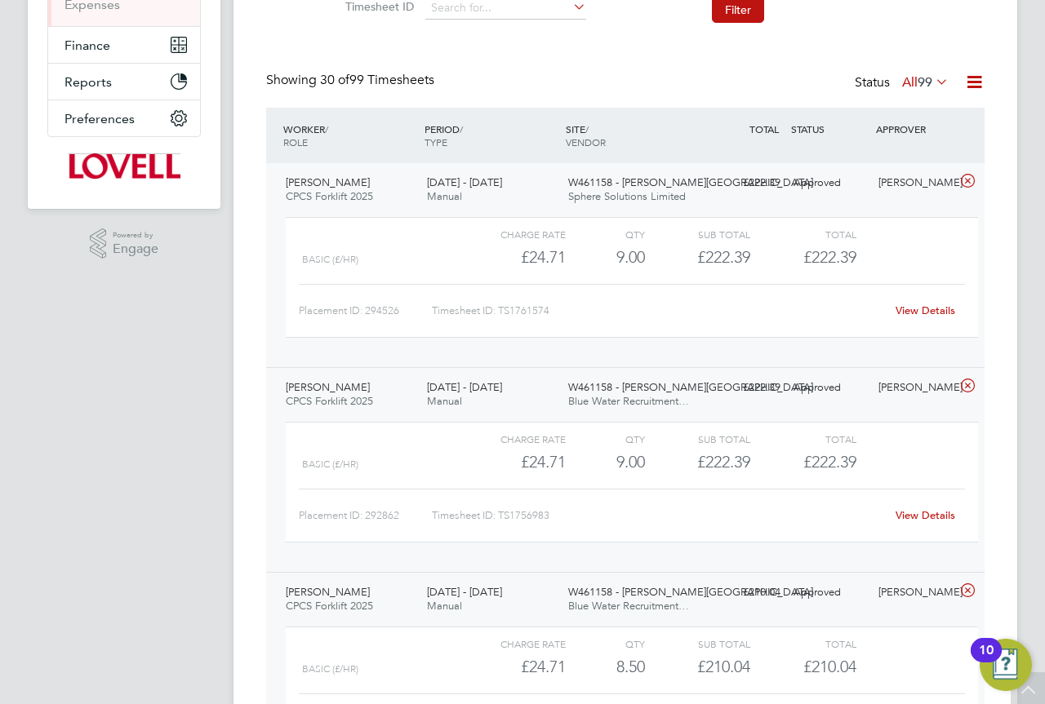
scroll to position [0, 0]
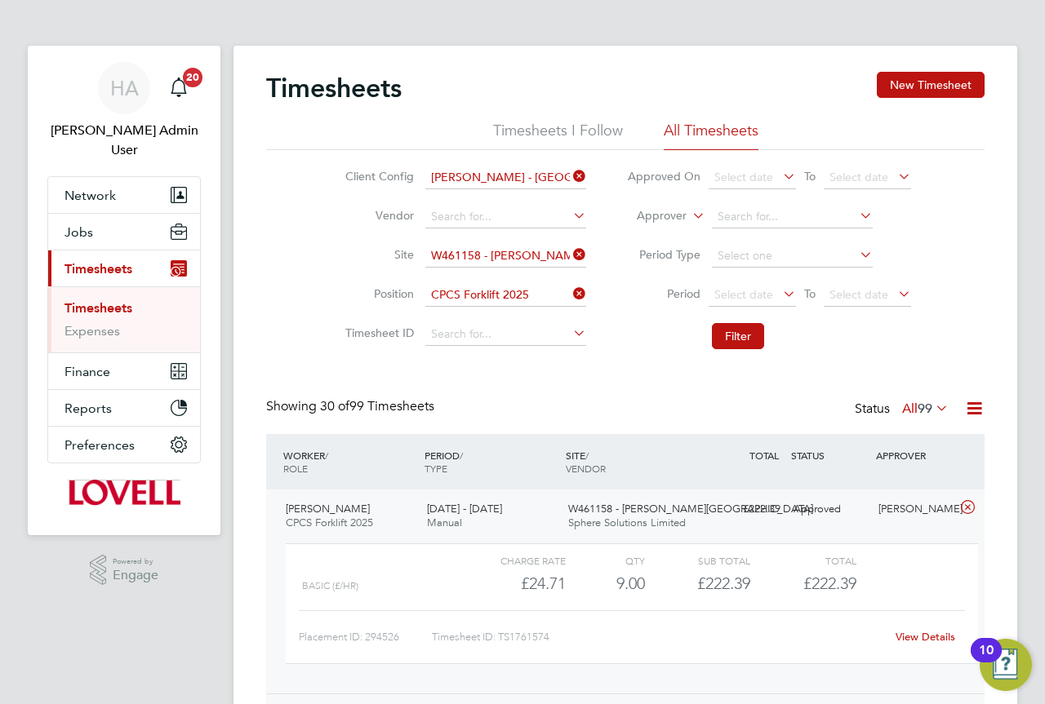
click at [92, 300] on link "Timesheets" at bounding box center [98, 308] width 68 height 16
click at [90, 323] on link "Expenses" at bounding box center [91, 331] width 55 height 16
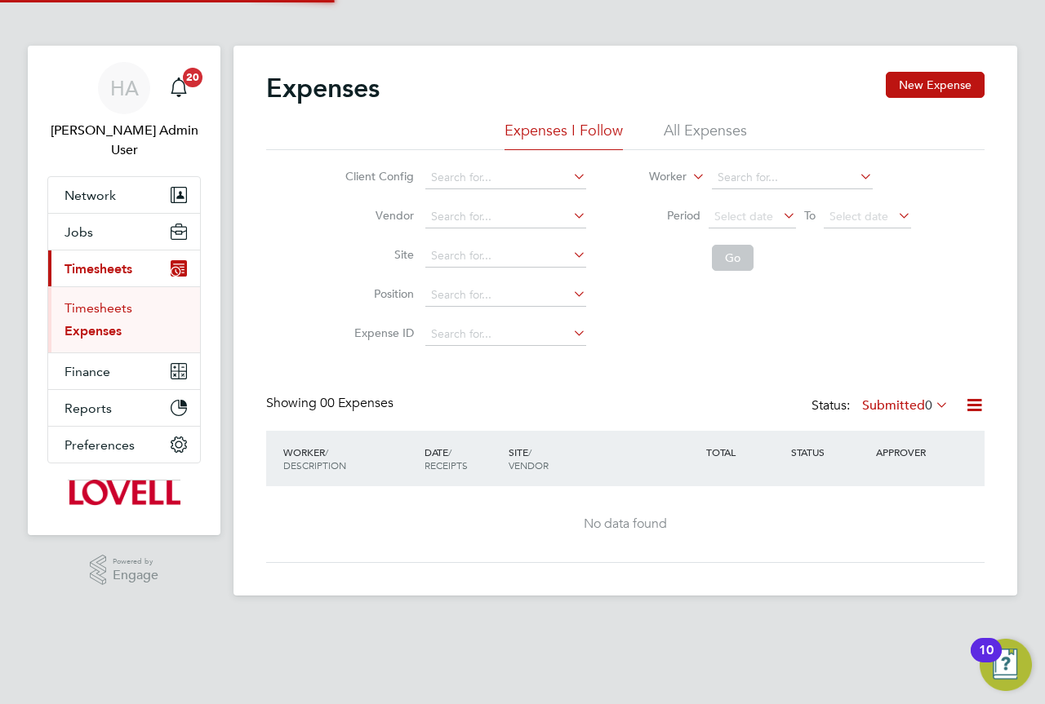
click at [93, 300] on link "Timesheets" at bounding box center [98, 308] width 68 height 16
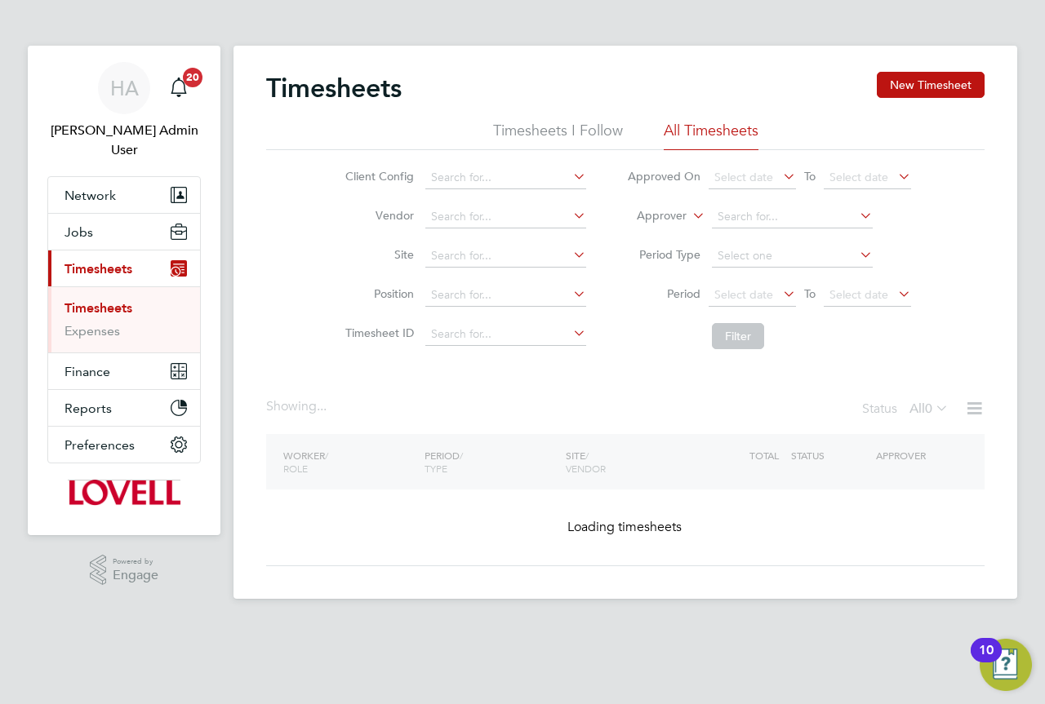
click at [689, 219] on icon at bounding box center [689, 211] width 0 height 15
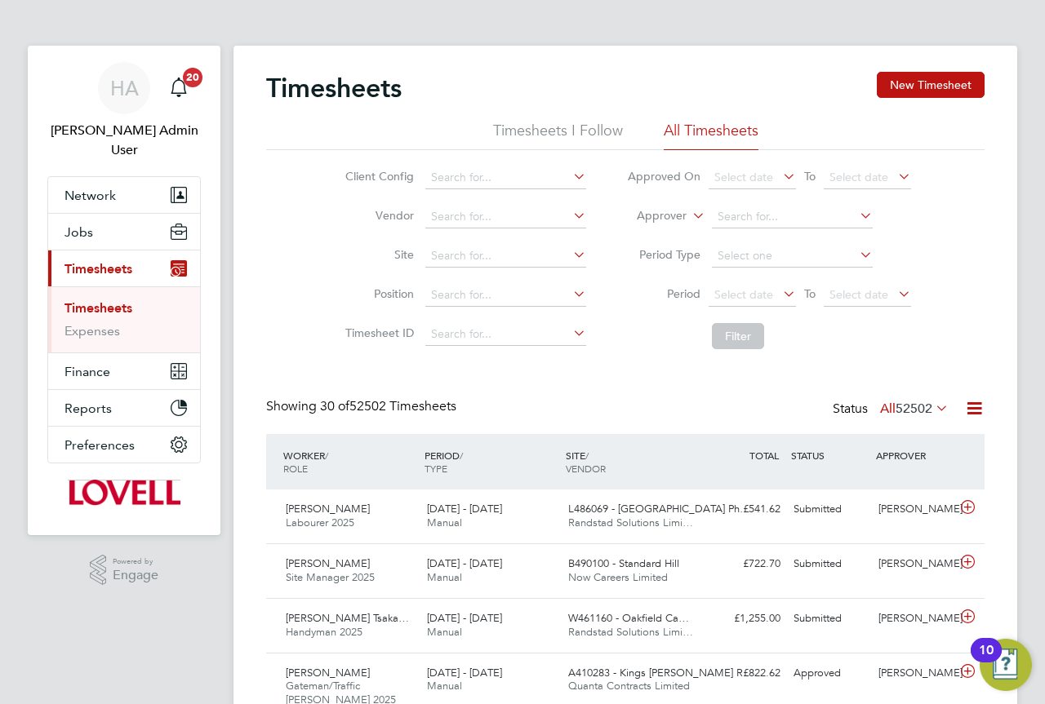
scroll to position [42, 142]
click at [650, 233] on li "Worker" at bounding box center [646, 234] width 81 height 21
click at [689, 219] on icon at bounding box center [689, 211] width 0 height 15
click at [637, 260] on li "Approver" at bounding box center [646, 256] width 81 height 21
click at [734, 222] on input at bounding box center [792, 217] width 161 height 23
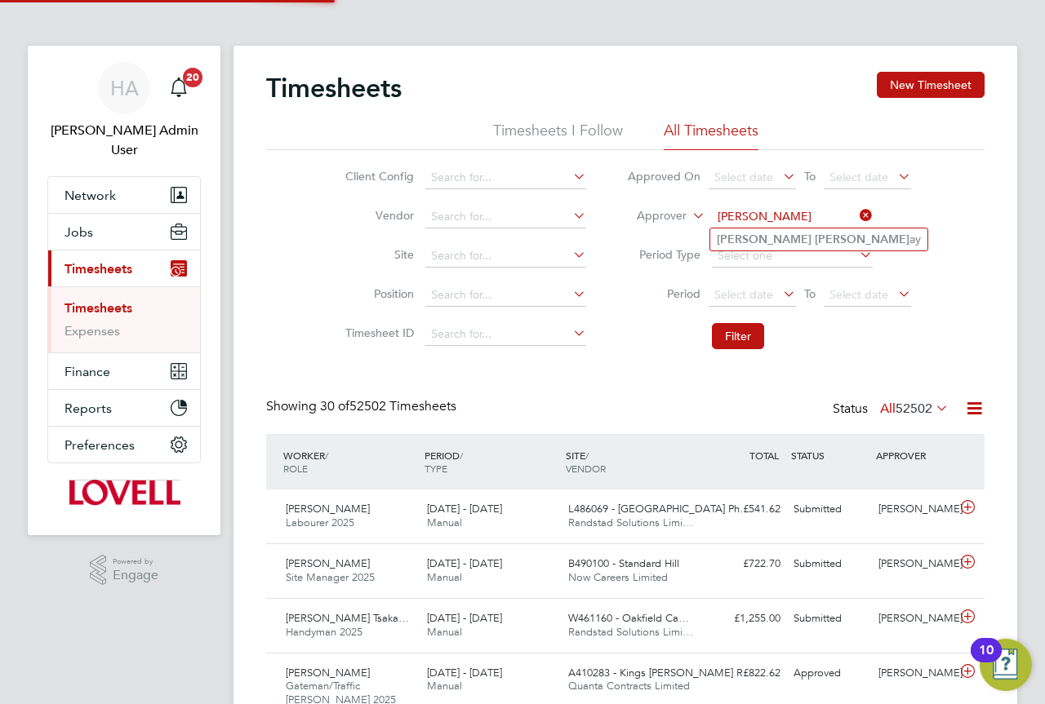
click at [814, 233] on b "Murr" at bounding box center [861, 240] width 95 height 14
type input "David Murray"
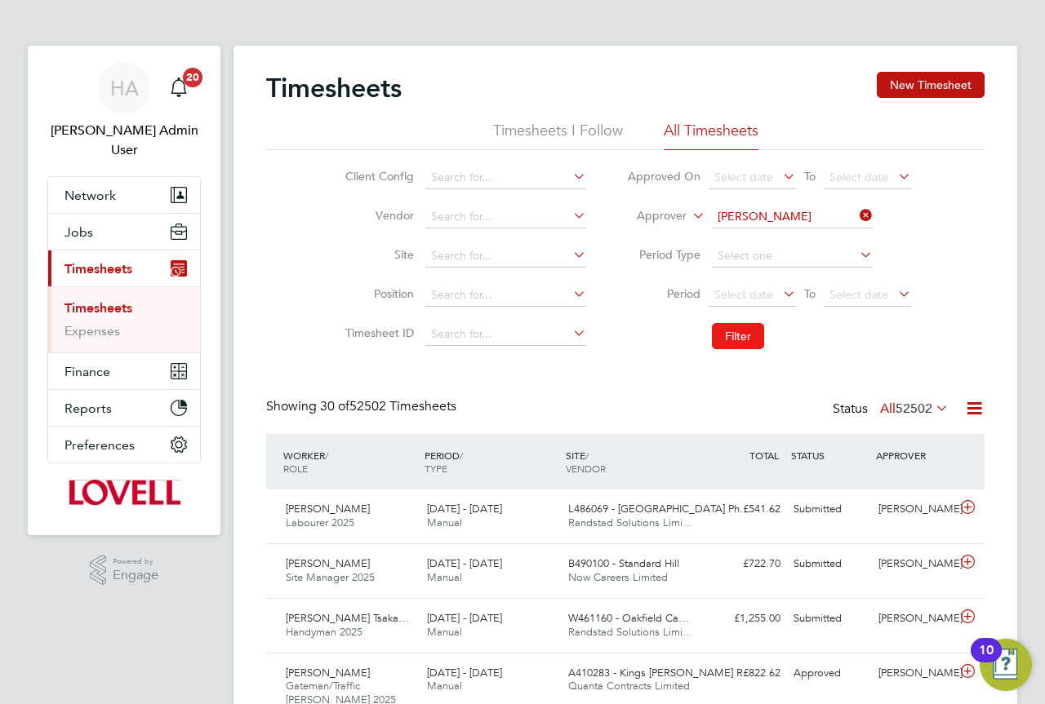
click at [744, 324] on button "Filter" at bounding box center [738, 336] width 52 height 26
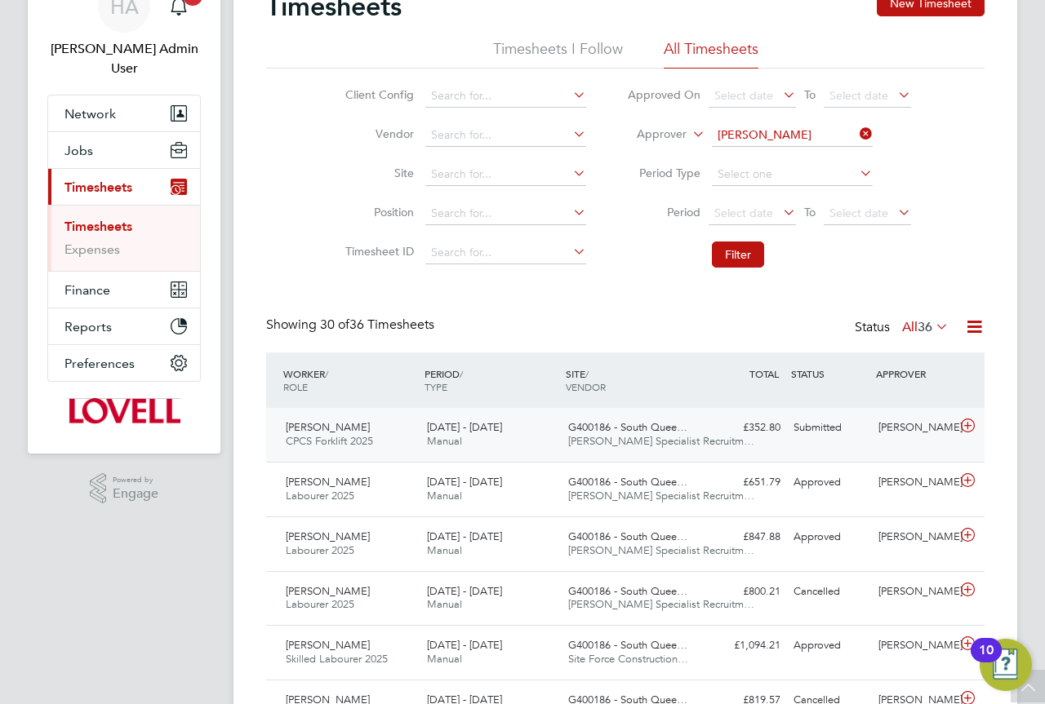
click at [682, 445] on span "Hays Specialist Recruitm…" at bounding box center [661, 441] width 186 height 14
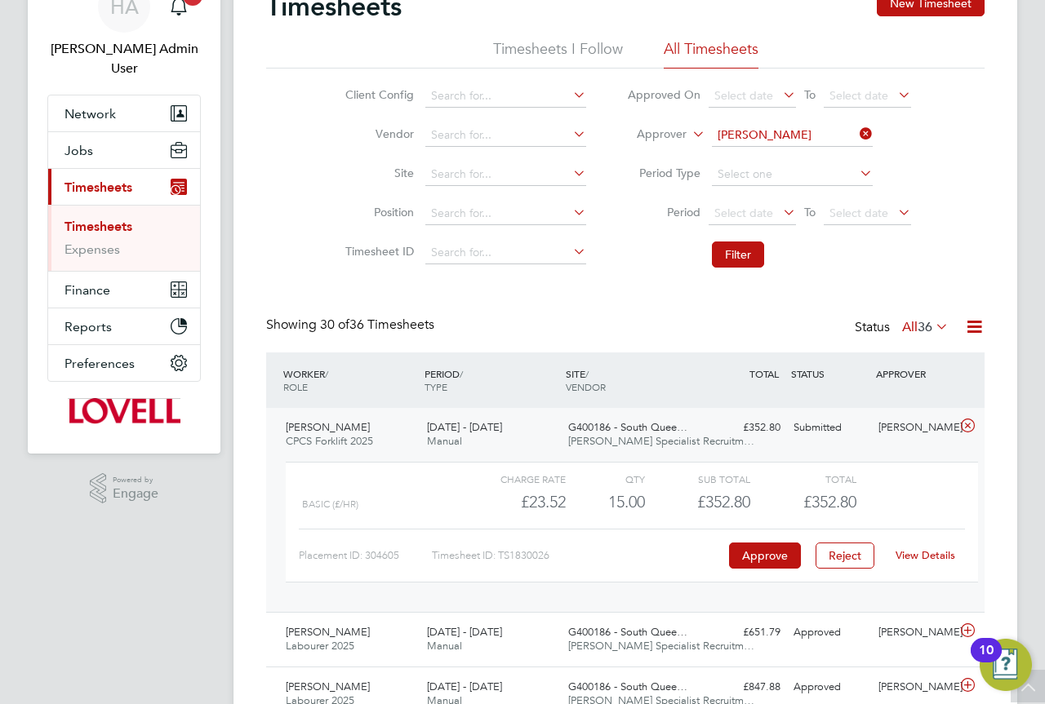
click at [935, 552] on link "View Details" at bounding box center [925, 555] width 60 height 14
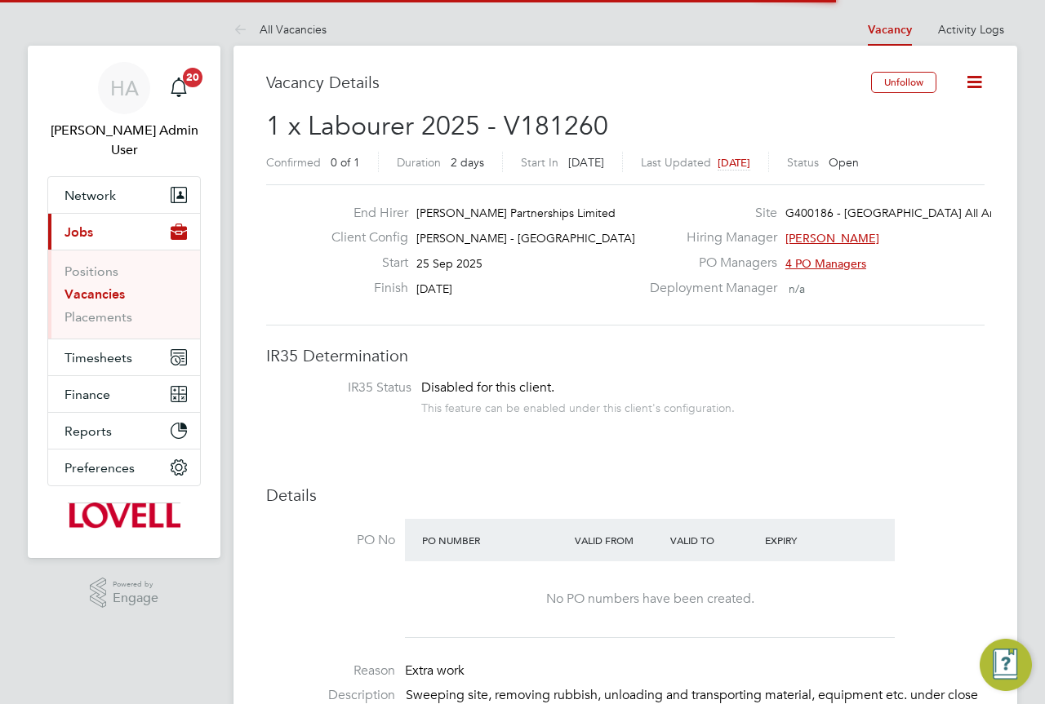
scroll to position [8, 8]
click at [549, 322] on div "End Hirer Lovell Partnerships Limited Client Config Lovell - Scotland Start 25 …" at bounding box center [625, 254] width 718 height 141
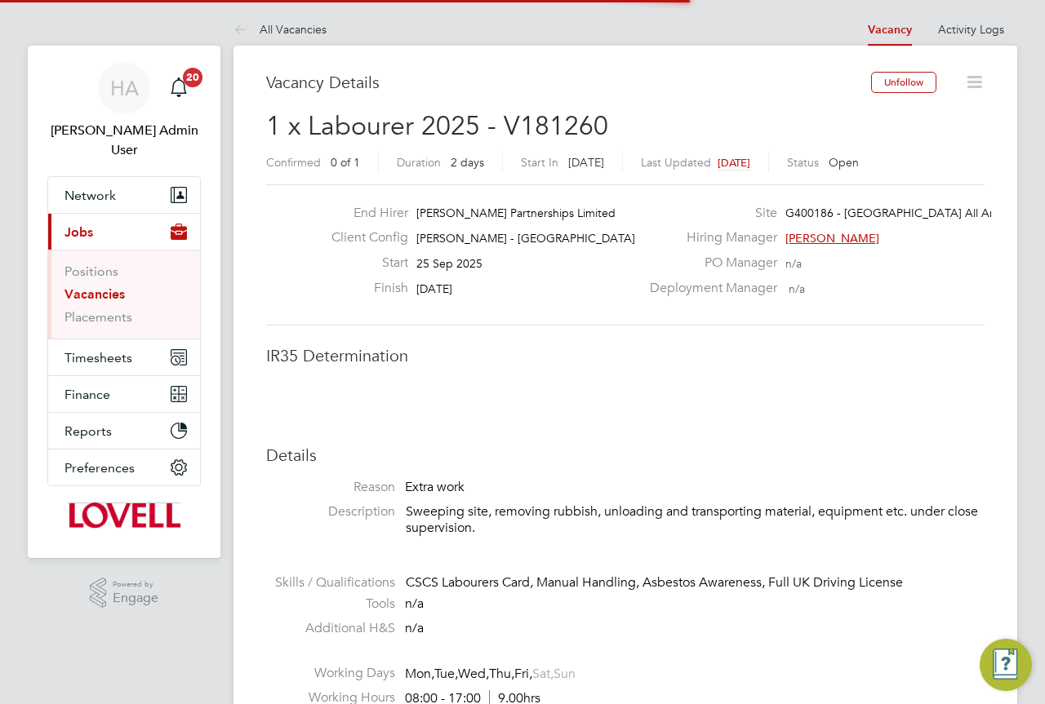
scroll to position [8, 8]
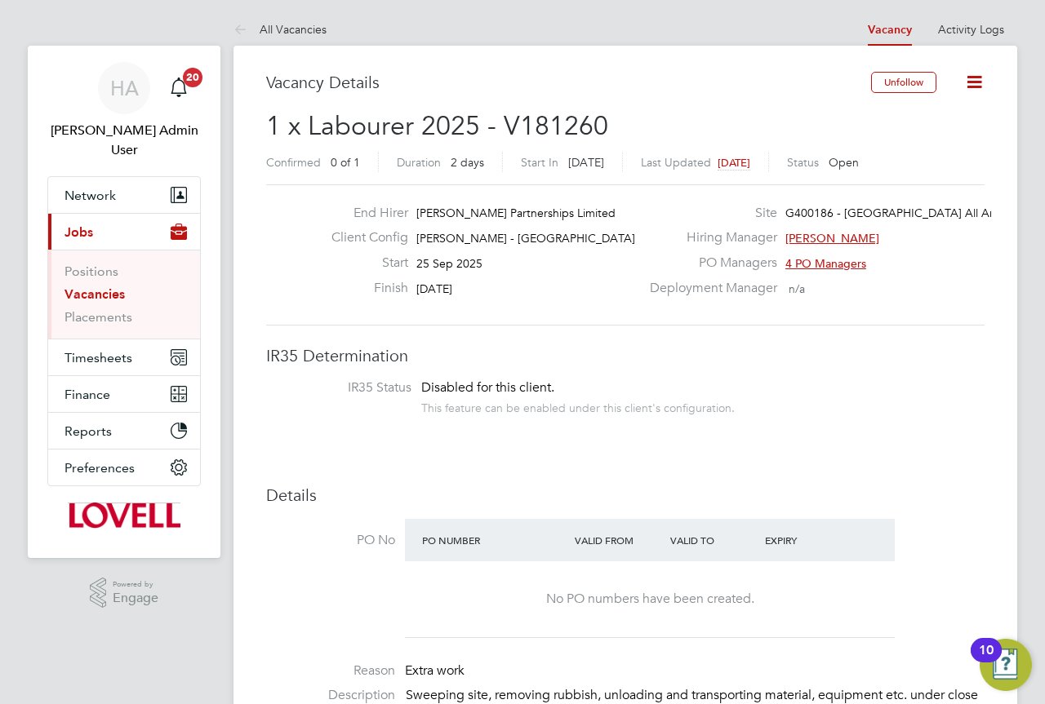
click at [964, 87] on icon at bounding box center [974, 82] width 20 height 20
click at [911, 118] on li "Edit Vacancy" at bounding box center [934, 120] width 95 height 23
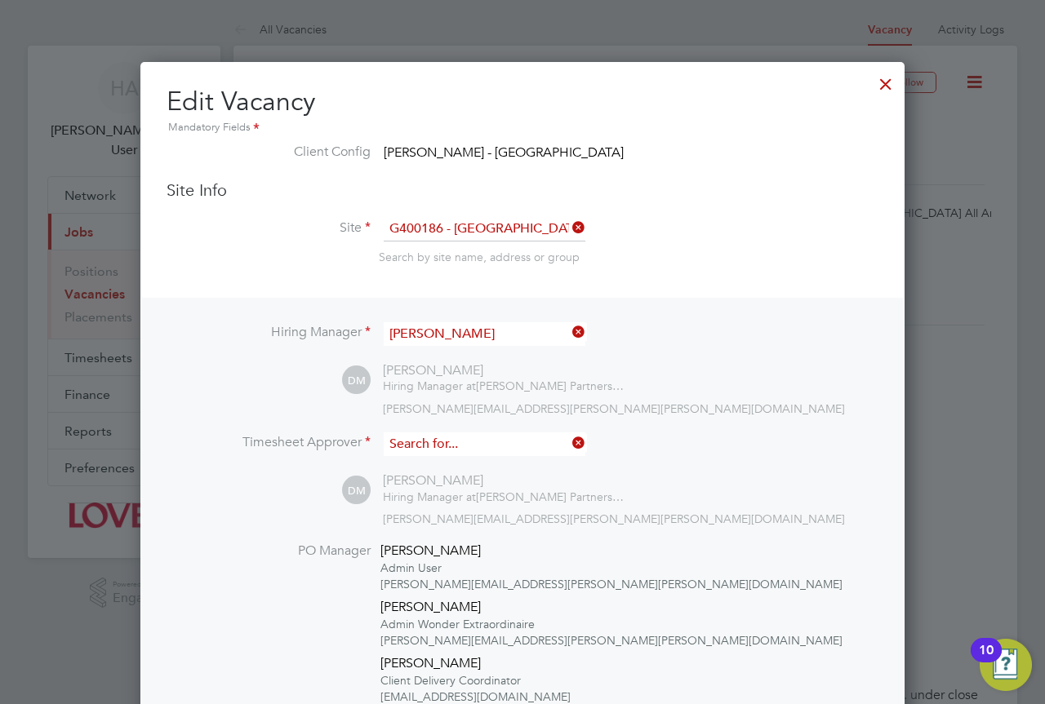
click at [513, 439] on input at bounding box center [485, 445] width 202 height 24
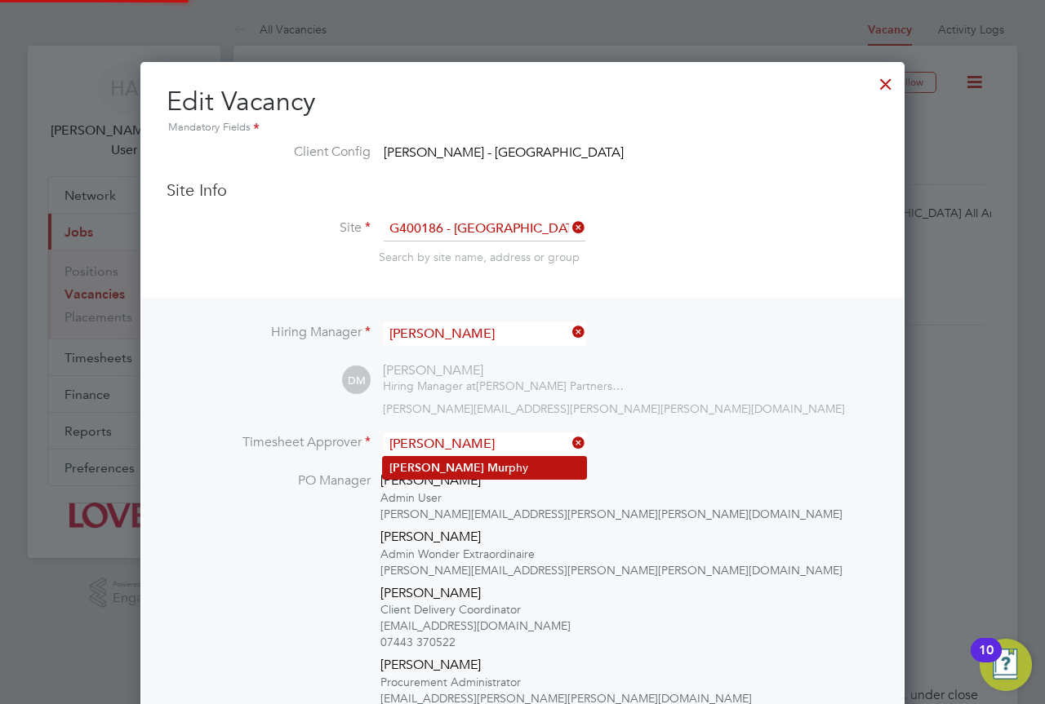
click at [500, 464] on li "Alan Mur phy" at bounding box center [484, 468] width 203 height 22
type input "Alan Murphy"
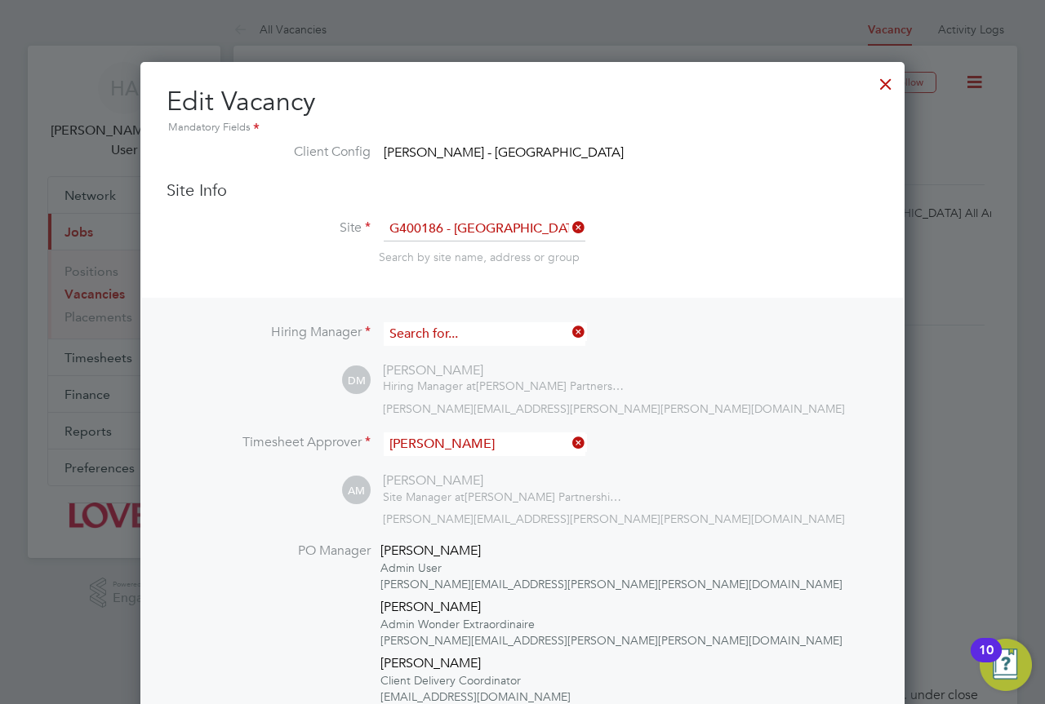
click at [515, 332] on input at bounding box center [485, 334] width 202 height 24
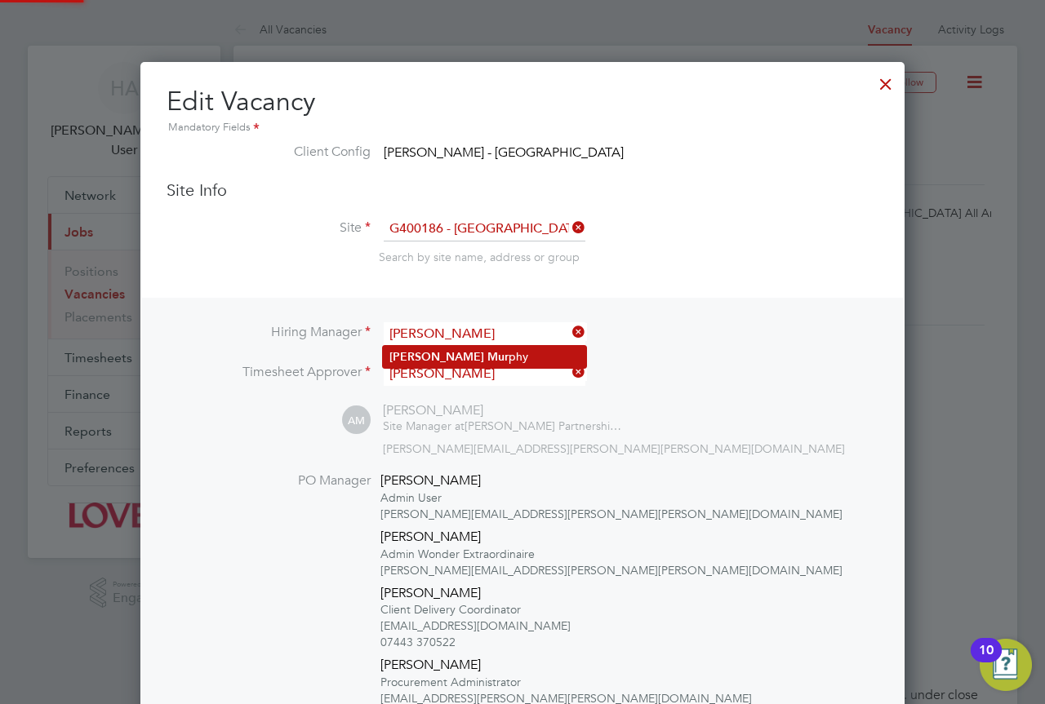
click at [489, 354] on li "Alan Mur phy" at bounding box center [484, 357] width 203 height 22
type input "Alan Murphy"
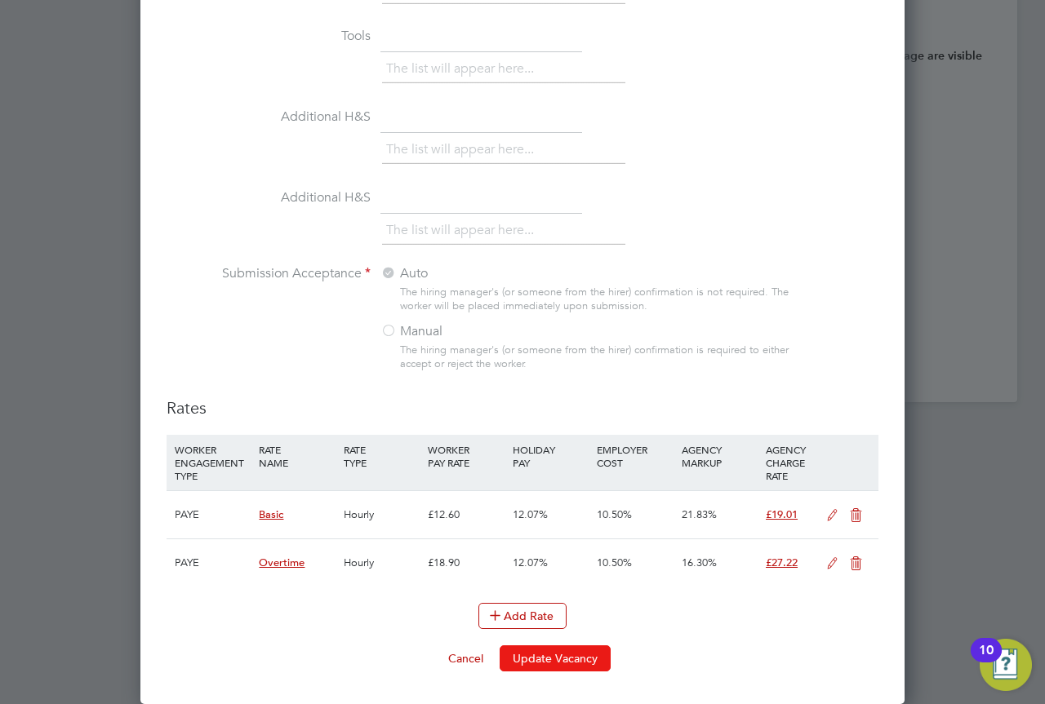
click at [577, 655] on button "Update Vacancy" at bounding box center [554, 659] width 111 height 26
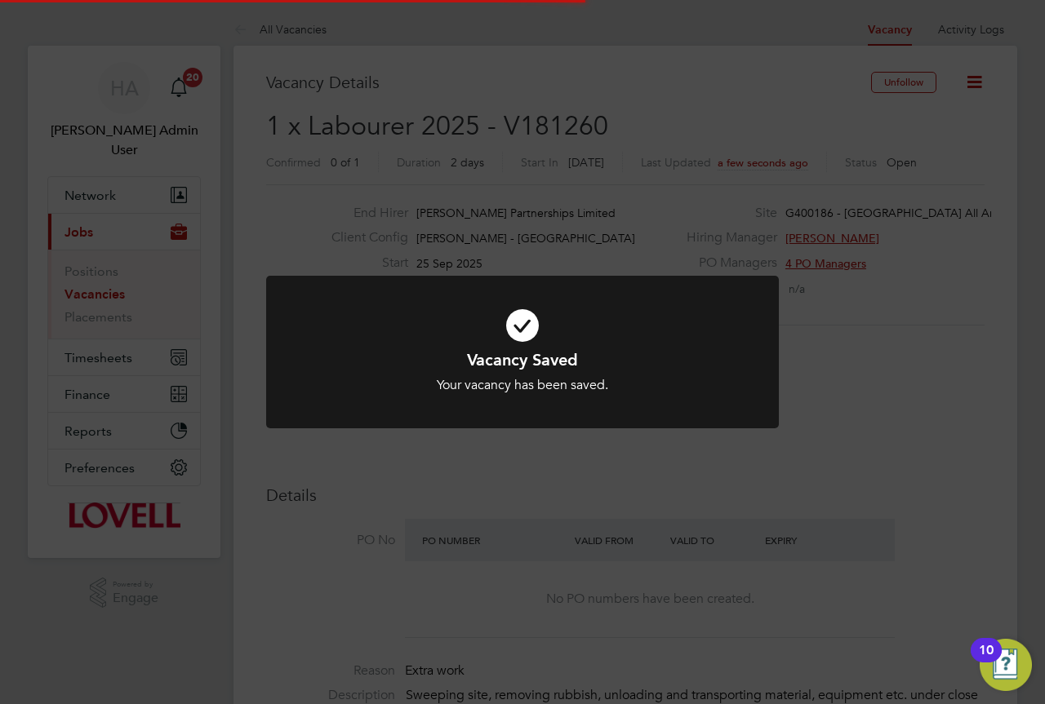
click at [899, 397] on div "Vacancy Saved Your vacancy has been saved. Cancel Okay" at bounding box center [522, 352] width 1045 height 704
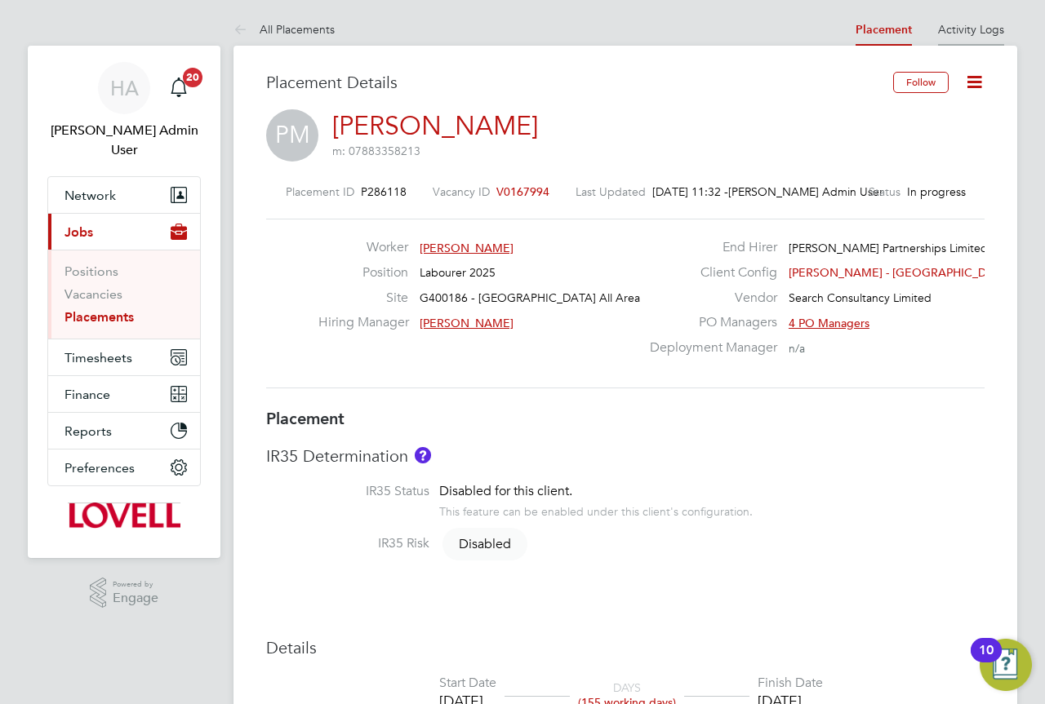
click at [961, 38] on li "Activity Logs" at bounding box center [971, 29] width 66 height 33
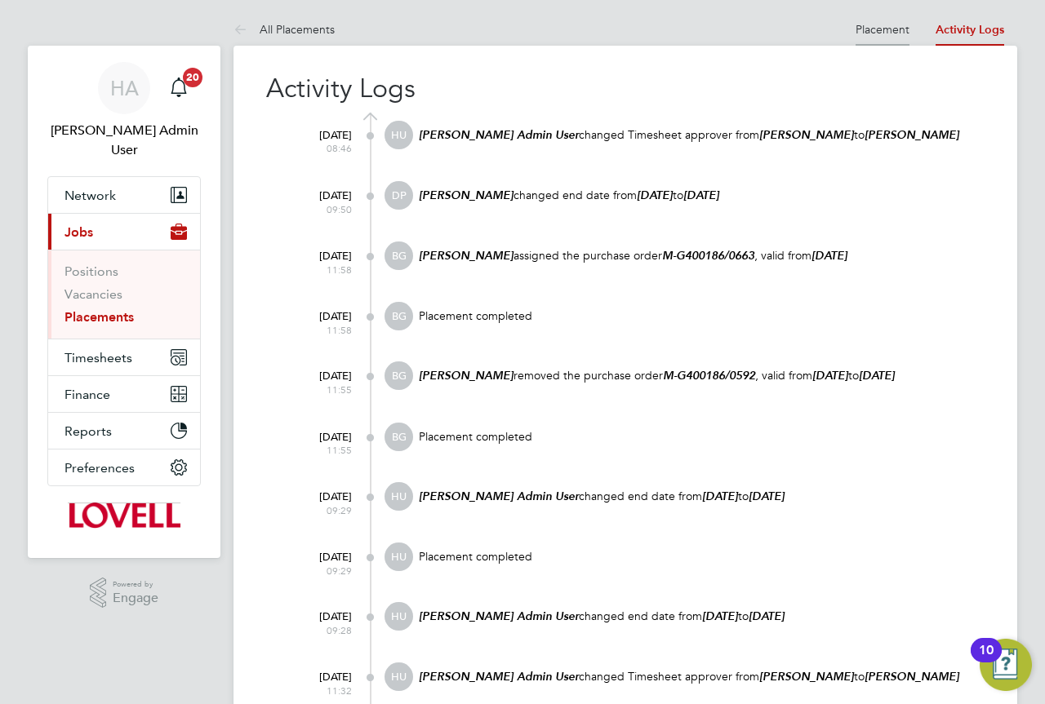
click at [885, 31] on link "Placement" at bounding box center [882, 29] width 54 height 15
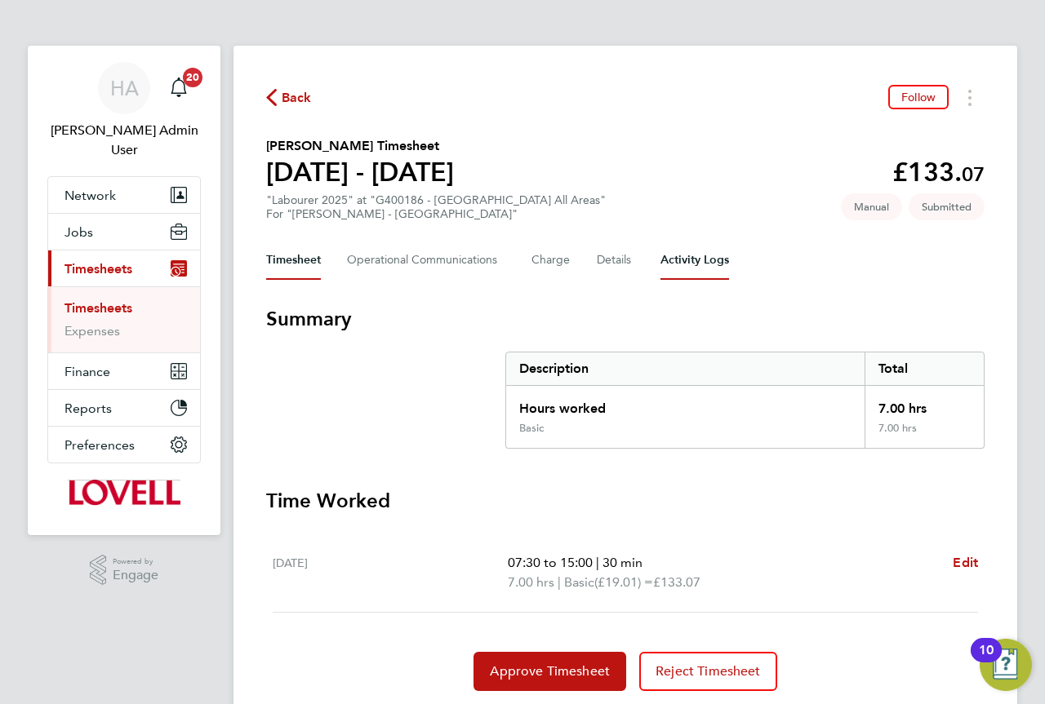
click at [668, 263] on Logs-tab "Activity Logs" at bounding box center [694, 260] width 69 height 39
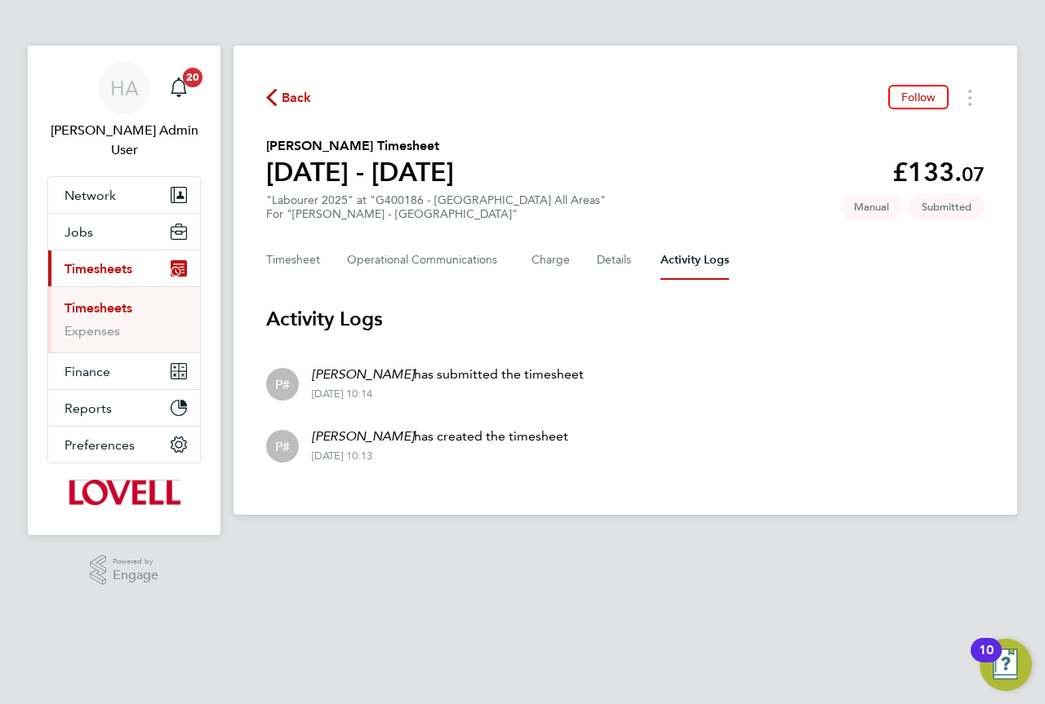
click at [328, 371] on em "[PERSON_NAME]" at bounding box center [363, 374] width 102 height 16
click at [325, 373] on em "[PERSON_NAME]" at bounding box center [363, 374] width 102 height 16
drag, startPoint x: 325, startPoint y: 373, endPoint x: 358, endPoint y: 373, distance: 33.5
click at [358, 373] on em "[PERSON_NAME]" at bounding box center [363, 374] width 102 height 16
copy em "[PERSON_NAME]"
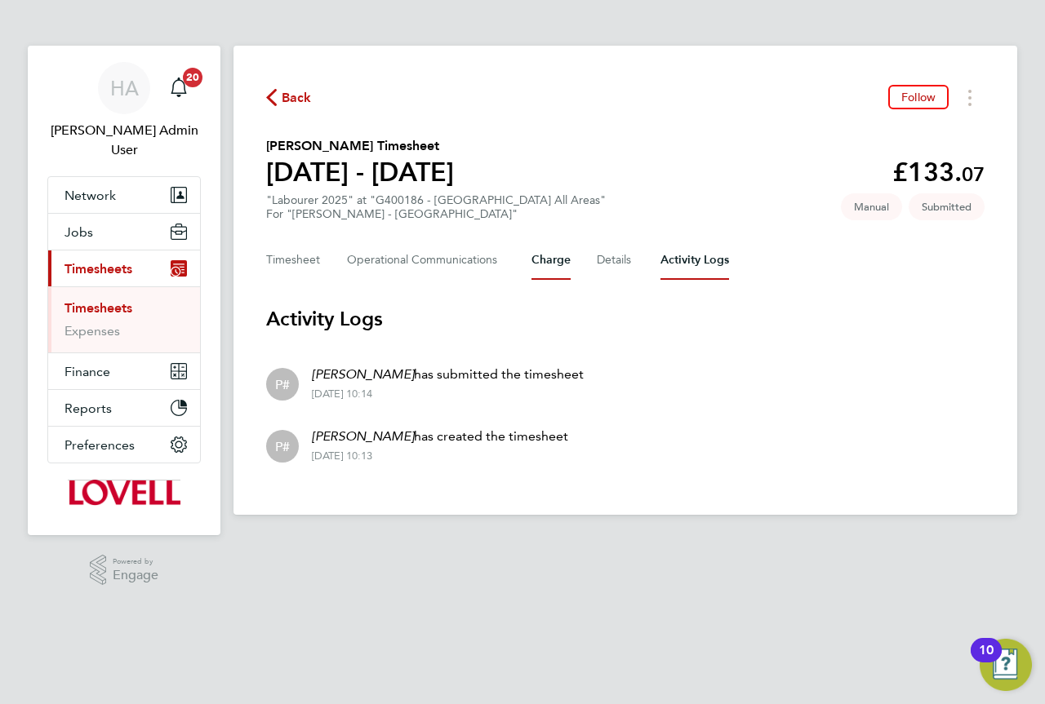
click at [548, 263] on button "Charge" at bounding box center [550, 260] width 39 height 39
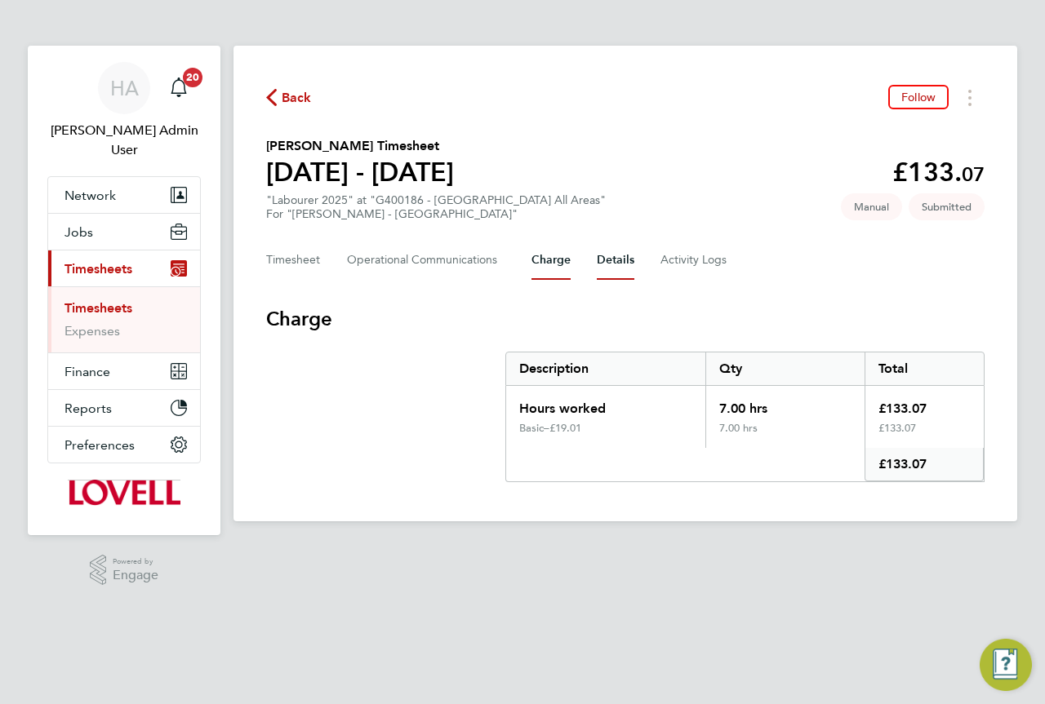
click at [610, 258] on button "Details" at bounding box center [616, 260] width 38 height 39
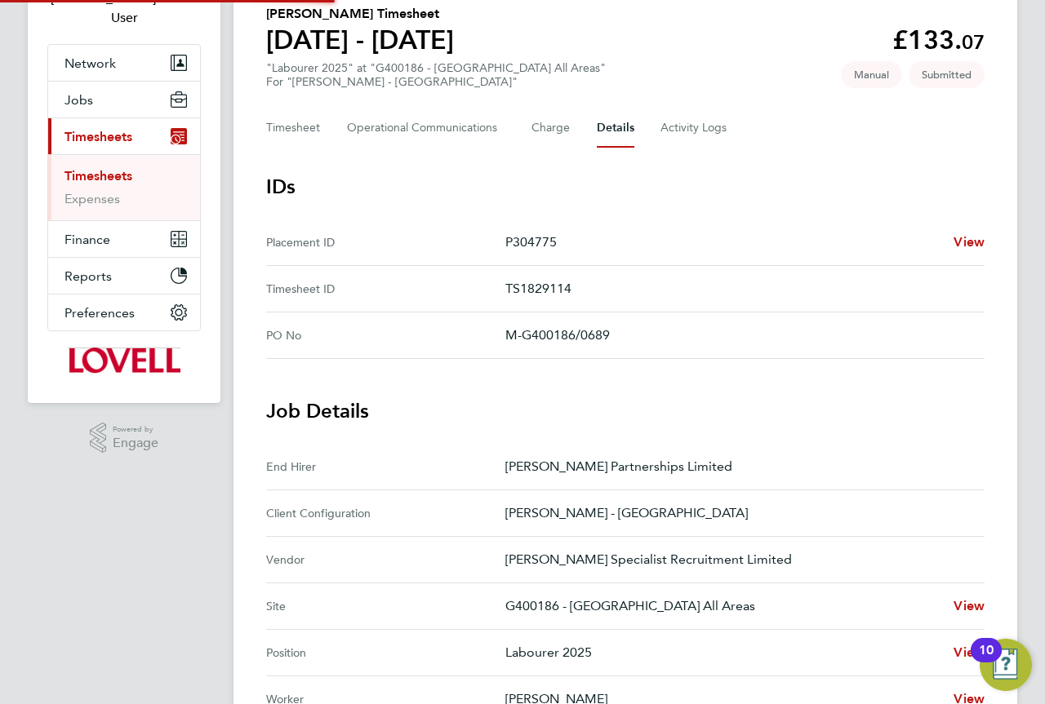
scroll to position [490, 0]
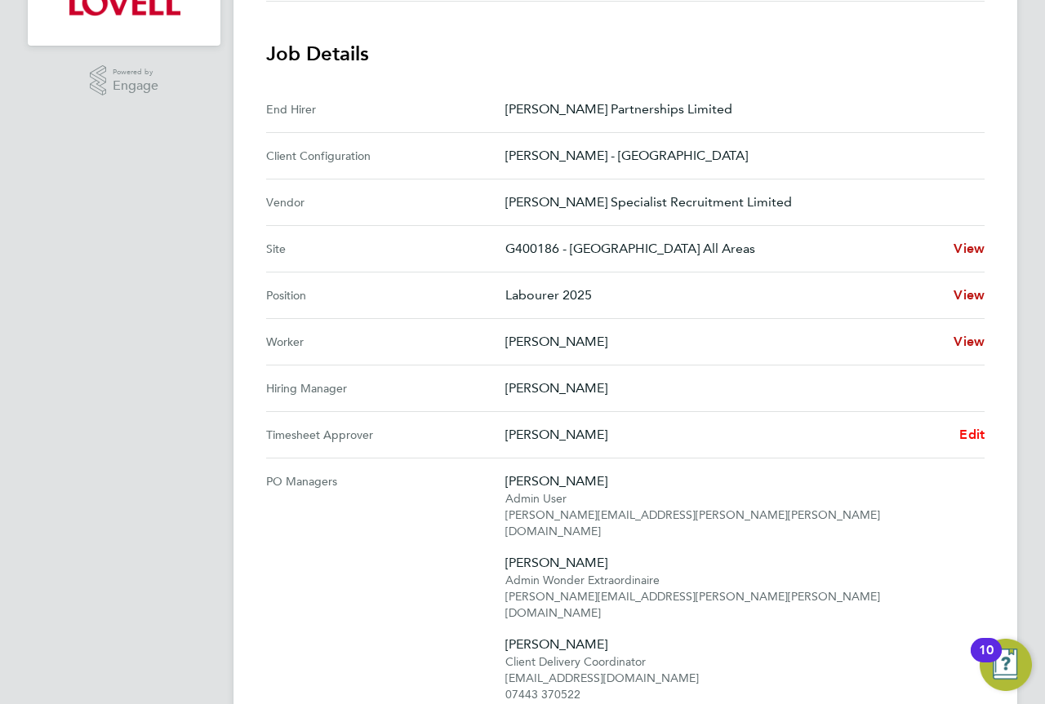
click at [961, 436] on span "Edit" at bounding box center [971, 435] width 25 height 16
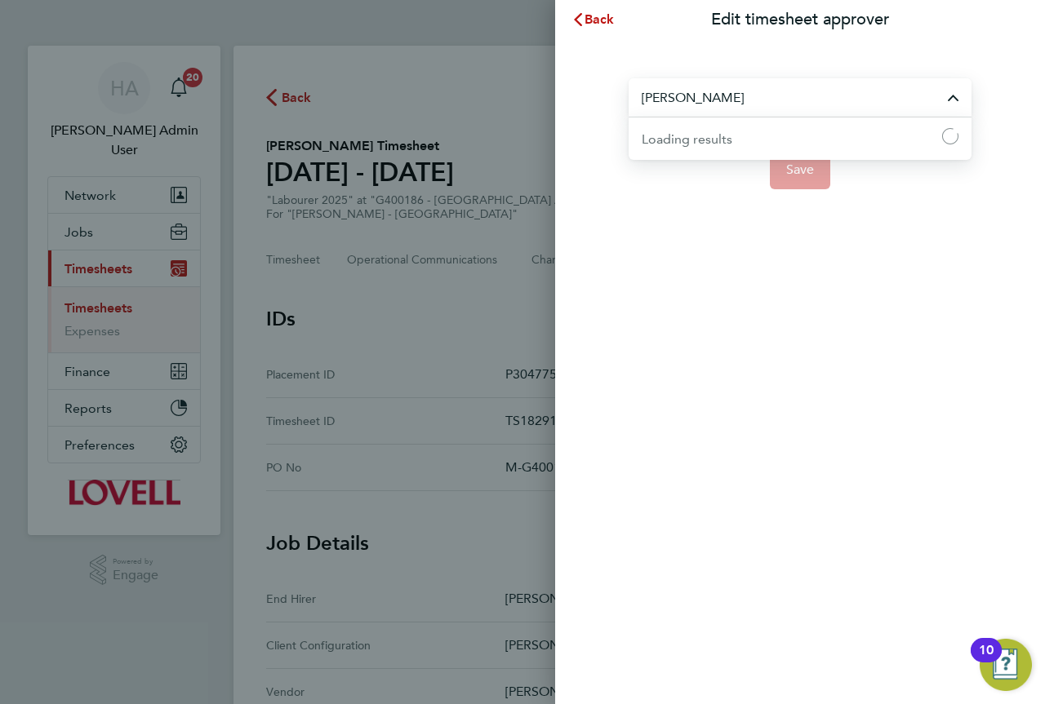
click at [748, 106] on input "[PERSON_NAME]" at bounding box center [799, 97] width 343 height 38
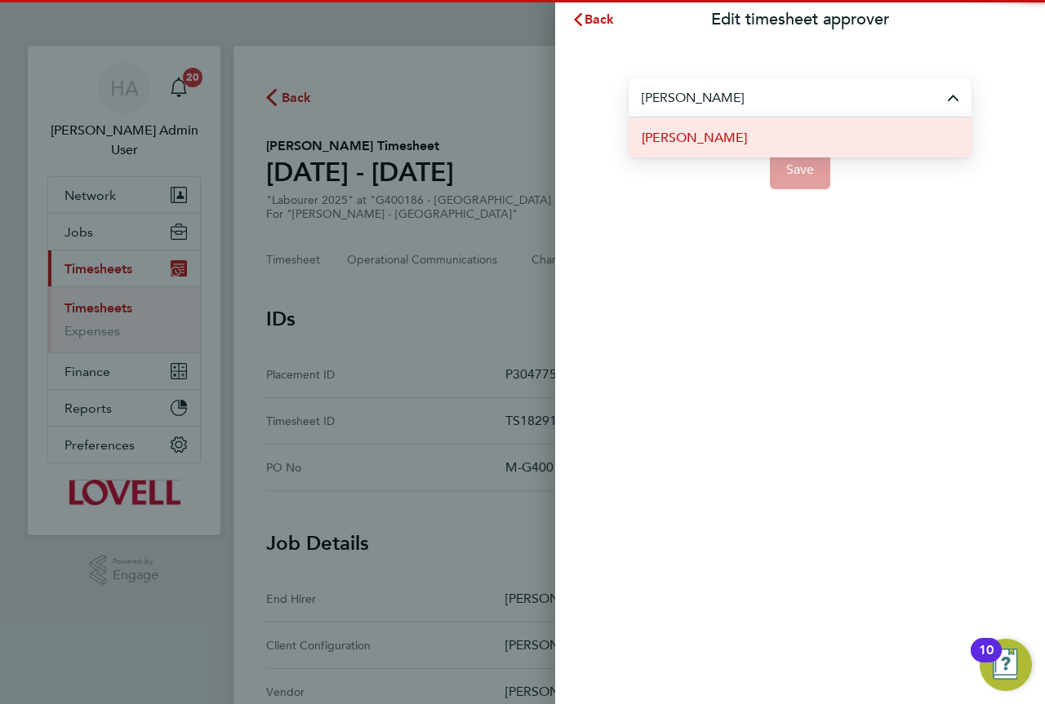
click at [698, 135] on span "[PERSON_NAME]" at bounding box center [693, 138] width 105 height 20
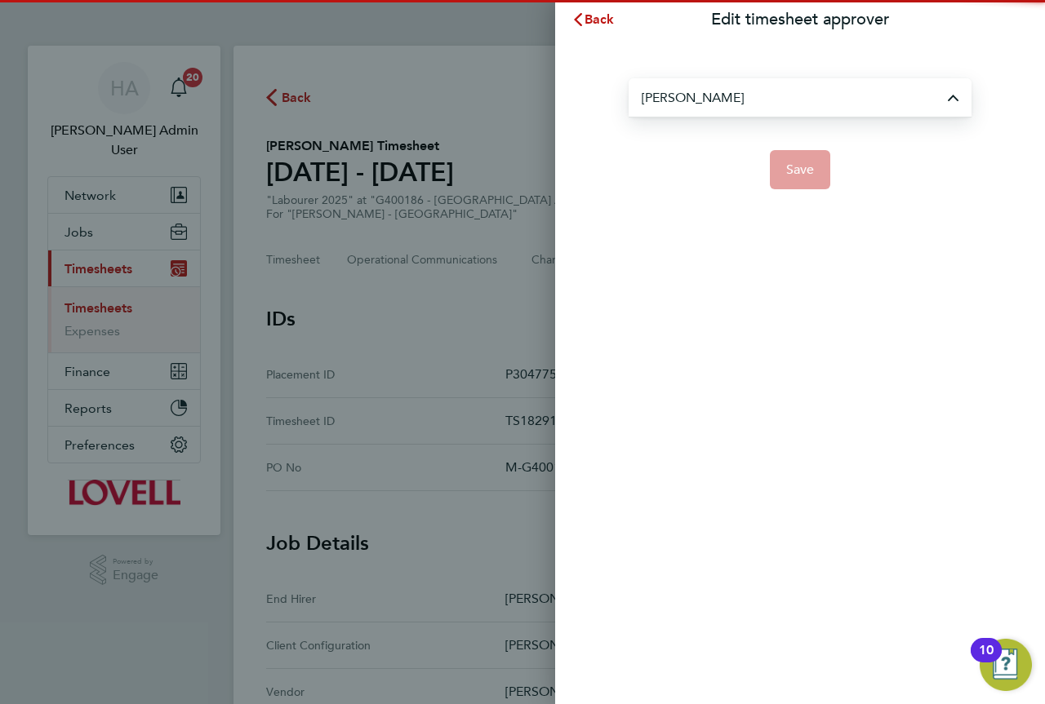
type input "[PERSON_NAME]"
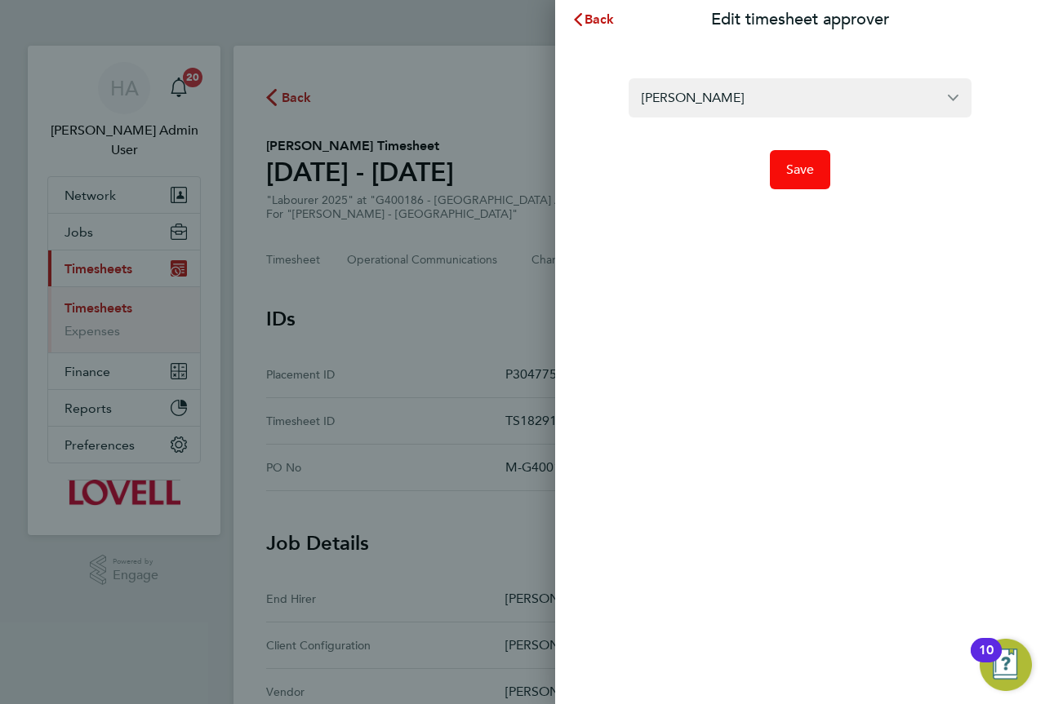
click at [779, 161] on button "Save" at bounding box center [800, 169] width 61 height 39
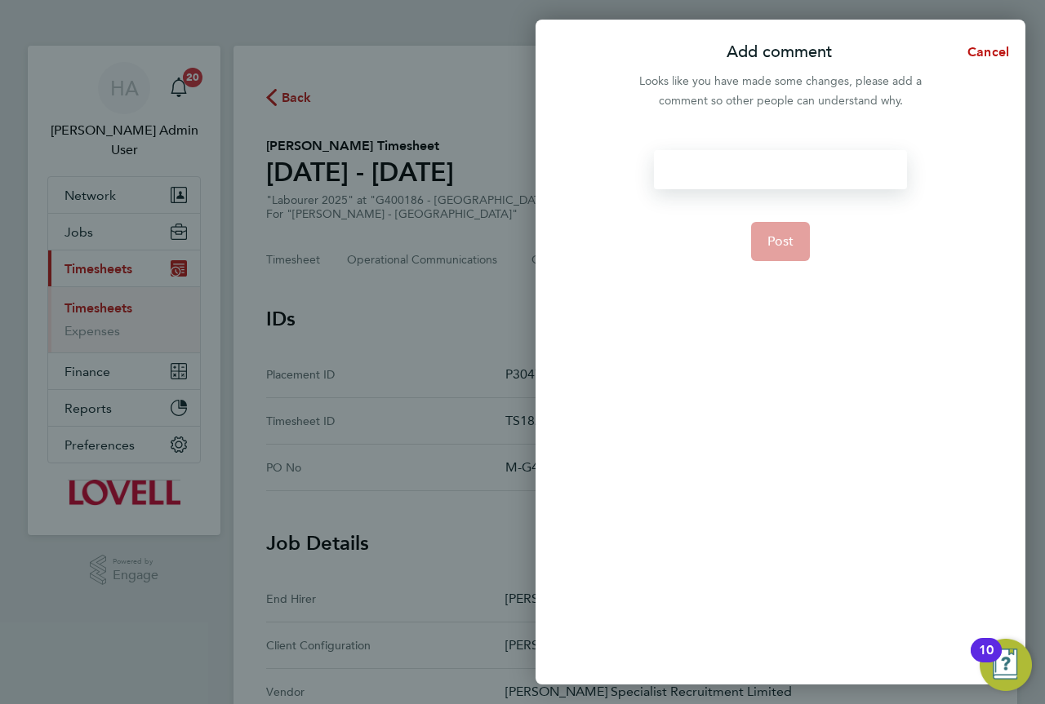
click at [760, 164] on div at bounding box center [780, 169] width 252 height 39
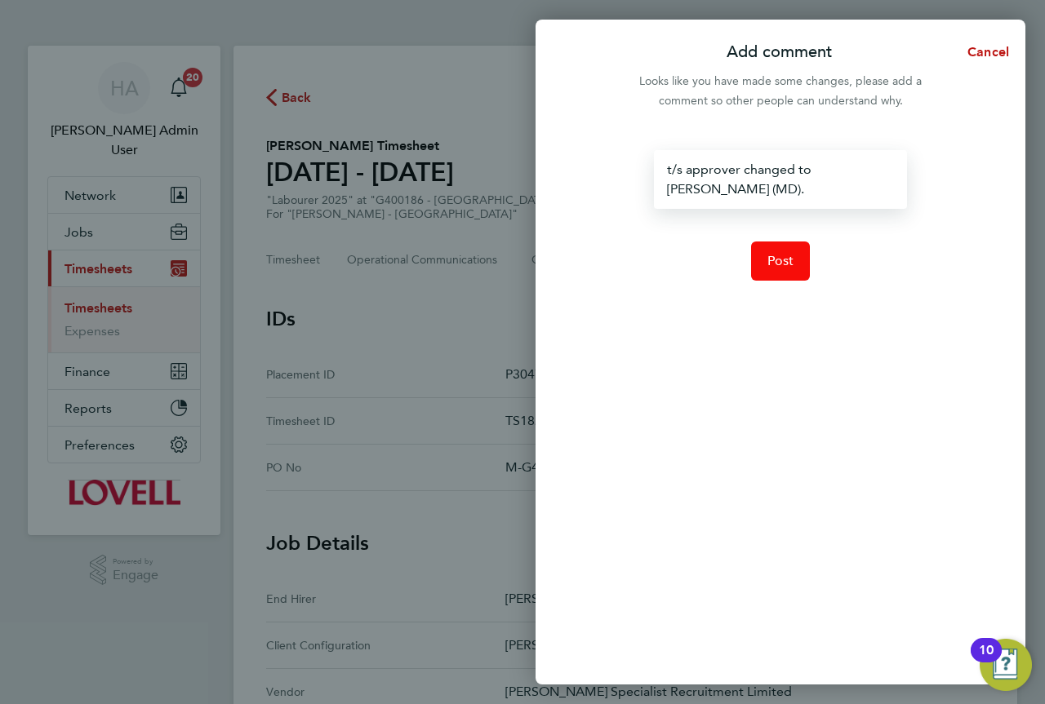
click at [793, 266] on button "Post" at bounding box center [781, 261] width 60 height 39
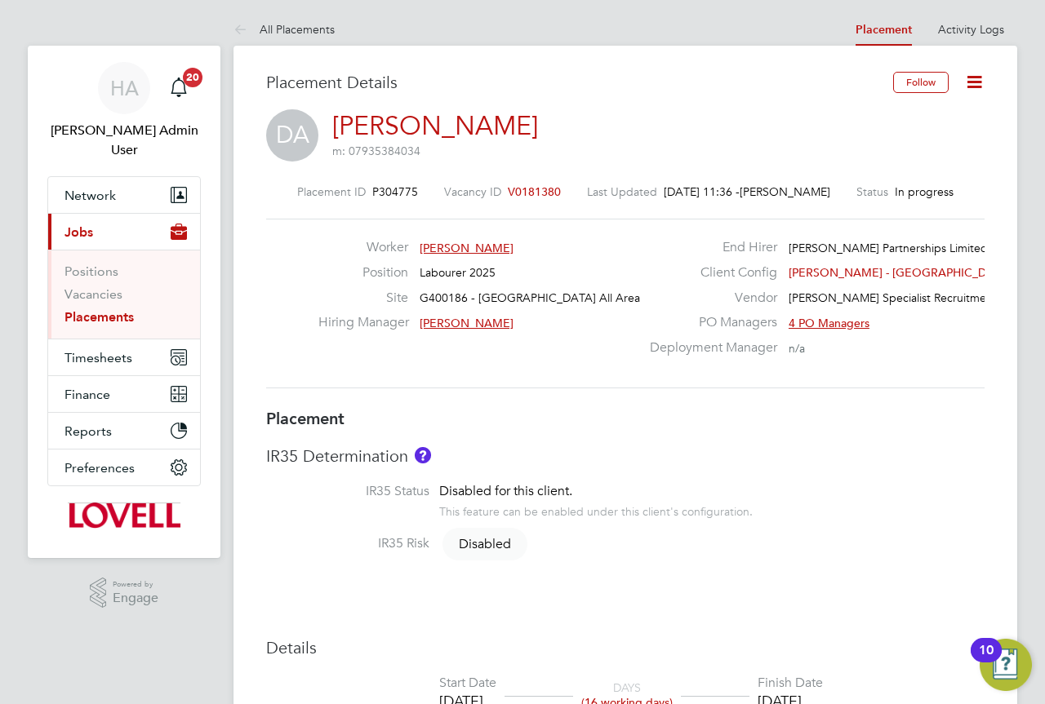
click at [983, 78] on icon at bounding box center [974, 82] width 20 height 20
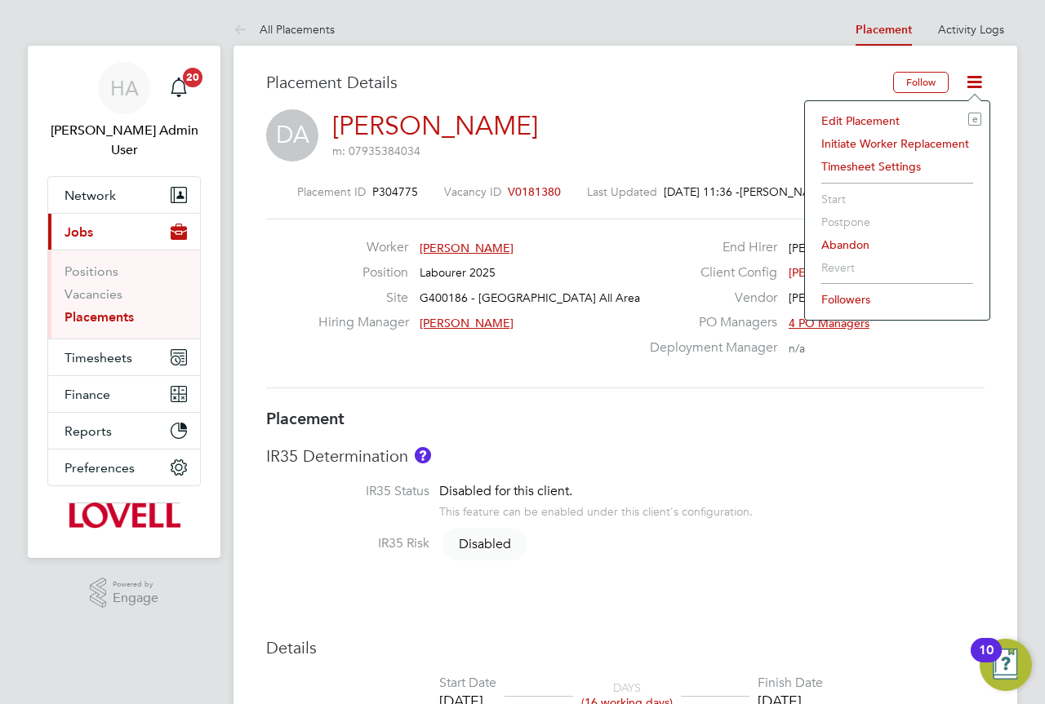
click at [895, 114] on li "Edit Placement e" at bounding box center [897, 120] width 168 height 23
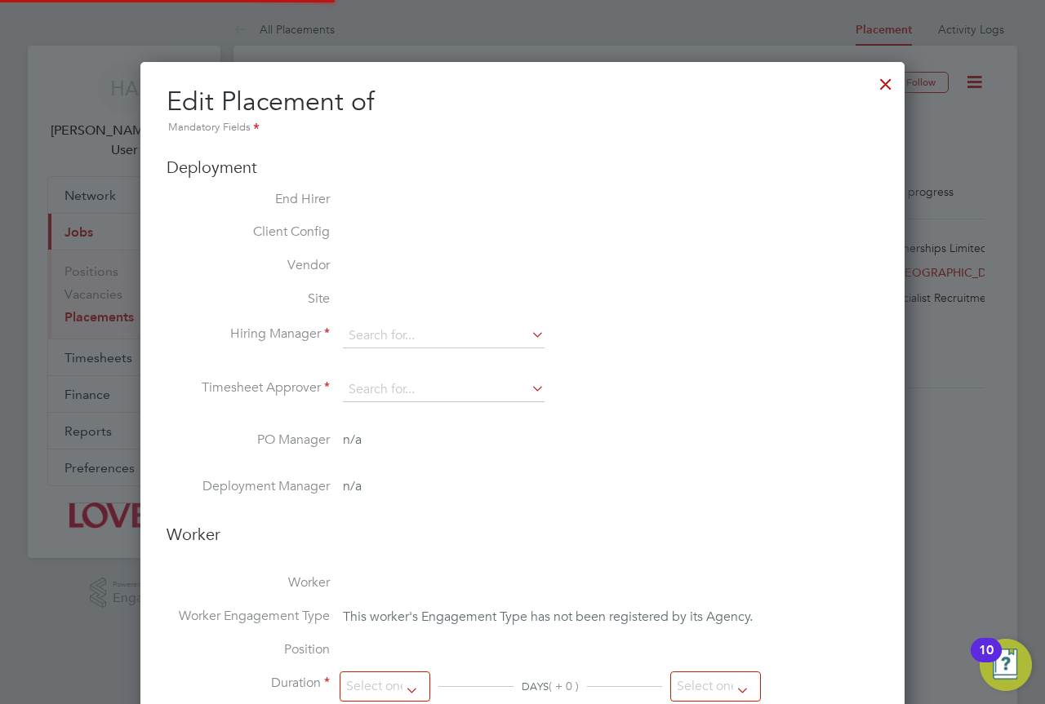
type input "[PERSON_NAME]"
type input "[DATE]"
type input "08:00"
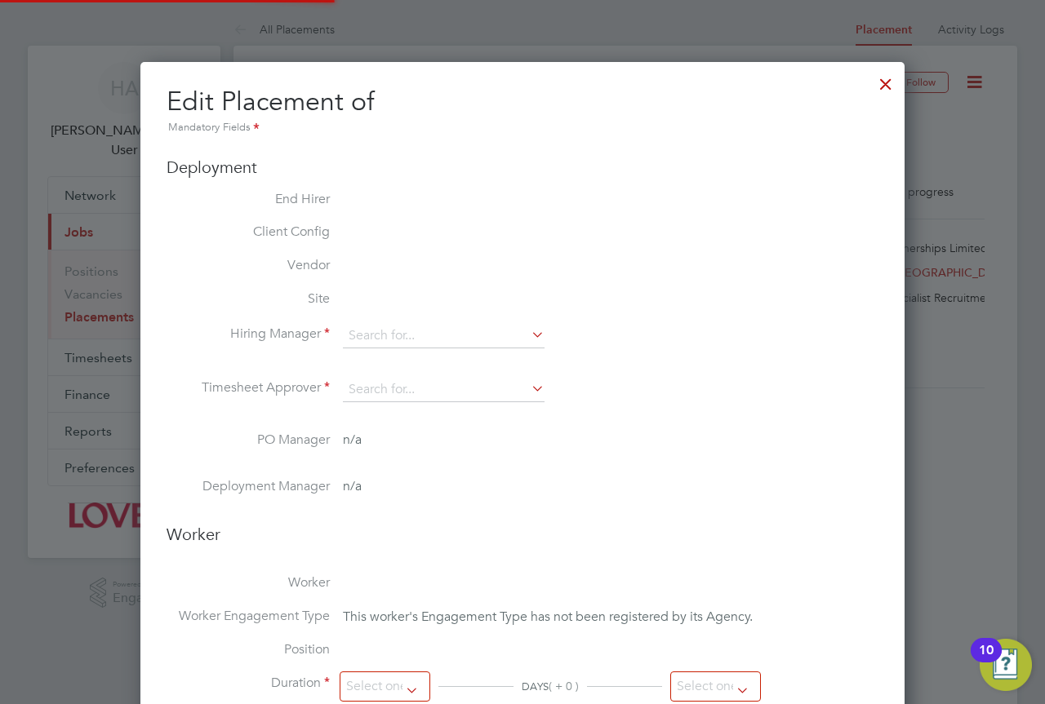
type input "17:00"
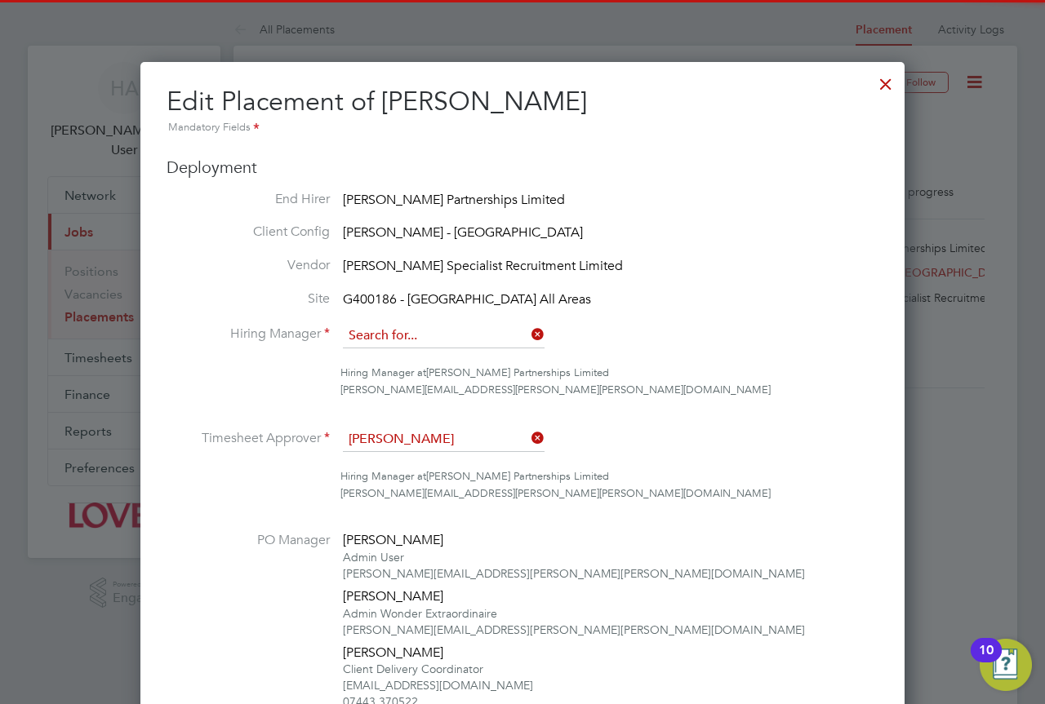
click at [444, 337] on input at bounding box center [444, 336] width 202 height 24
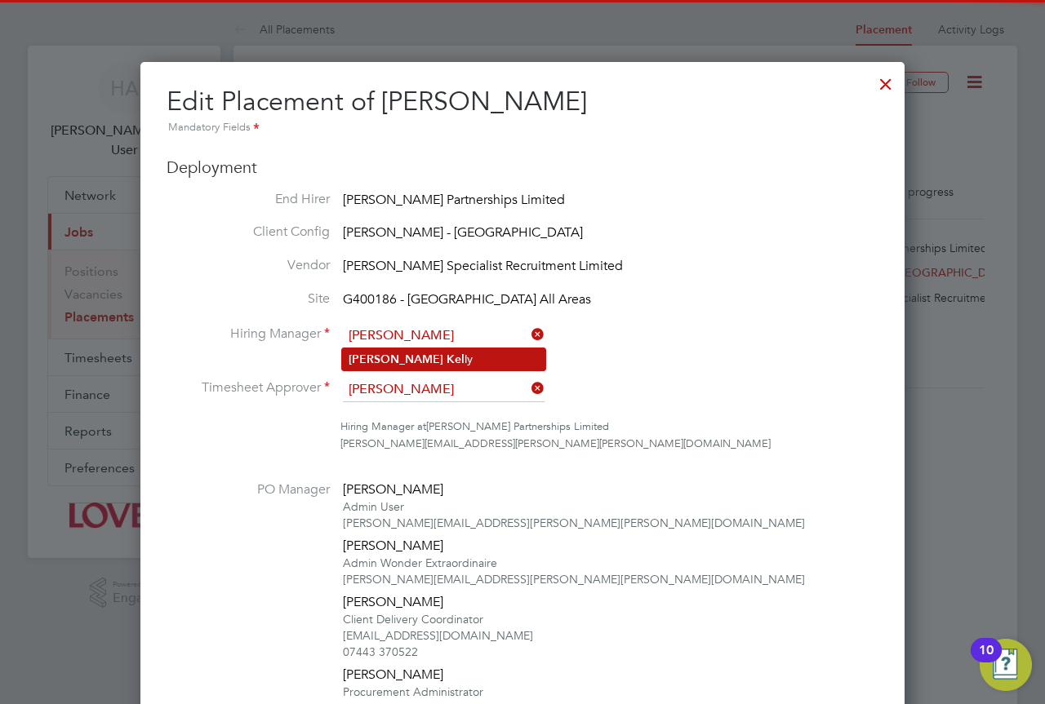
click at [438, 364] on li "[PERSON_NAME] ly" at bounding box center [443, 359] width 203 height 22
type input "[PERSON_NAME]"
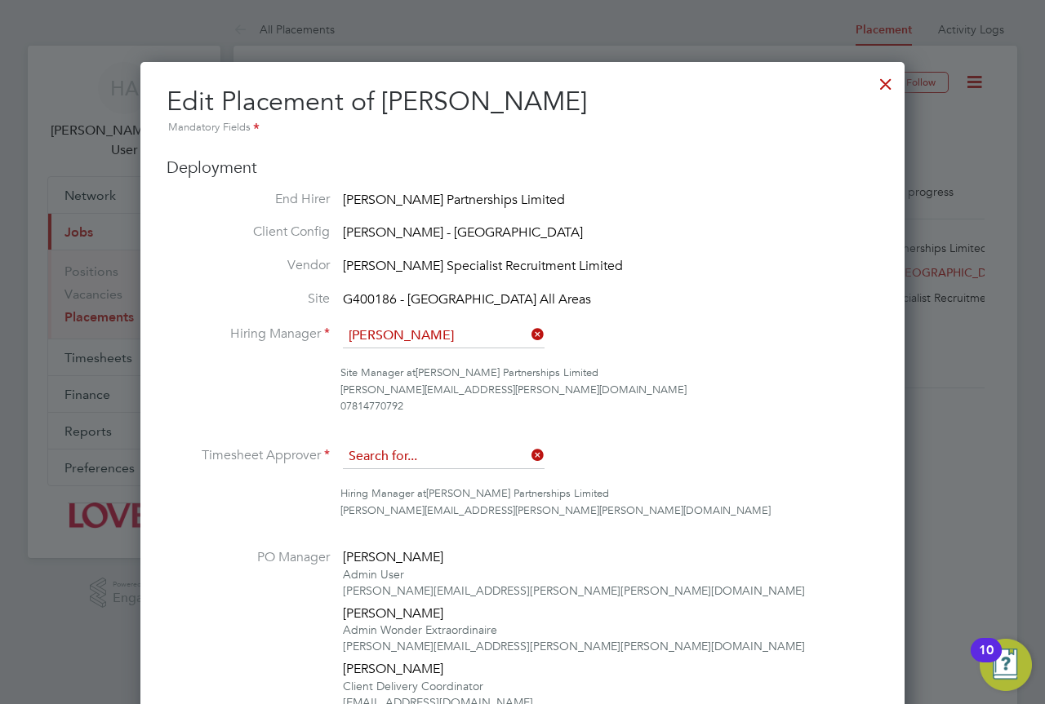
click at [433, 452] on input at bounding box center [444, 457] width 202 height 24
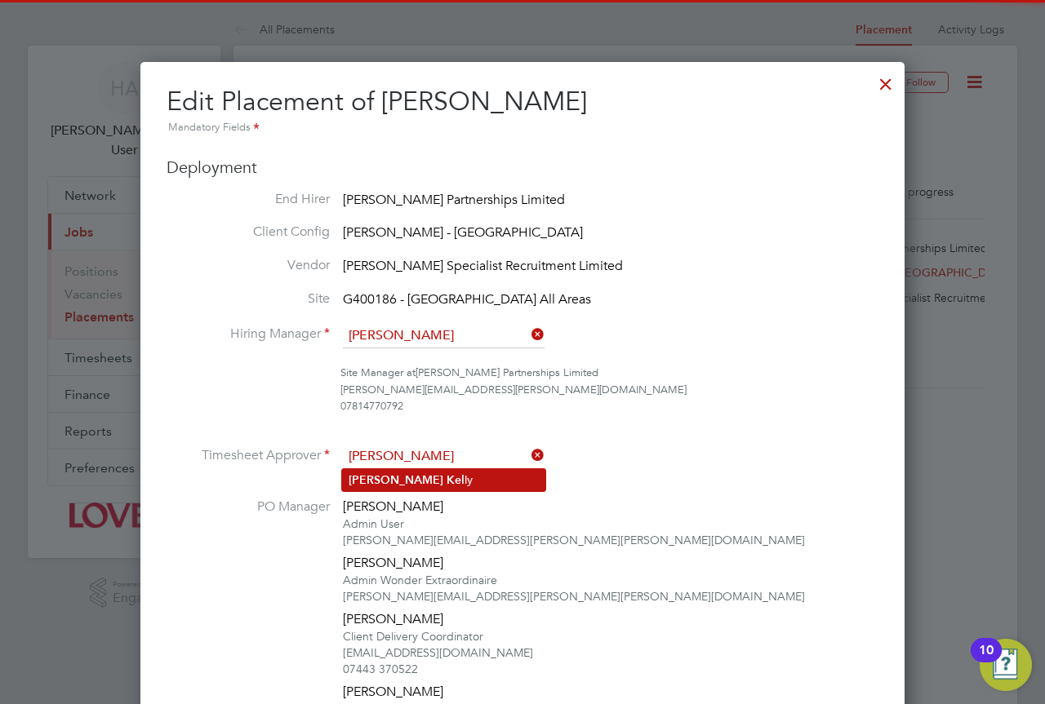
click at [433, 474] on li "[PERSON_NAME] ly" at bounding box center [443, 480] width 203 height 22
type input "Kevin Kelly"
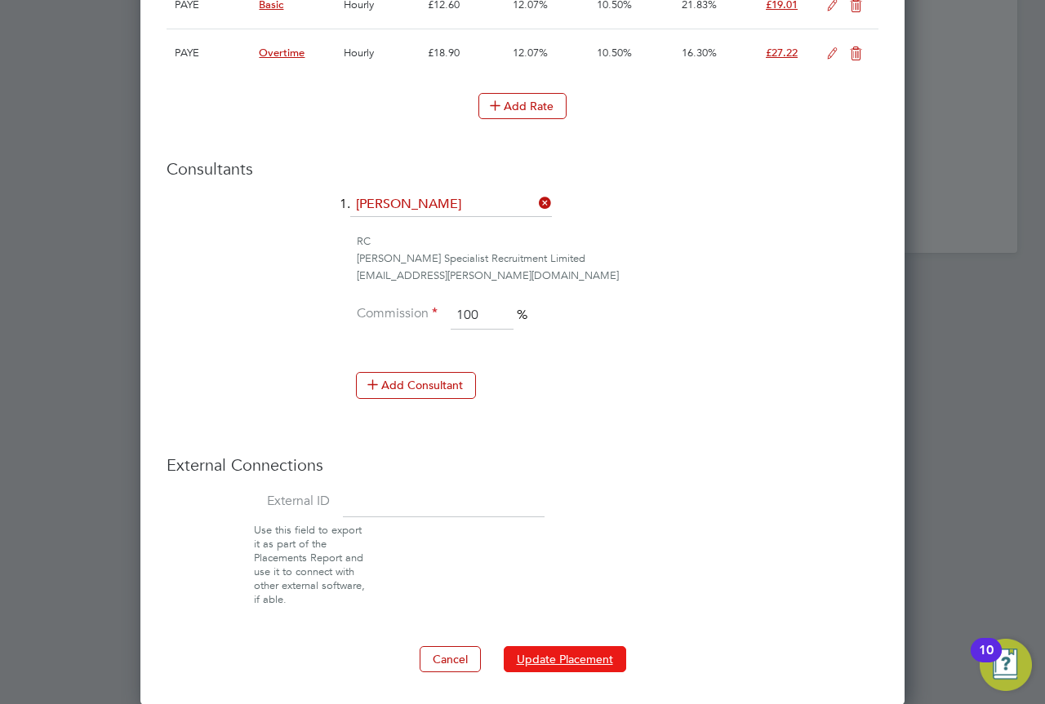
click at [590, 655] on button "Update Placement" at bounding box center [565, 659] width 122 height 26
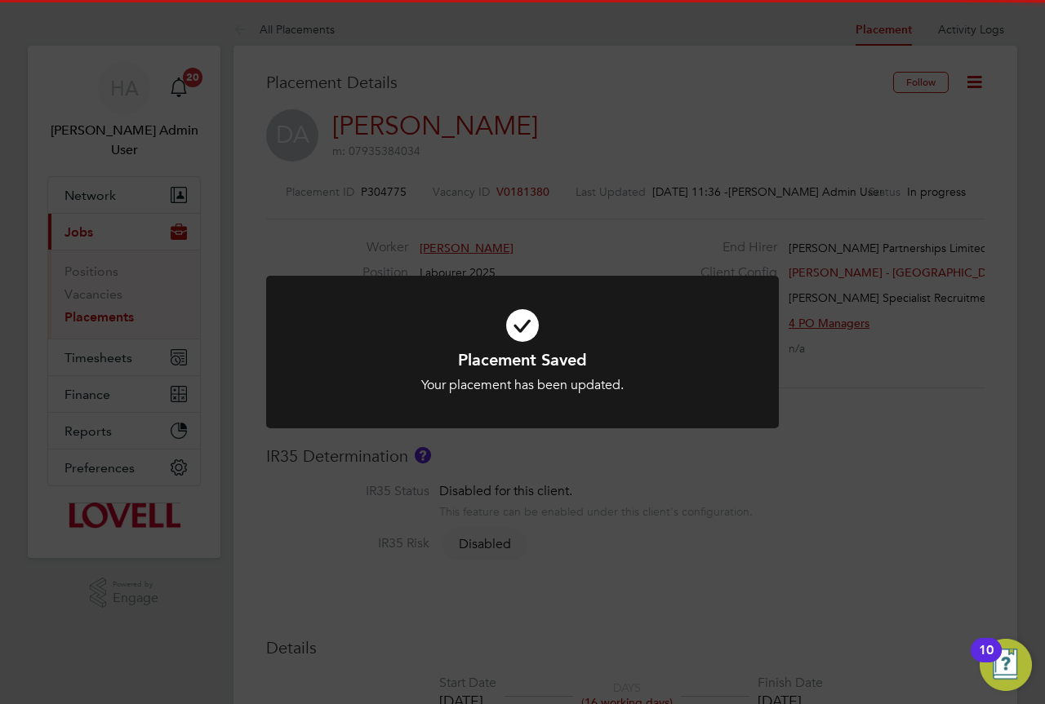
click at [884, 362] on div "Placement Saved Your placement has been updated. Cancel Okay" at bounding box center [522, 352] width 1045 height 704
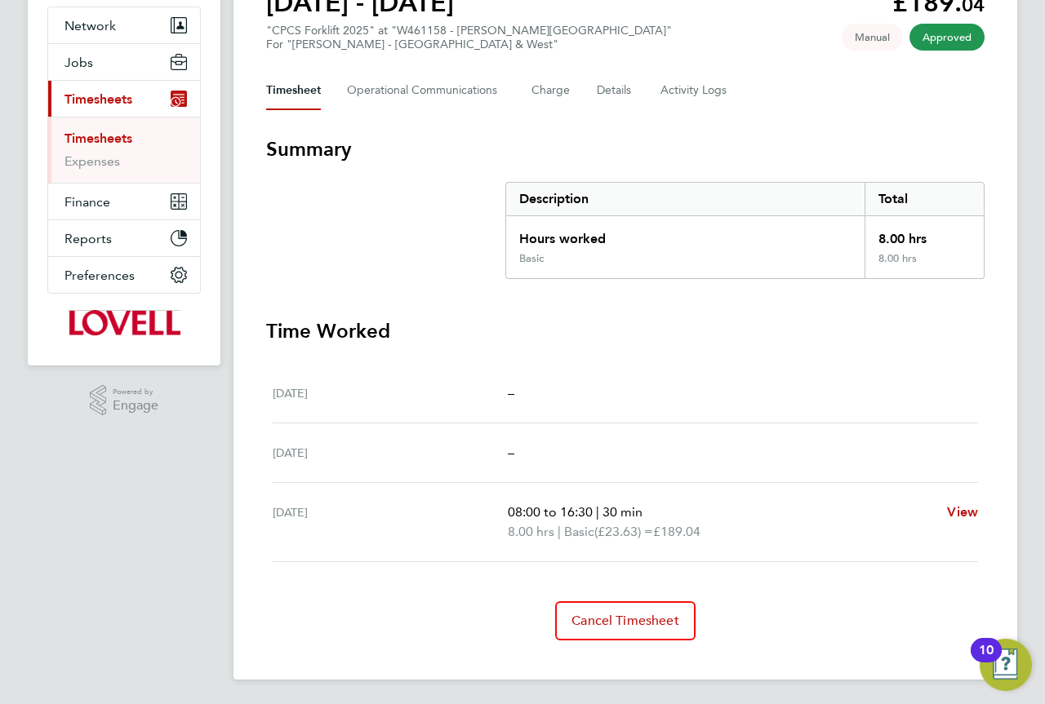
scroll to position [171, 0]
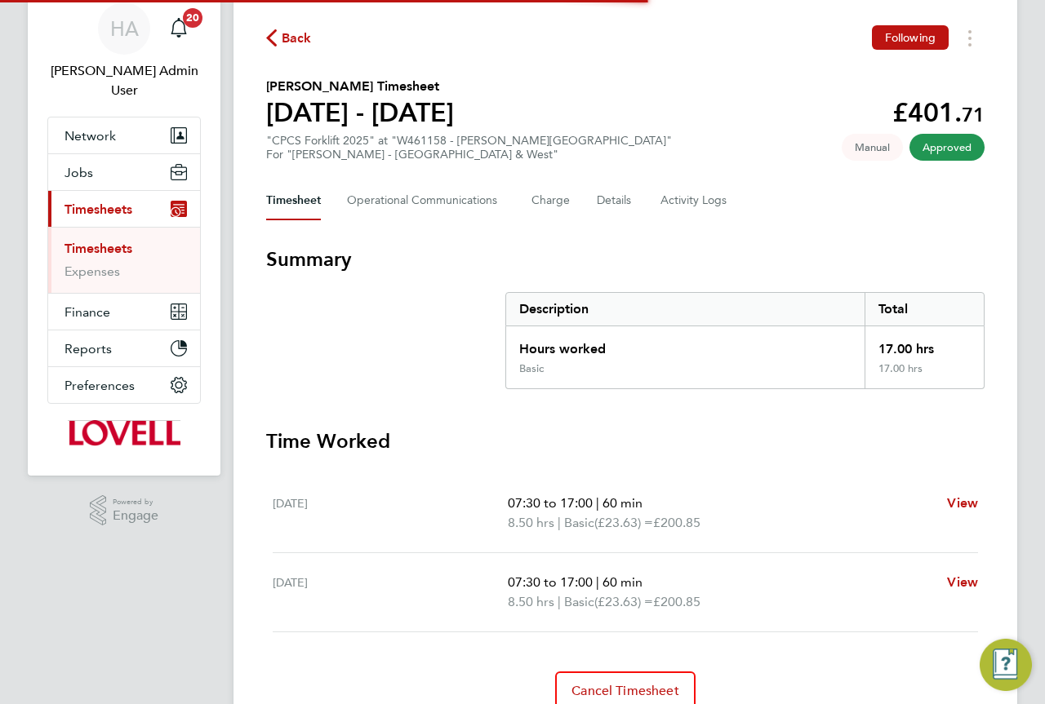
scroll to position [131, 0]
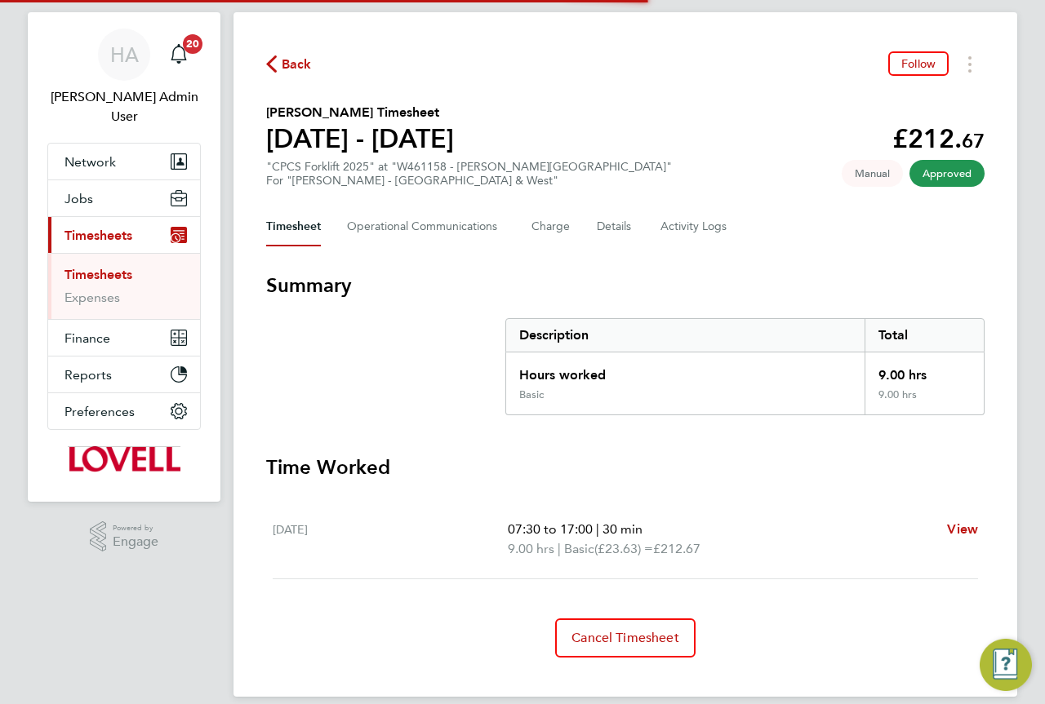
scroll to position [52, 0]
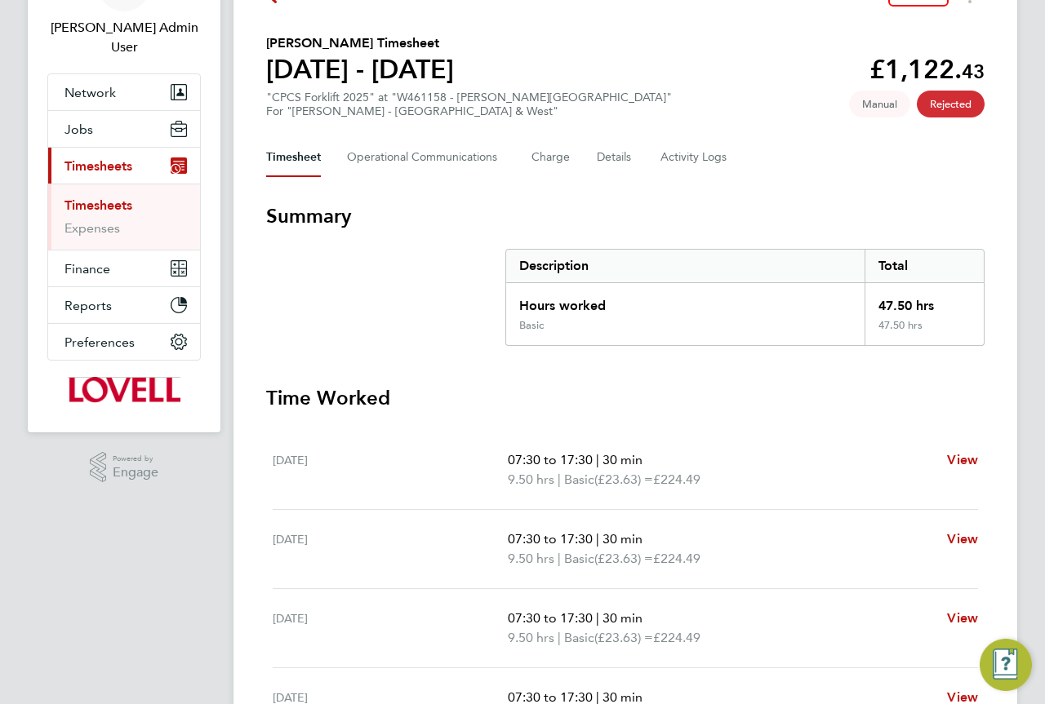
scroll to position [163, 0]
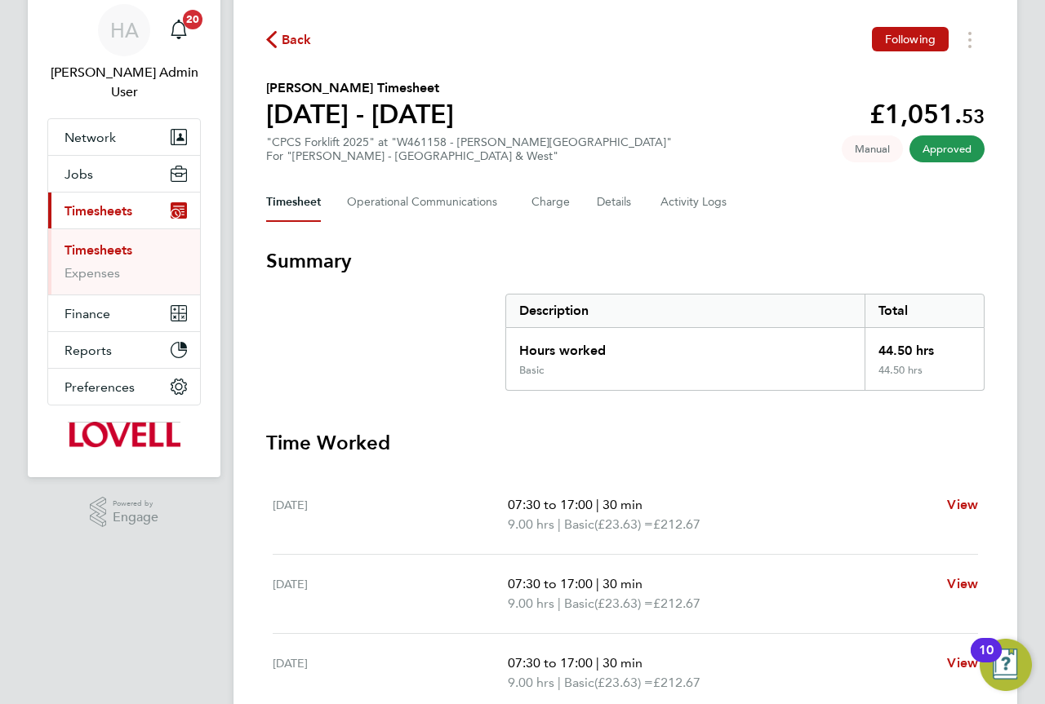
scroll to position [245, 0]
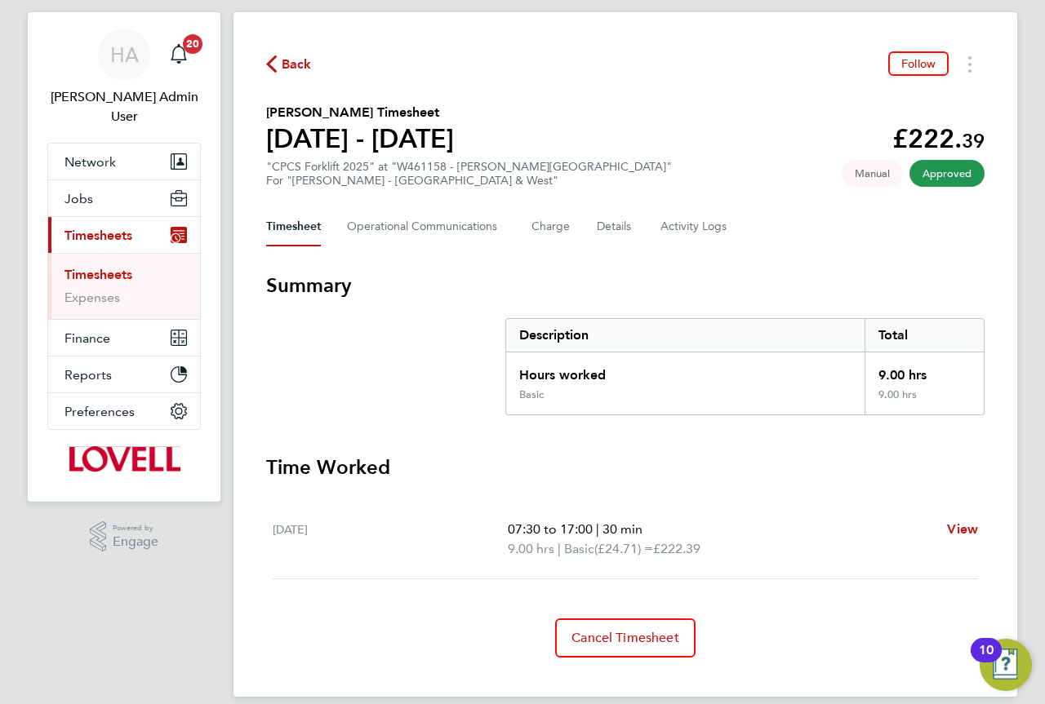
scroll to position [52, 0]
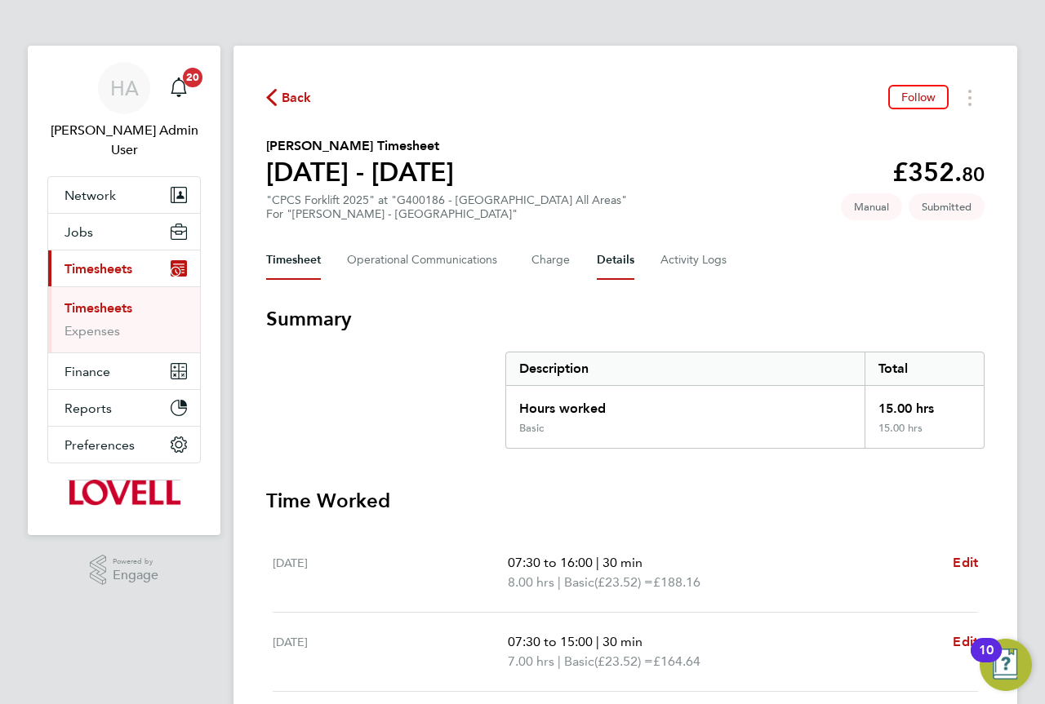
click at [603, 259] on button "Details" at bounding box center [616, 260] width 38 height 39
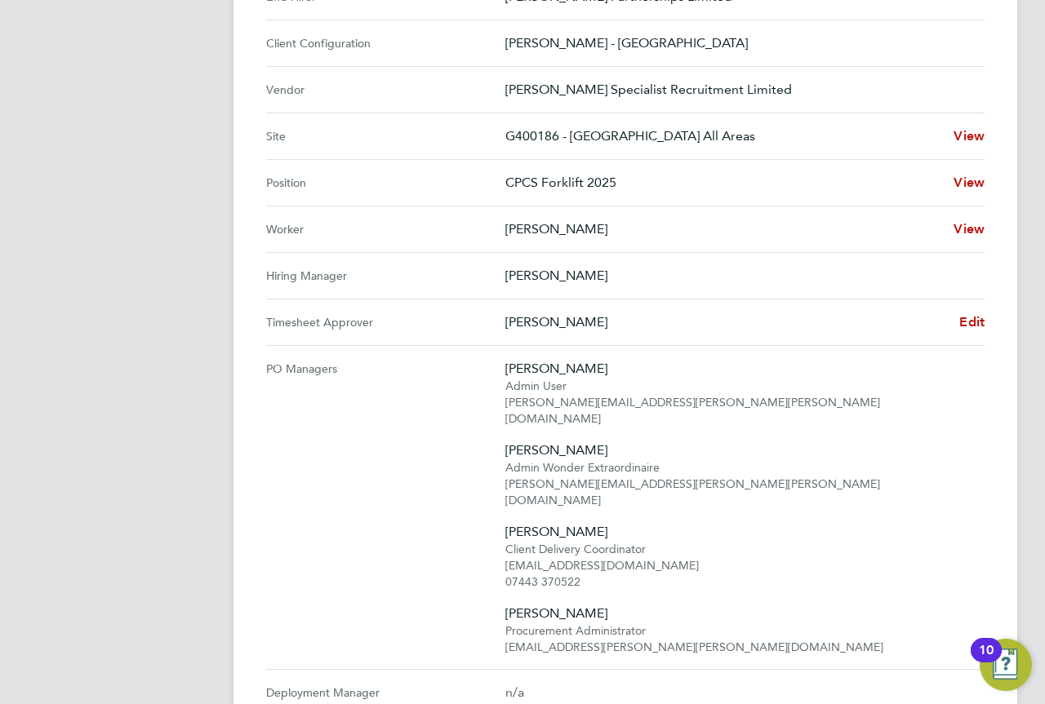
scroll to position [571, 0]
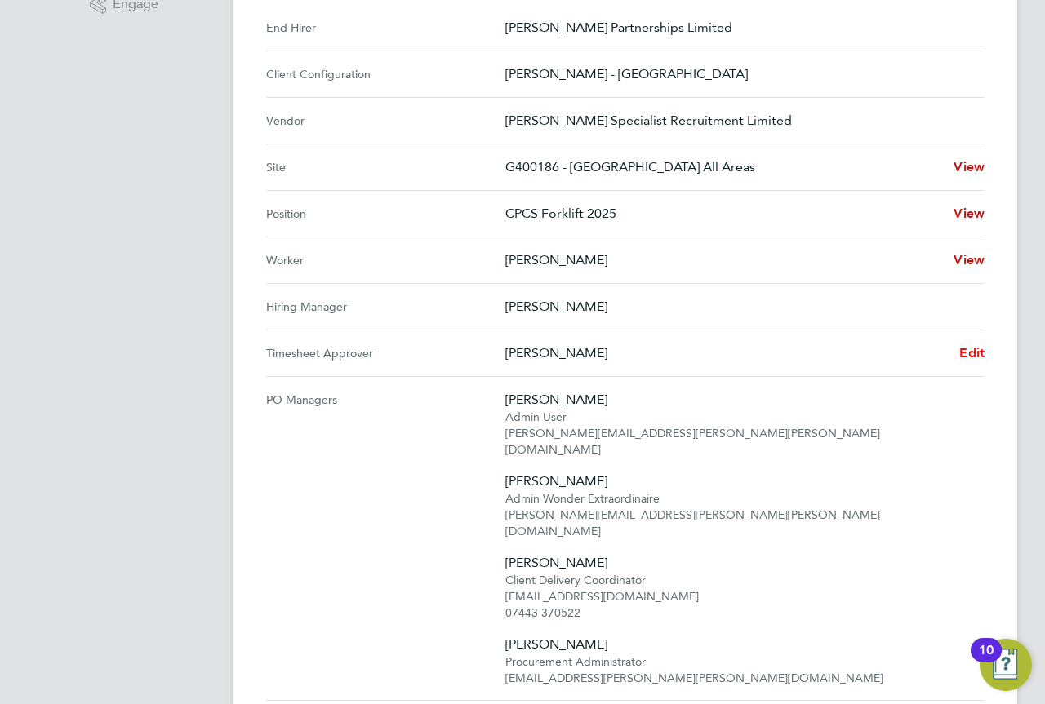
click at [964, 353] on span "Edit" at bounding box center [971, 353] width 25 height 16
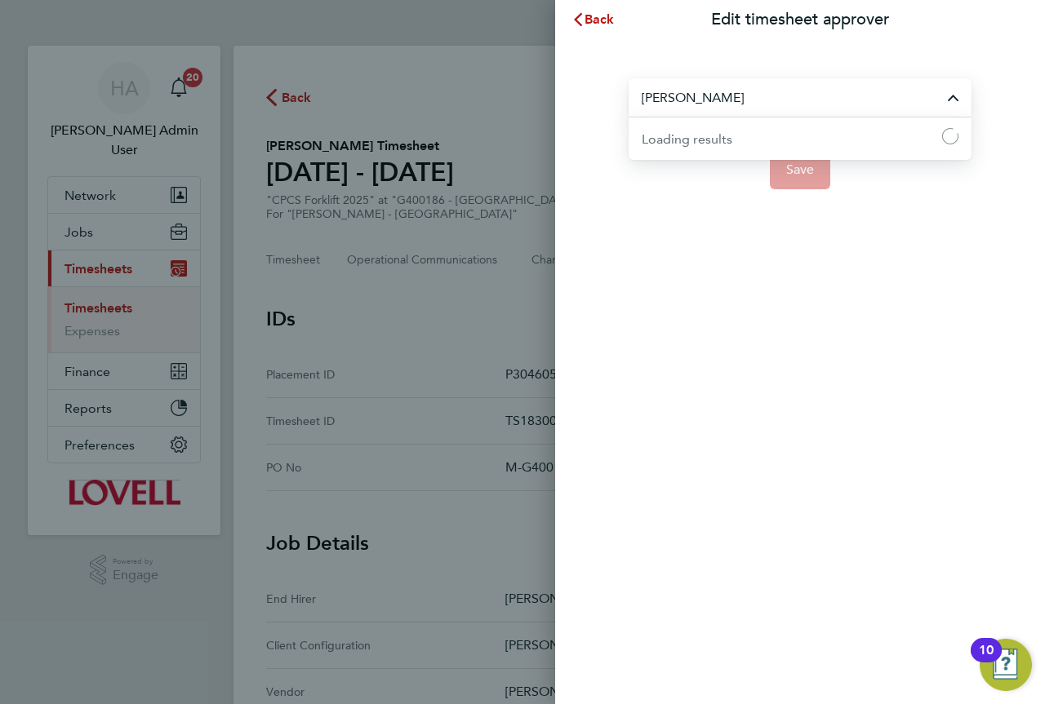
click at [730, 109] on input "David Murray" at bounding box center [799, 97] width 343 height 38
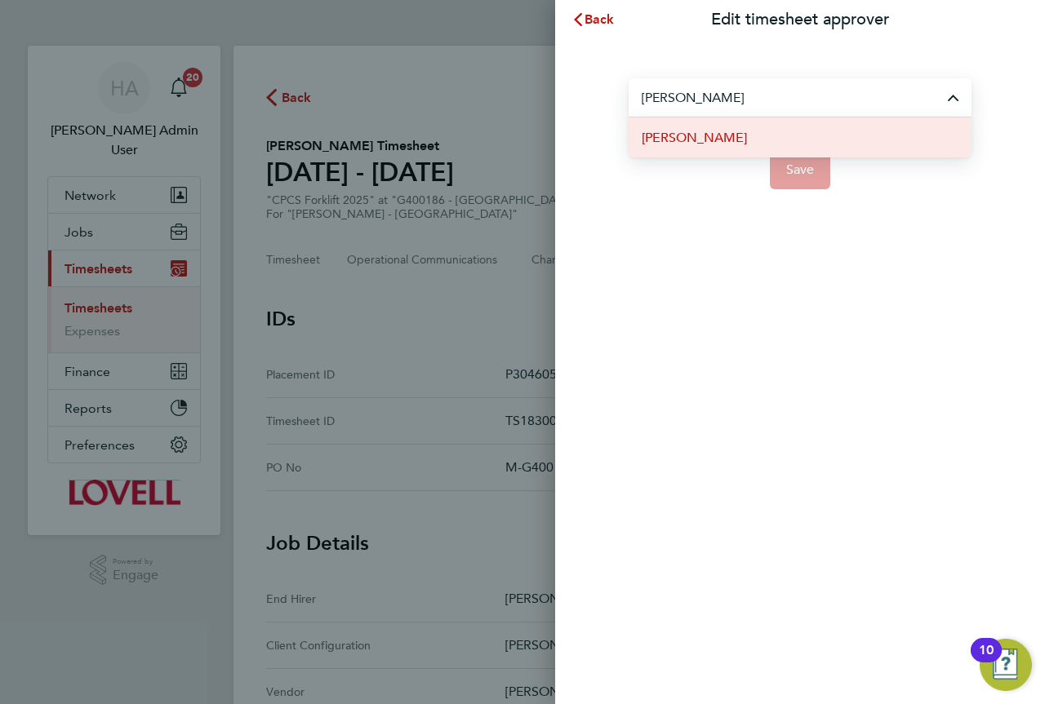
click at [722, 131] on li "Alan Murphy" at bounding box center [799, 138] width 343 height 40
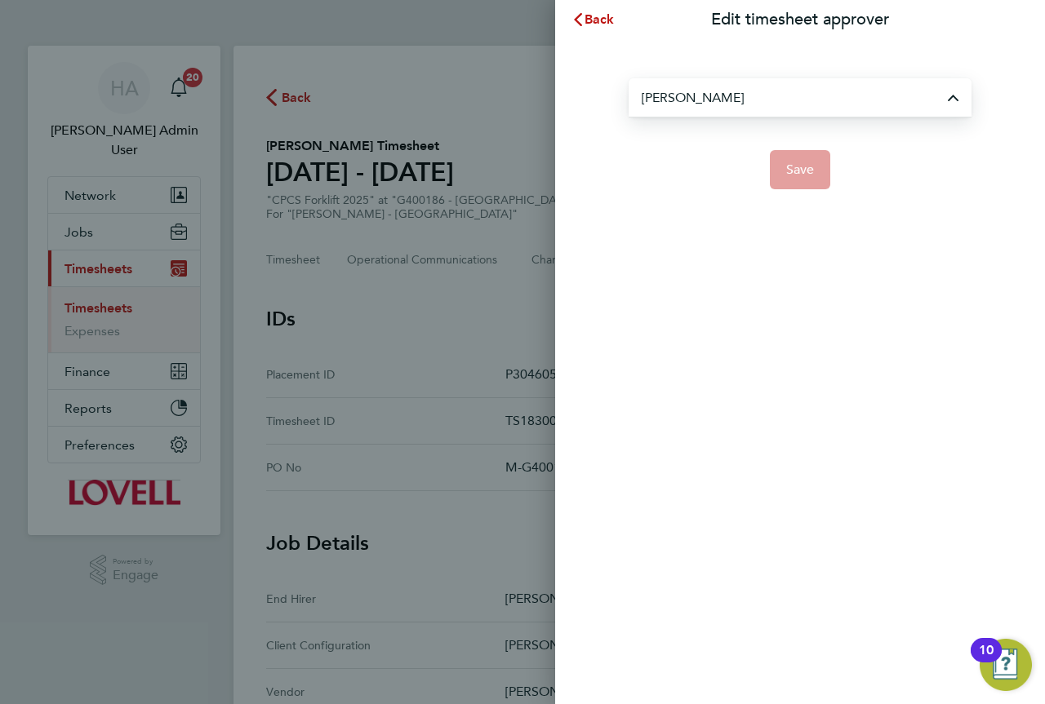
type input "Alan Murphy"
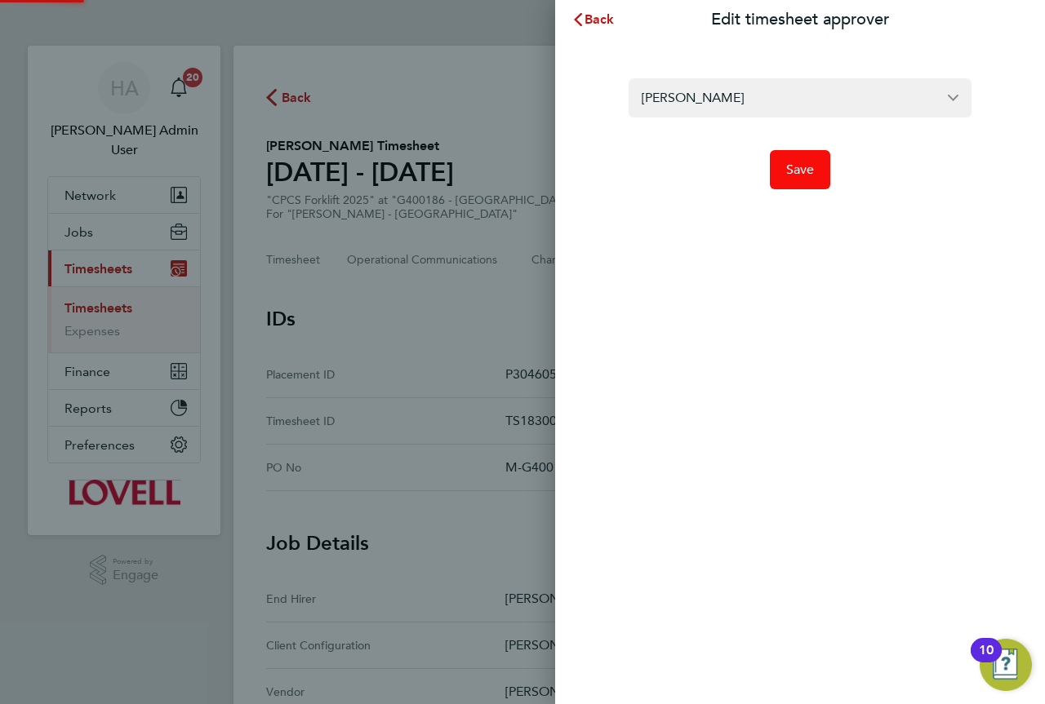
click at [800, 171] on span "Save" at bounding box center [800, 170] width 29 height 16
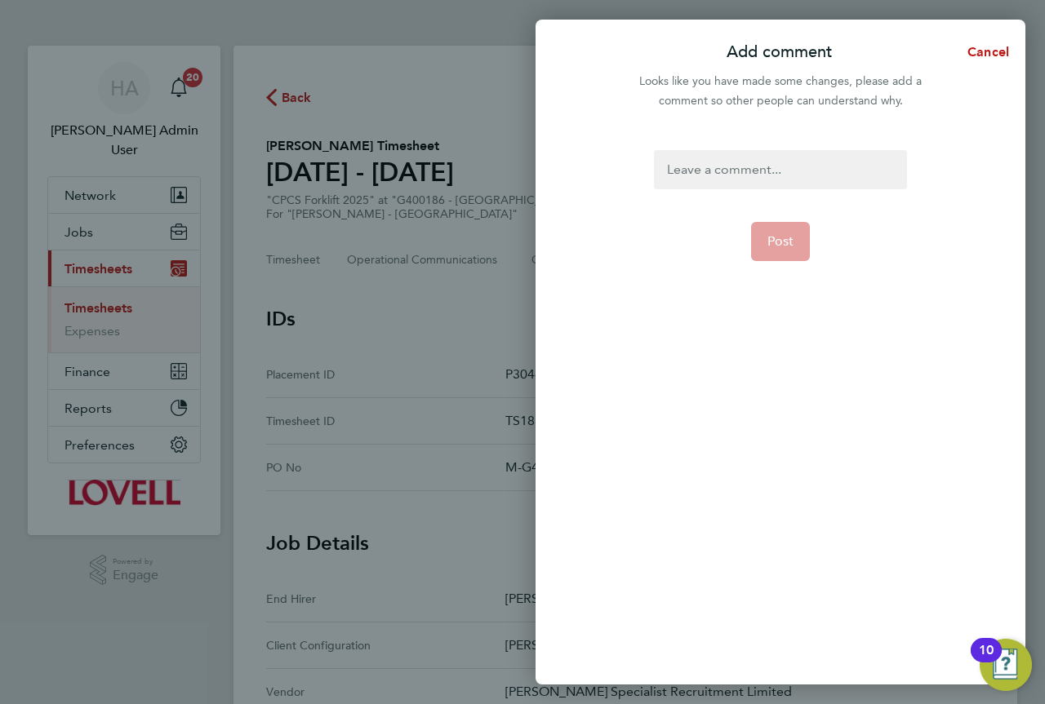
click at [741, 172] on div at bounding box center [780, 169] width 252 height 39
click at [753, 168] on div at bounding box center [780, 169] width 252 height 39
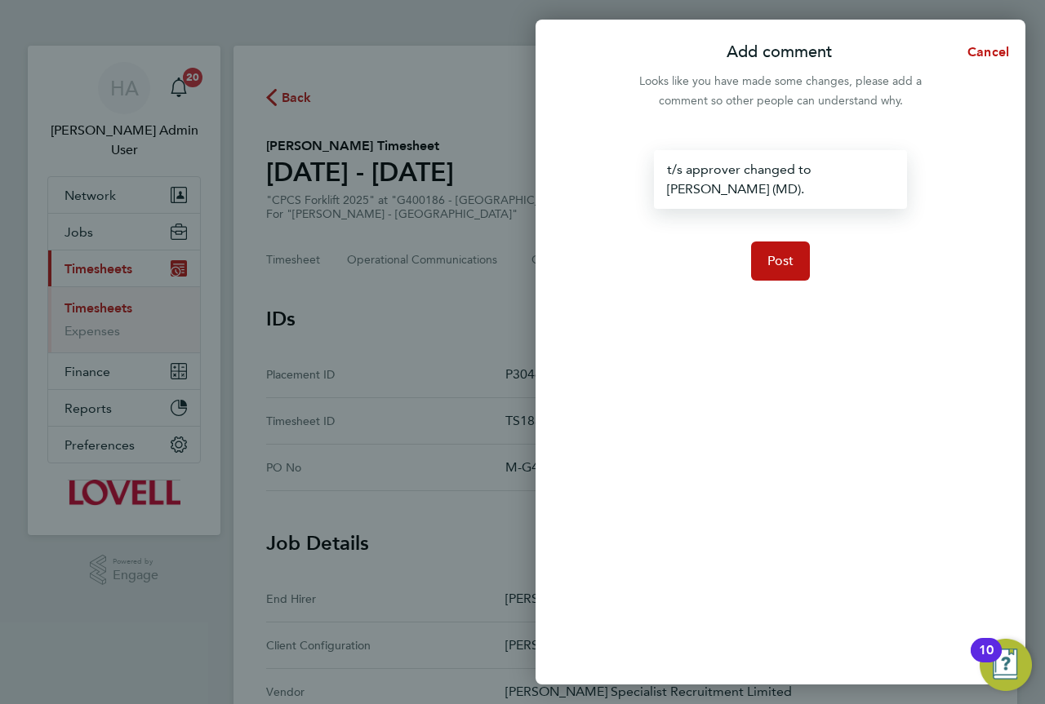
click at [758, 193] on div "t/s approver changed to Alan Murphy (MD)." at bounding box center [780, 179] width 252 height 59
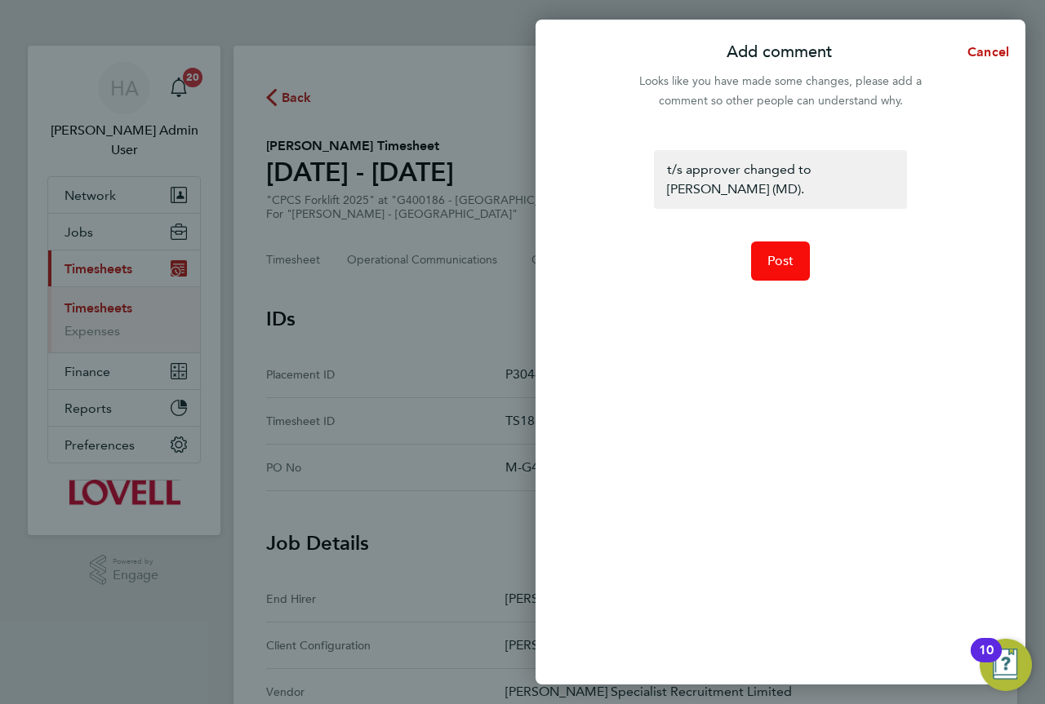
click at [781, 256] on span "Post" at bounding box center [780, 261] width 27 height 16
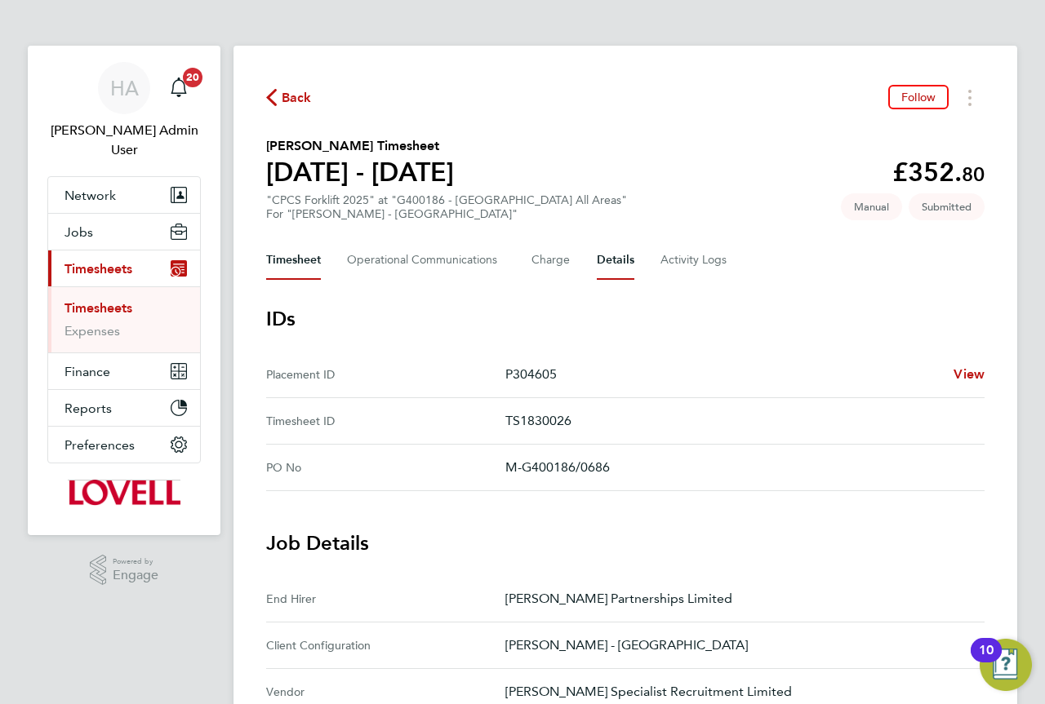
click at [294, 259] on button "Timesheet" at bounding box center [293, 260] width 55 height 39
